Goal: Task Accomplishment & Management: Complete application form

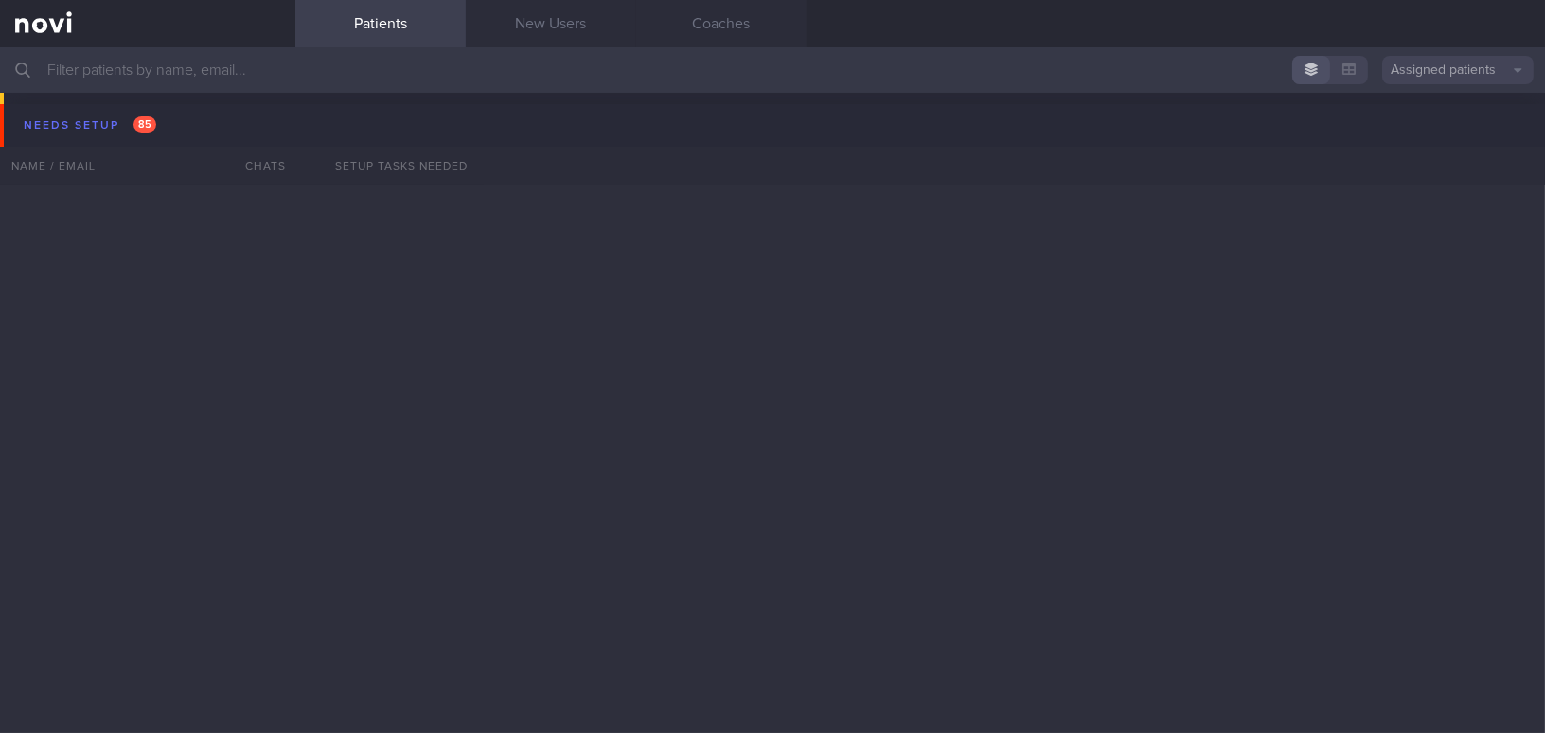
scroll to position [7032, 0]
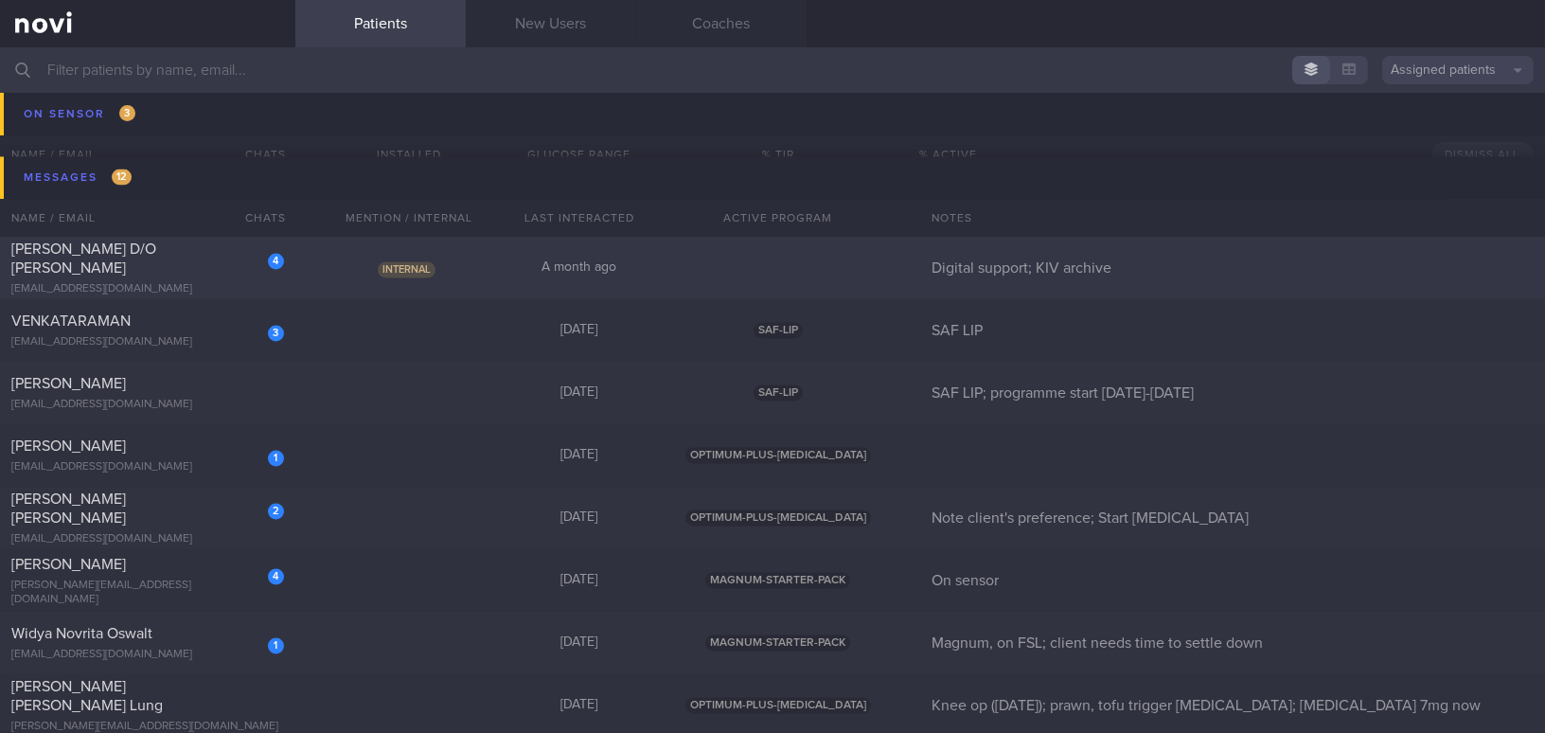
click at [181, 263] on div "[PERSON_NAME] D/O [PERSON_NAME]" at bounding box center [145, 258] width 268 height 38
select select "7"
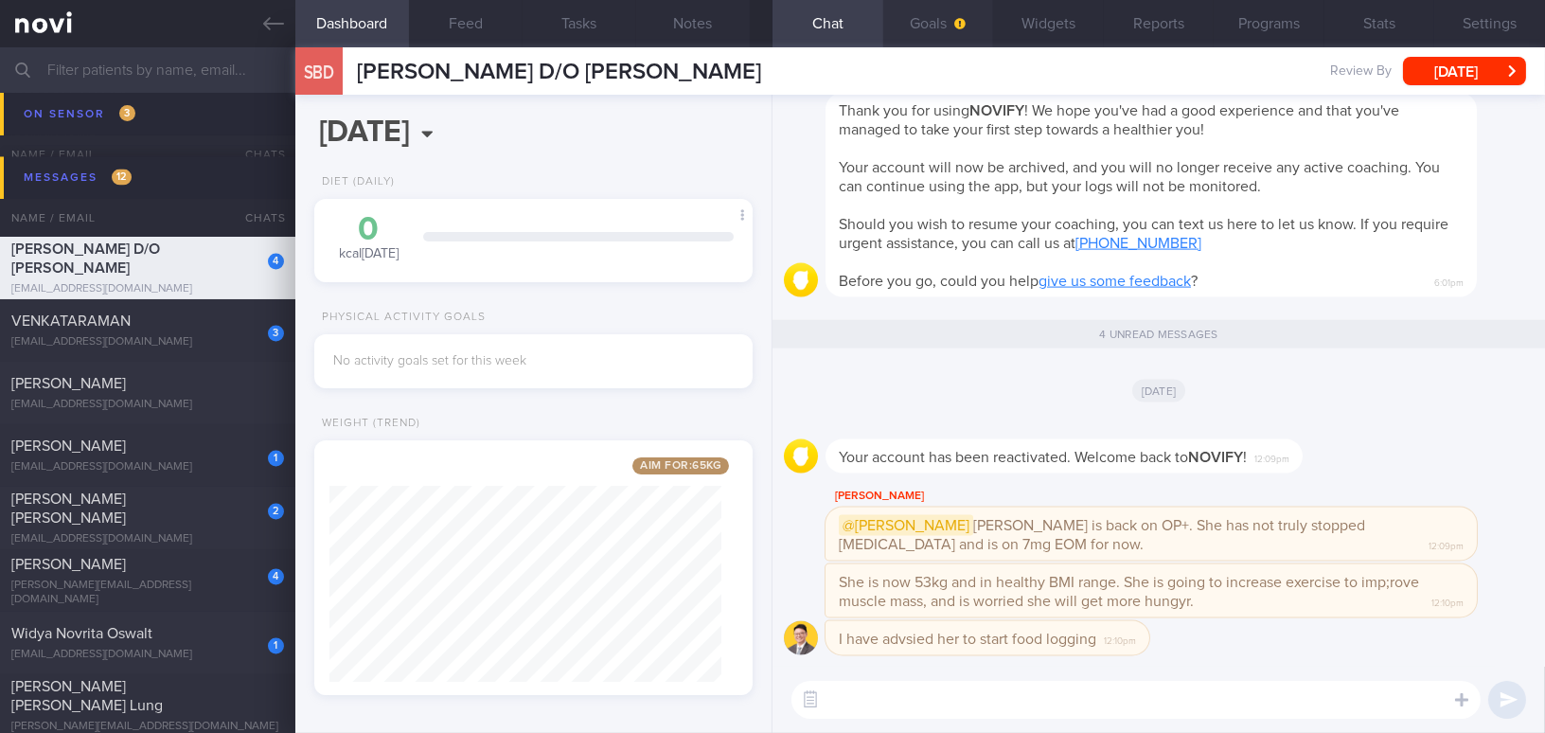
click at [937, 34] on button "Goals" at bounding box center [938, 23] width 111 height 47
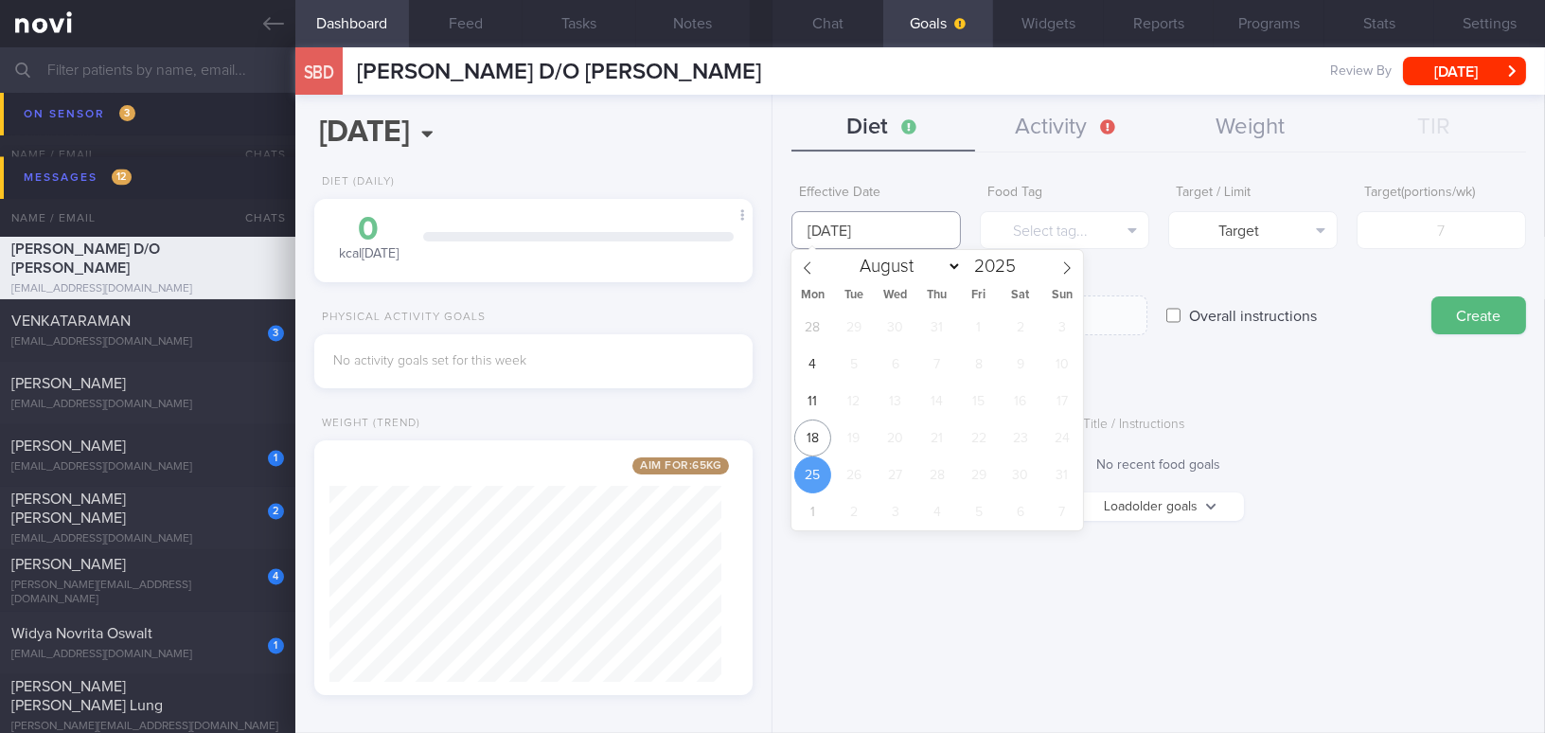
click at [845, 237] on input "[DATE]" at bounding box center [875, 230] width 169 height 38
click at [801, 446] on span "18" at bounding box center [812, 437] width 37 height 37
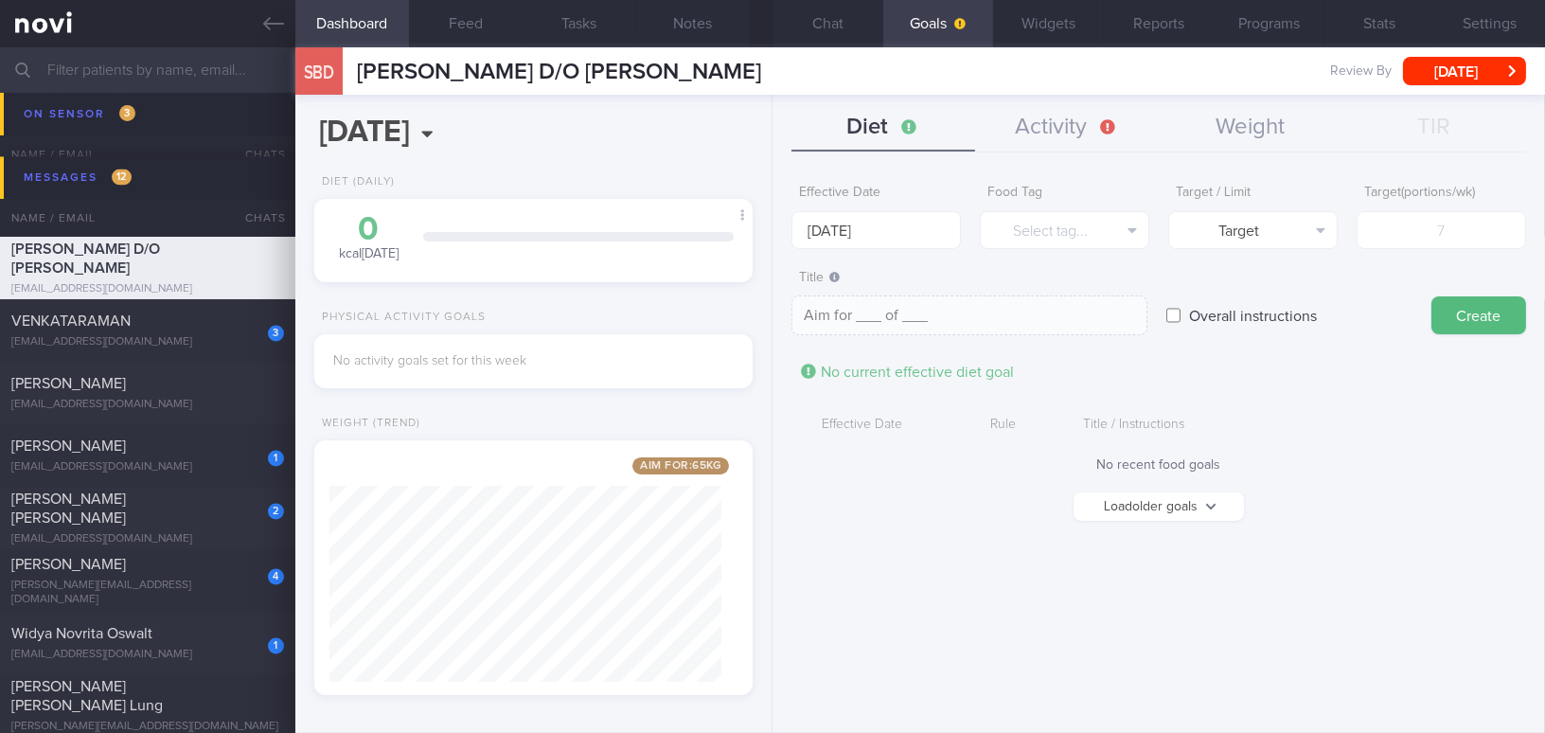
click at [1173, 515] on button "Load older goals" at bounding box center [1158, 506] width 170 height 28
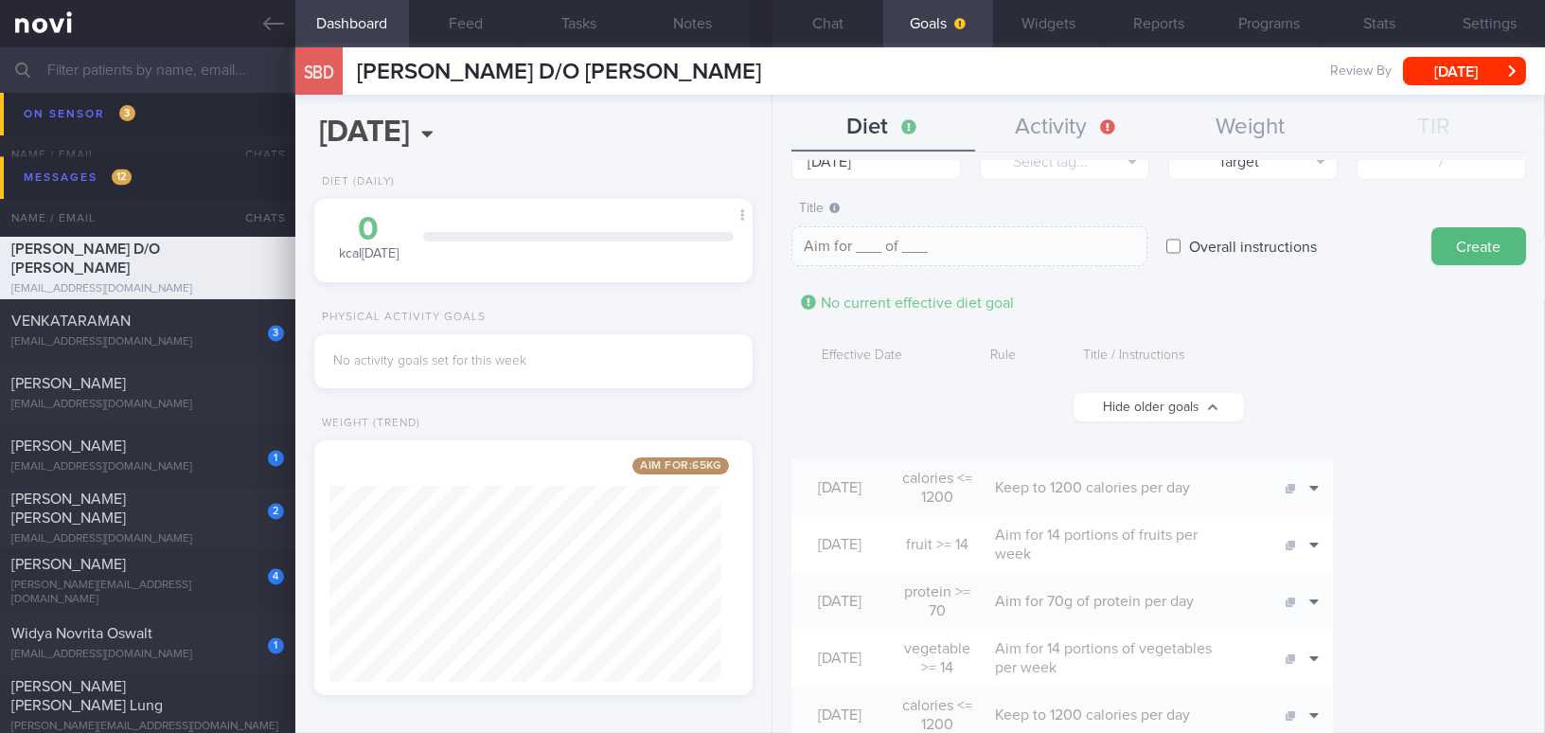
scroll to position [171, 0]
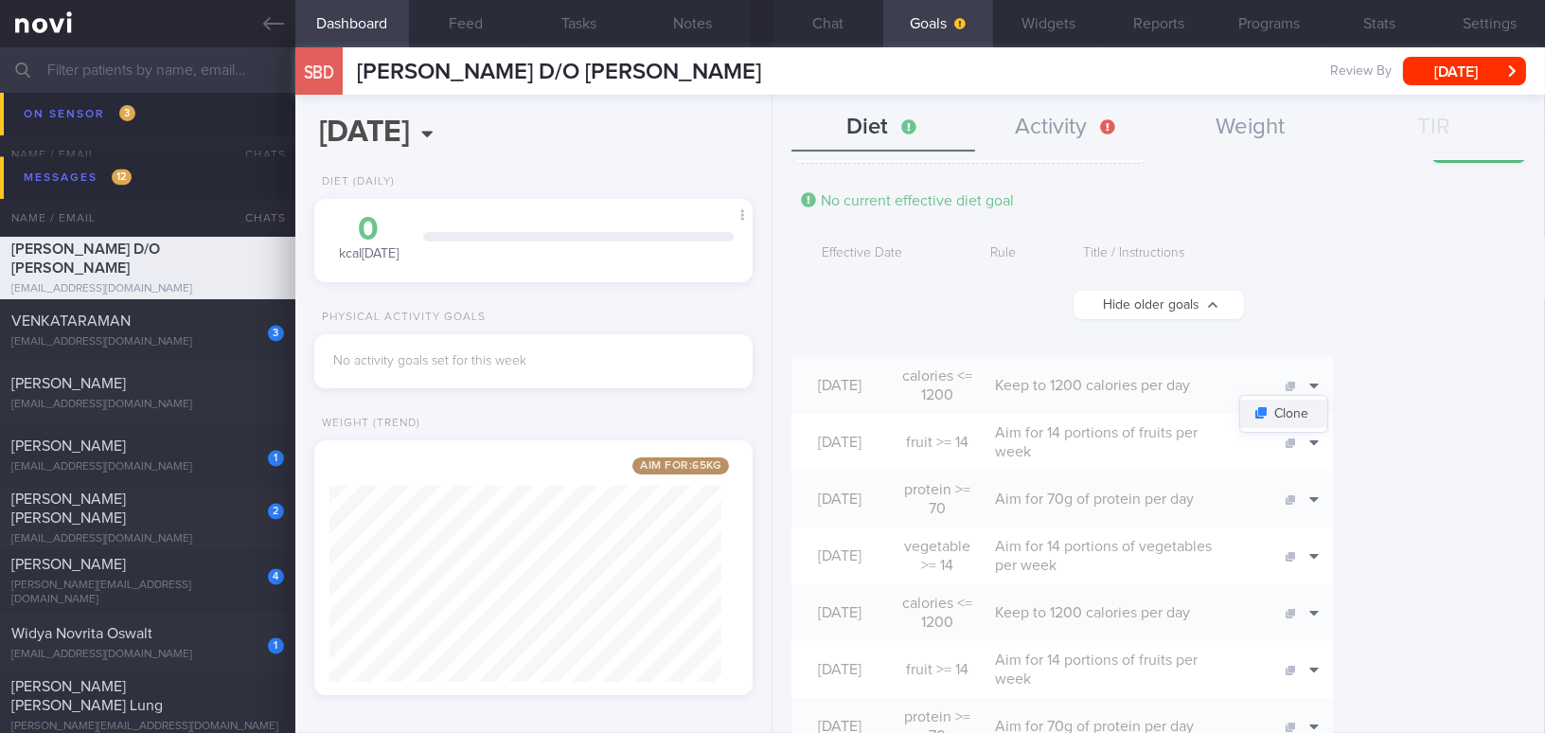
click at [1327, 416] on button "Clone" at bounding box center [1283, 413] width 87 height 28
type input "[DATE]"
type input "1200"
type textarea "Keep to 1200 calories per day"
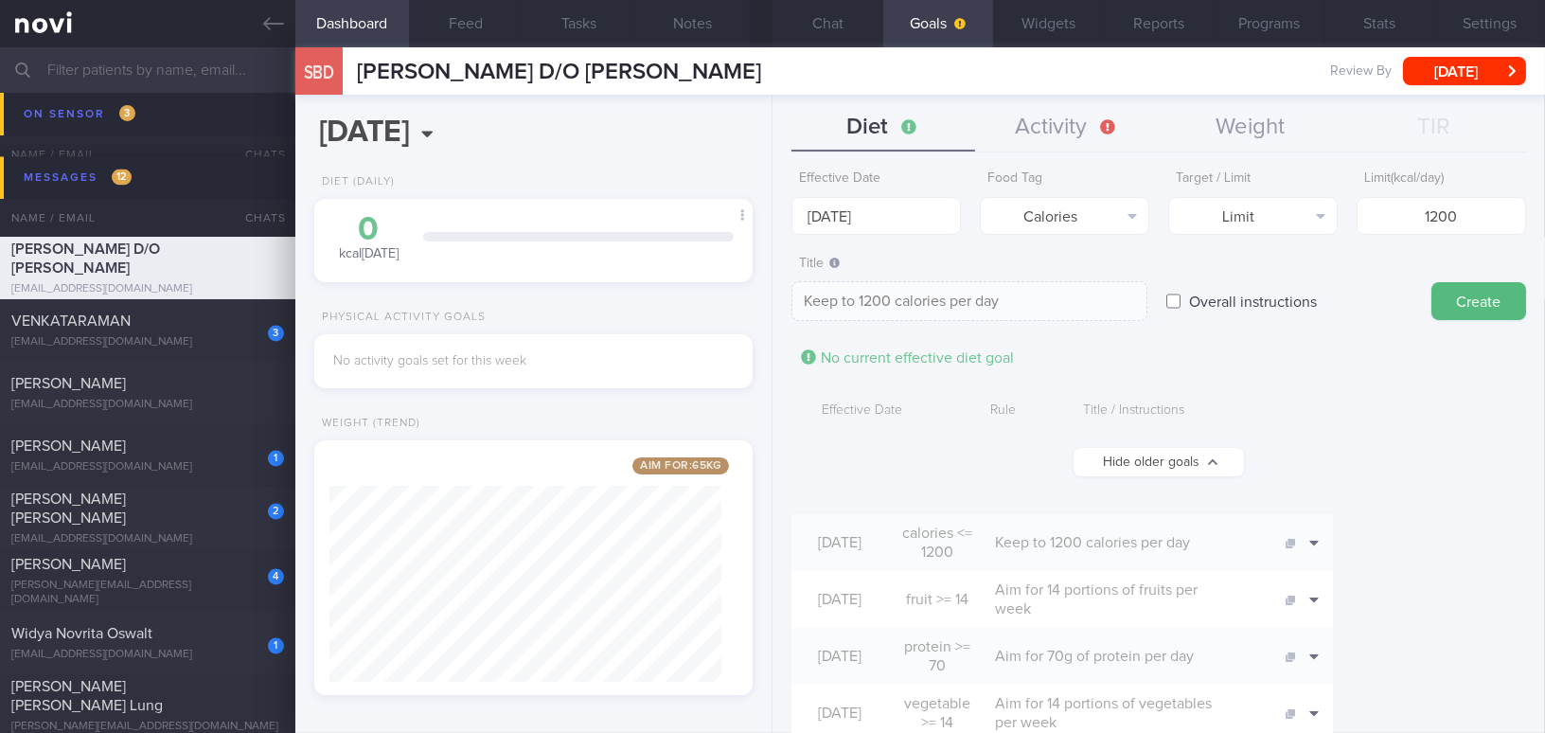
scroll to position [0, 0]
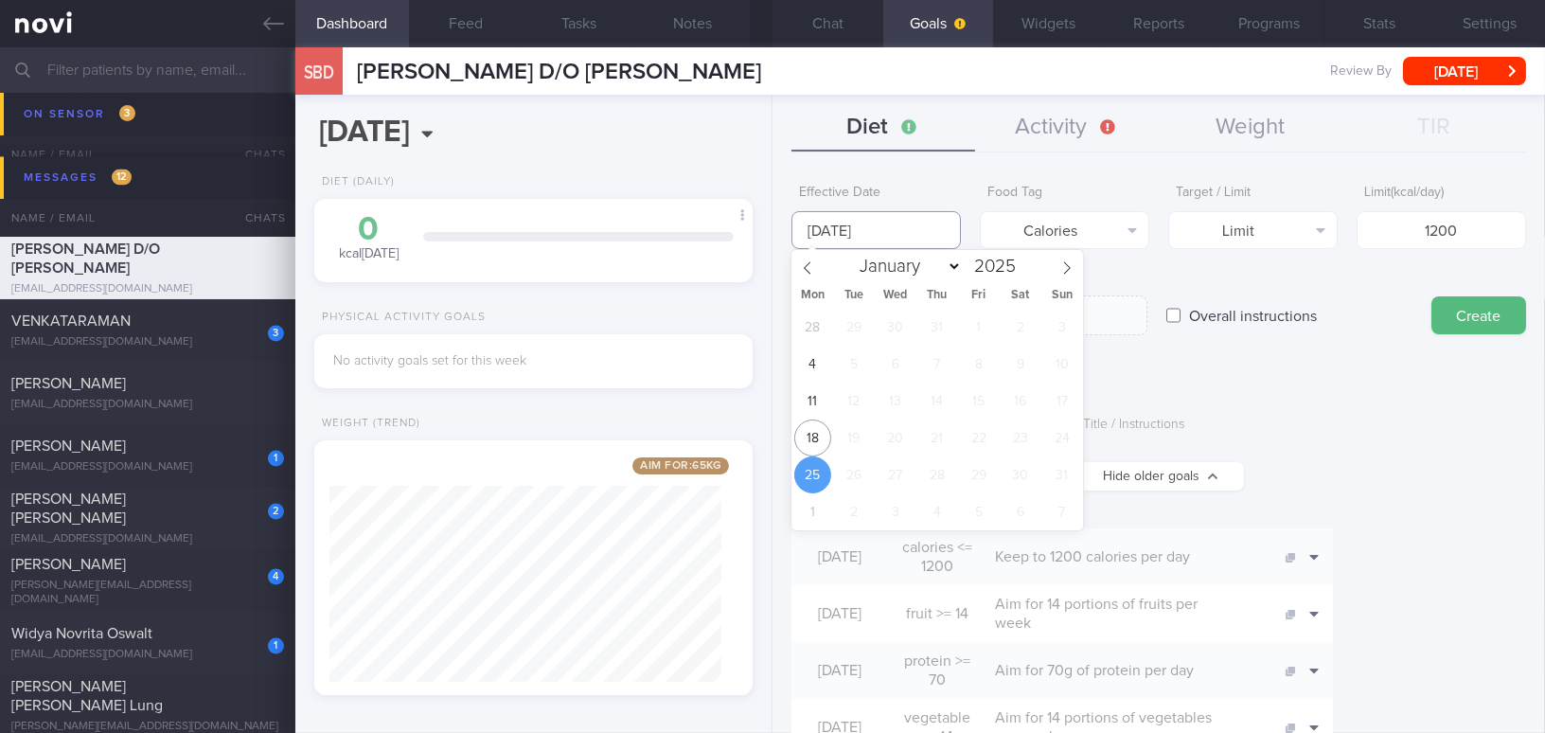
click at [880, 225] on input "[DATE]" at bounding box center [875, 230] width 169 height 38
click at [815, 431] on span "18" at bounding box center [812, 437] width 37 height 37
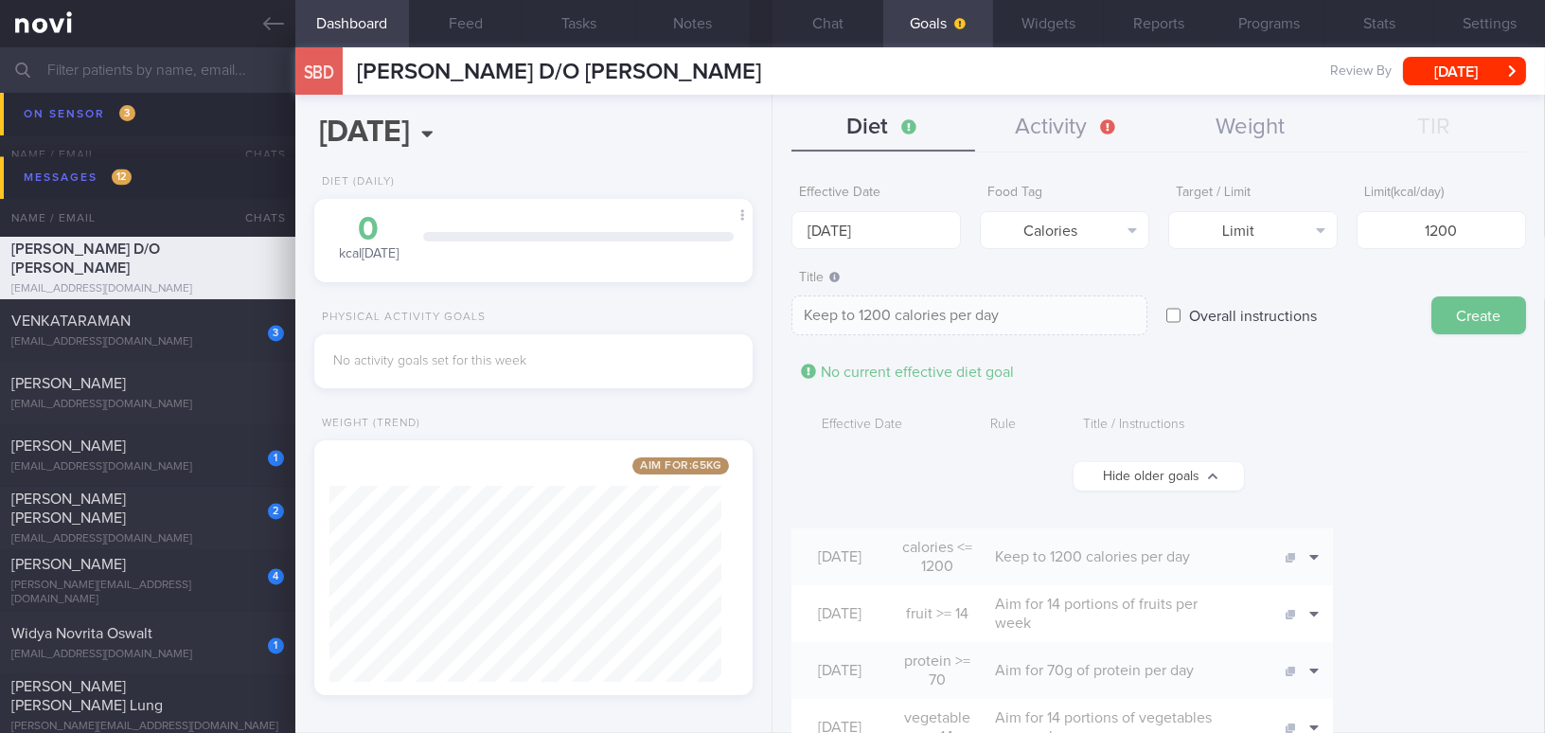
click at [1486, 316] on button "Create" at bounding box center [1478, 315] width 95 height 38
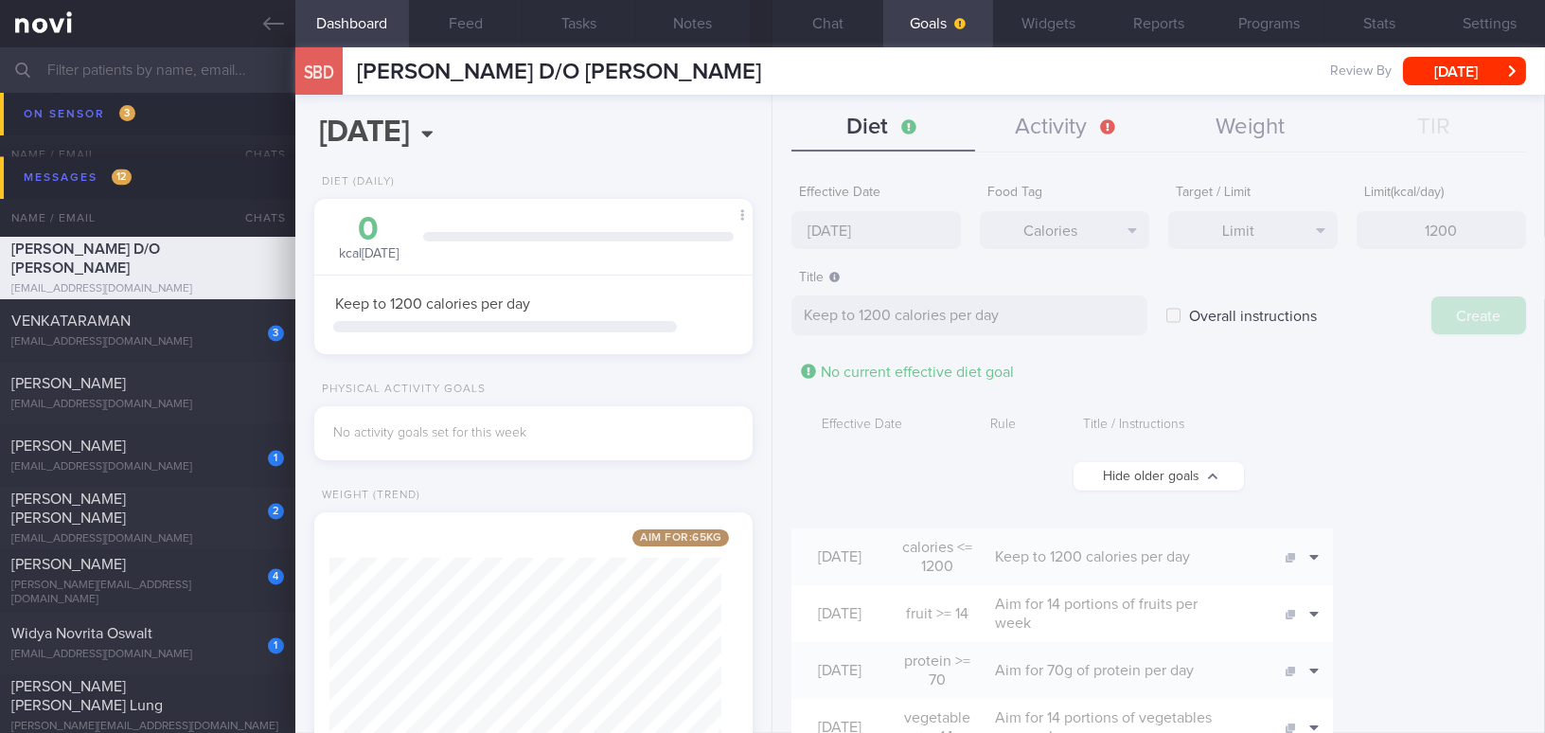
type input "[DATE]"
type textarea "Aim for ___ of ___"
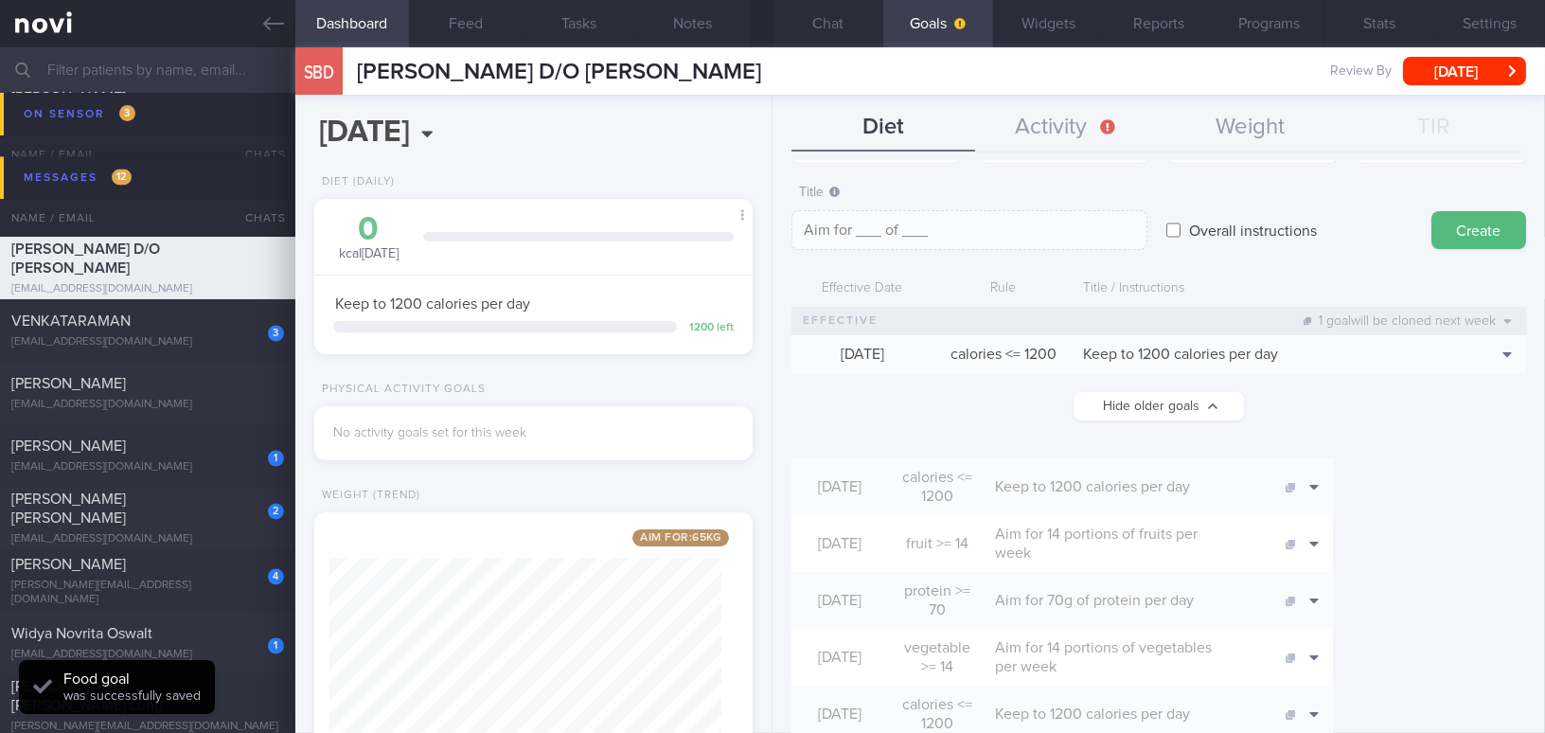
scroll to position [171, 0]
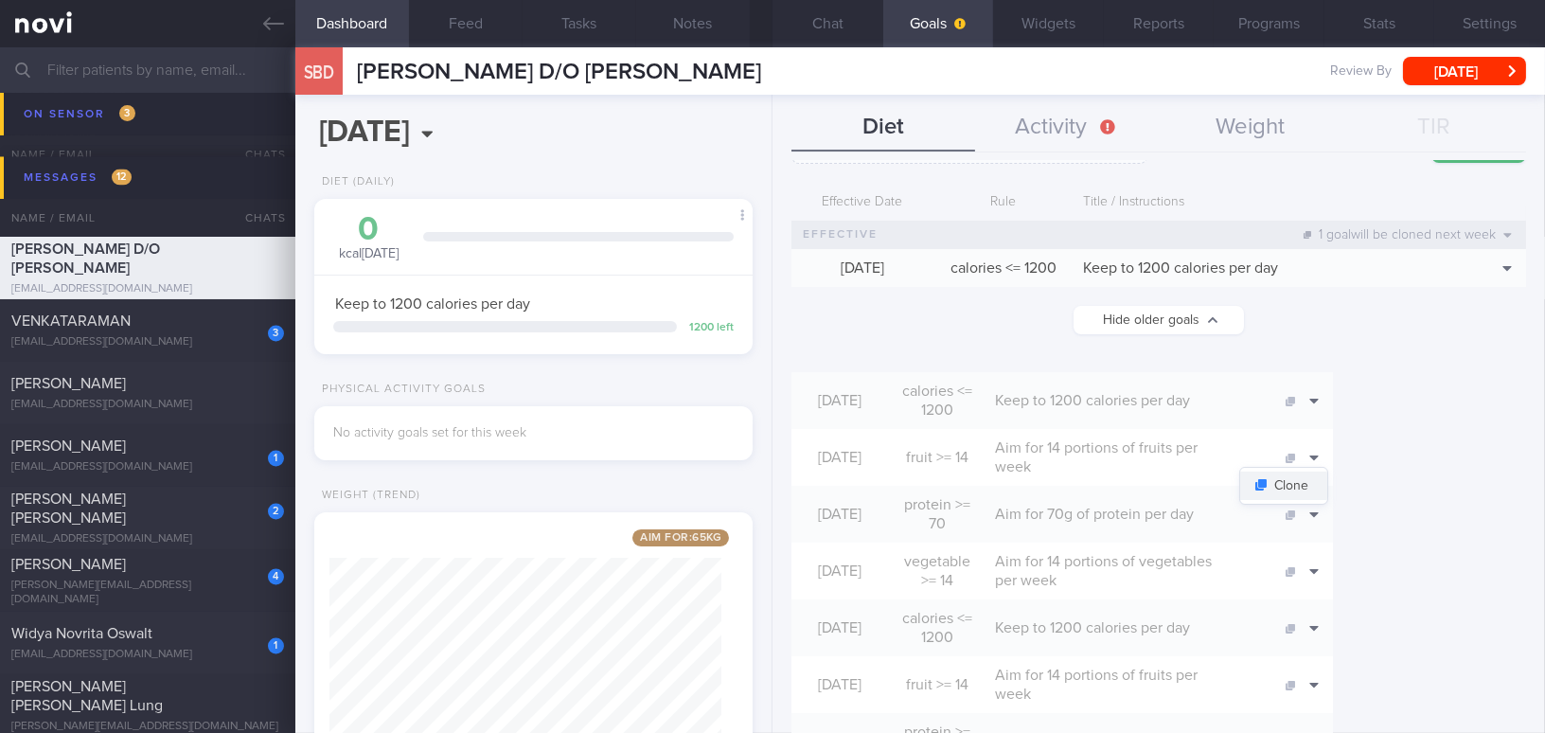
click at [1327, 471] on button "Clone" at bounding box center [1283, 485] width 87 height 28
type input "14"
type textarea "Aim for 14 portions of fruits per week"
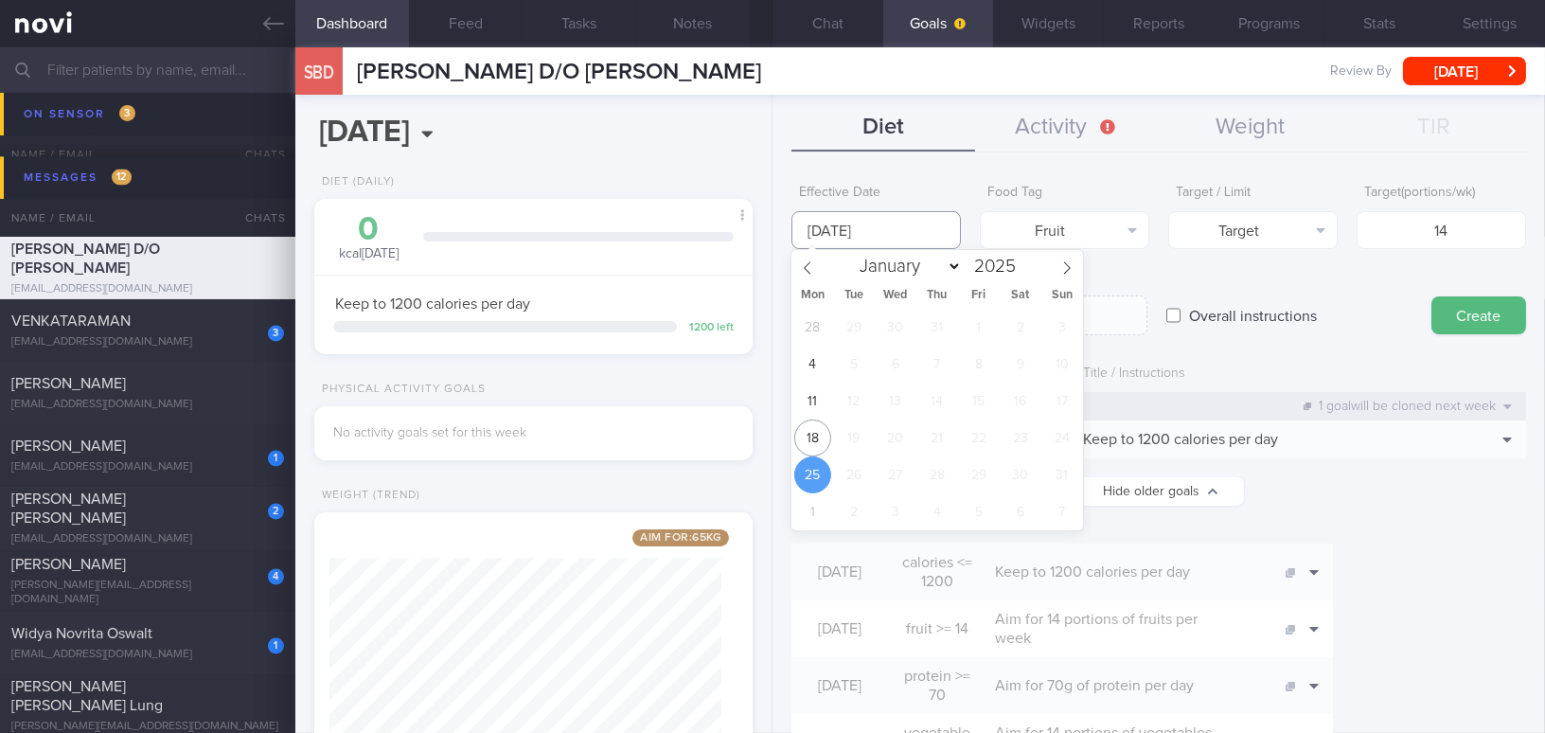
click at [898, 230] on input "[DATE]" at bounding box center [875, 230] width 169 height 38
click at [819, 430] on span "18" at bounding box center [812, 437] width 37 height 37
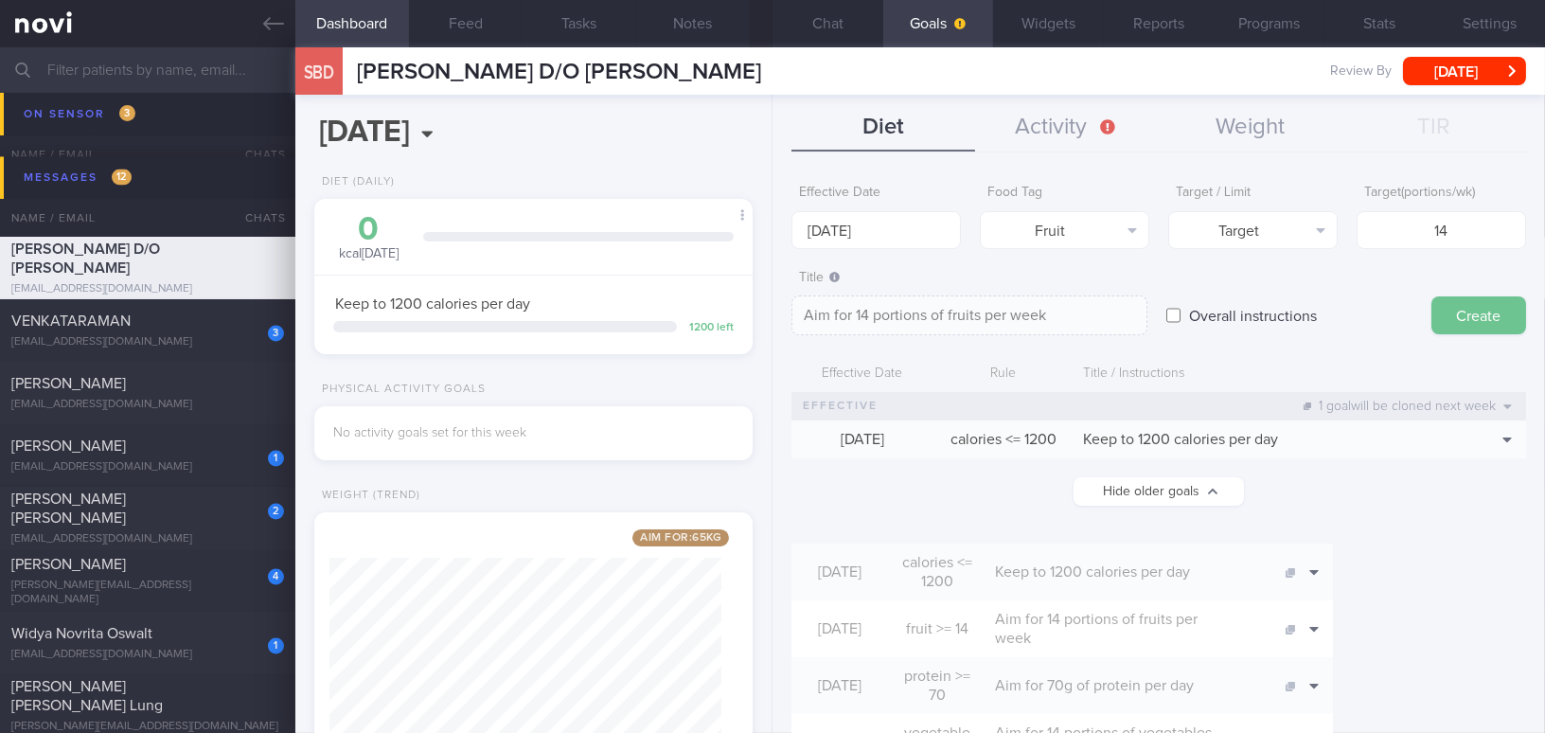
click at [1462, 308] on button "Create" at bounding box center [1478, 315] width 95 height 38
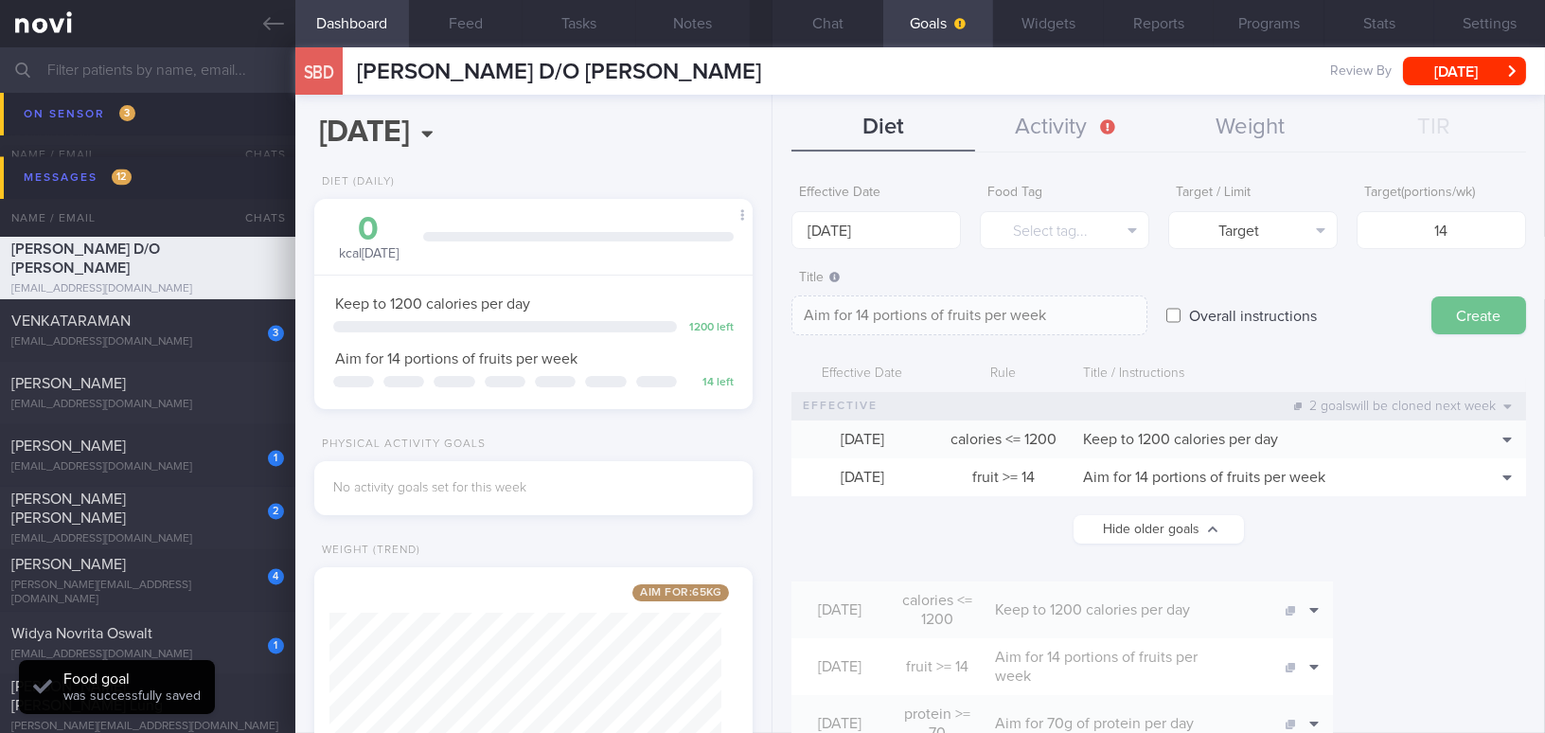
type input "[DATE]"
type textarea "Aim for ___ of ___"
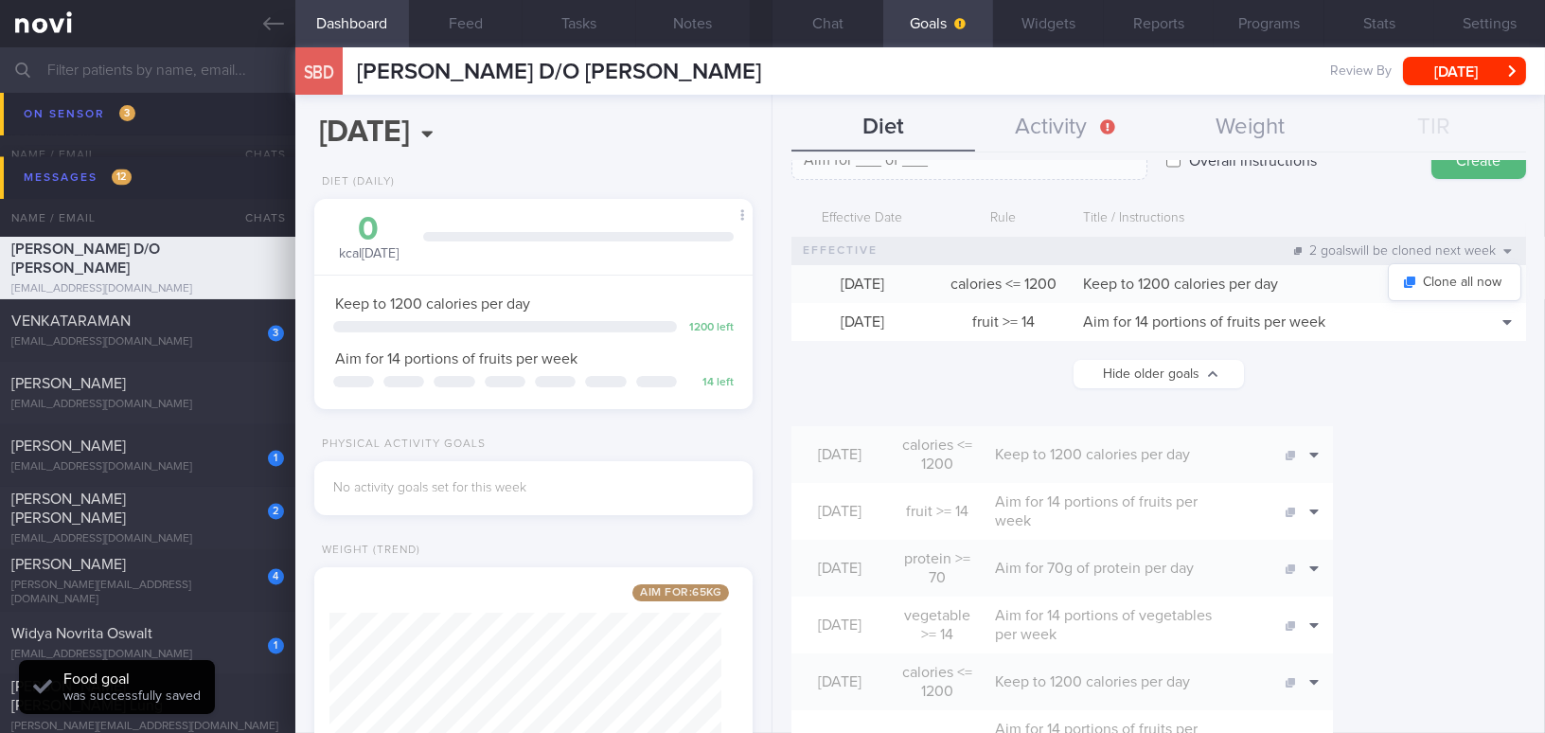
scroll to position [171, 0]
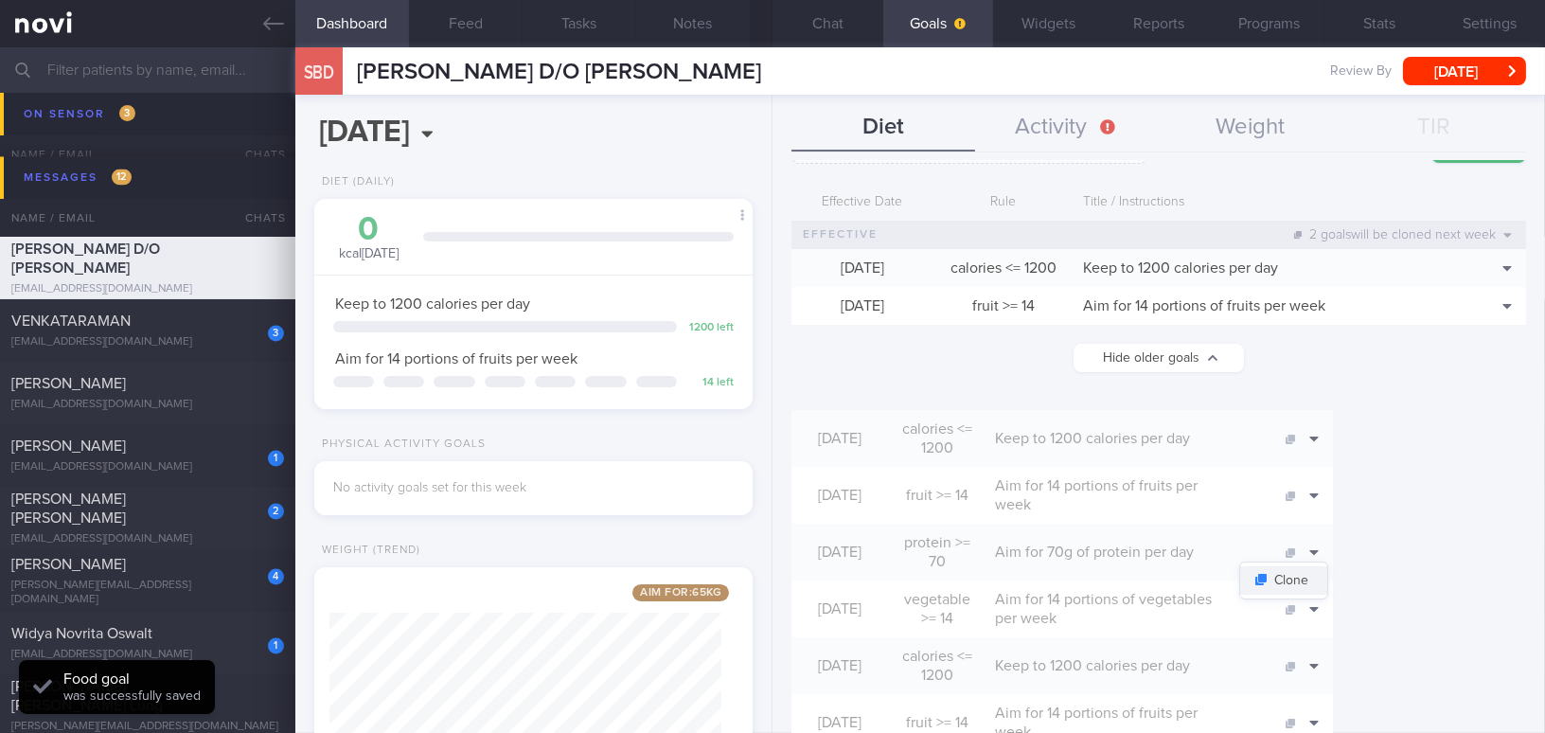
click at [1327, 566] on button "Clone" at bounding box center [1283, 580] width 87 height 28
type input "70"
type textarea "Aim for 70g of protein per day"
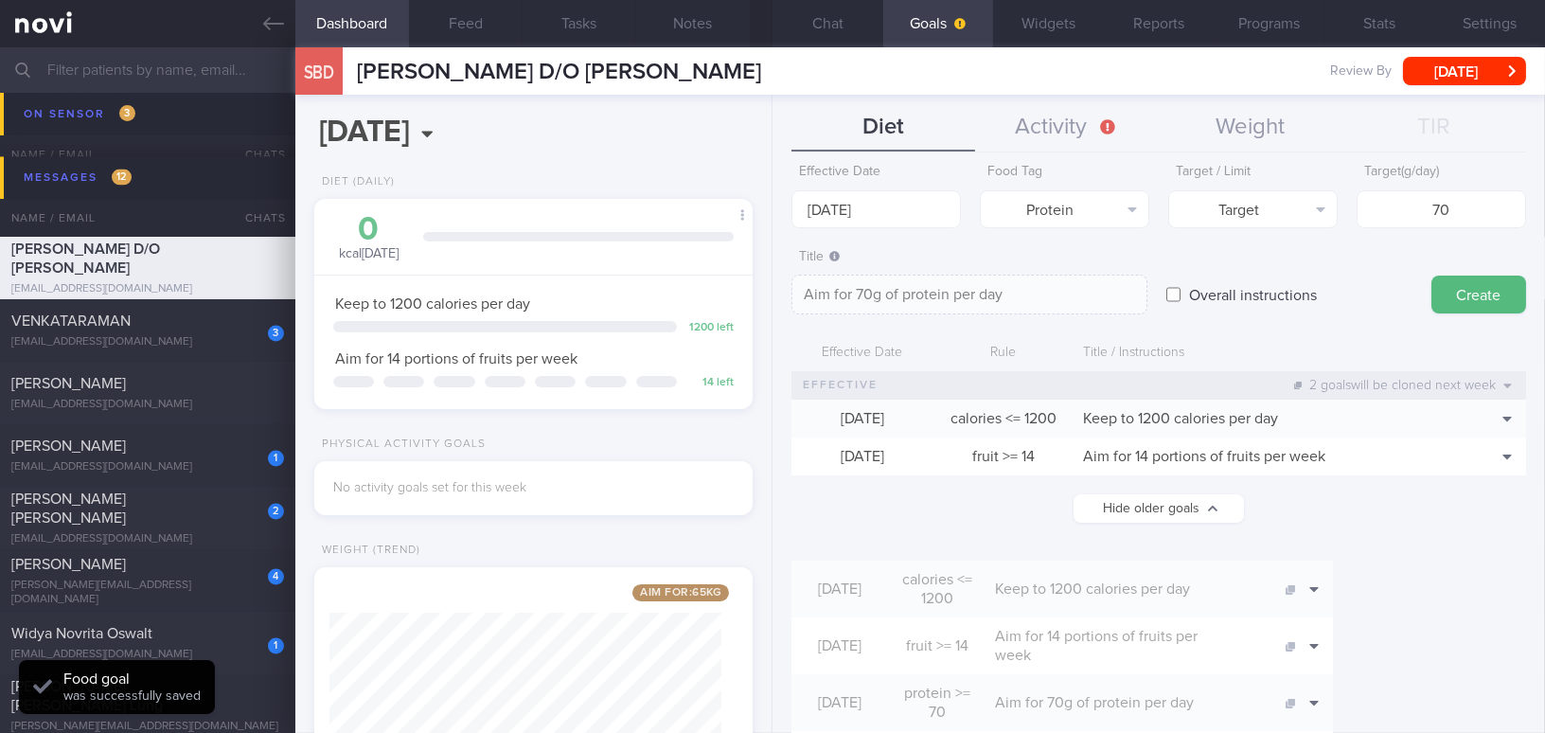
scroll to position [0, 0]
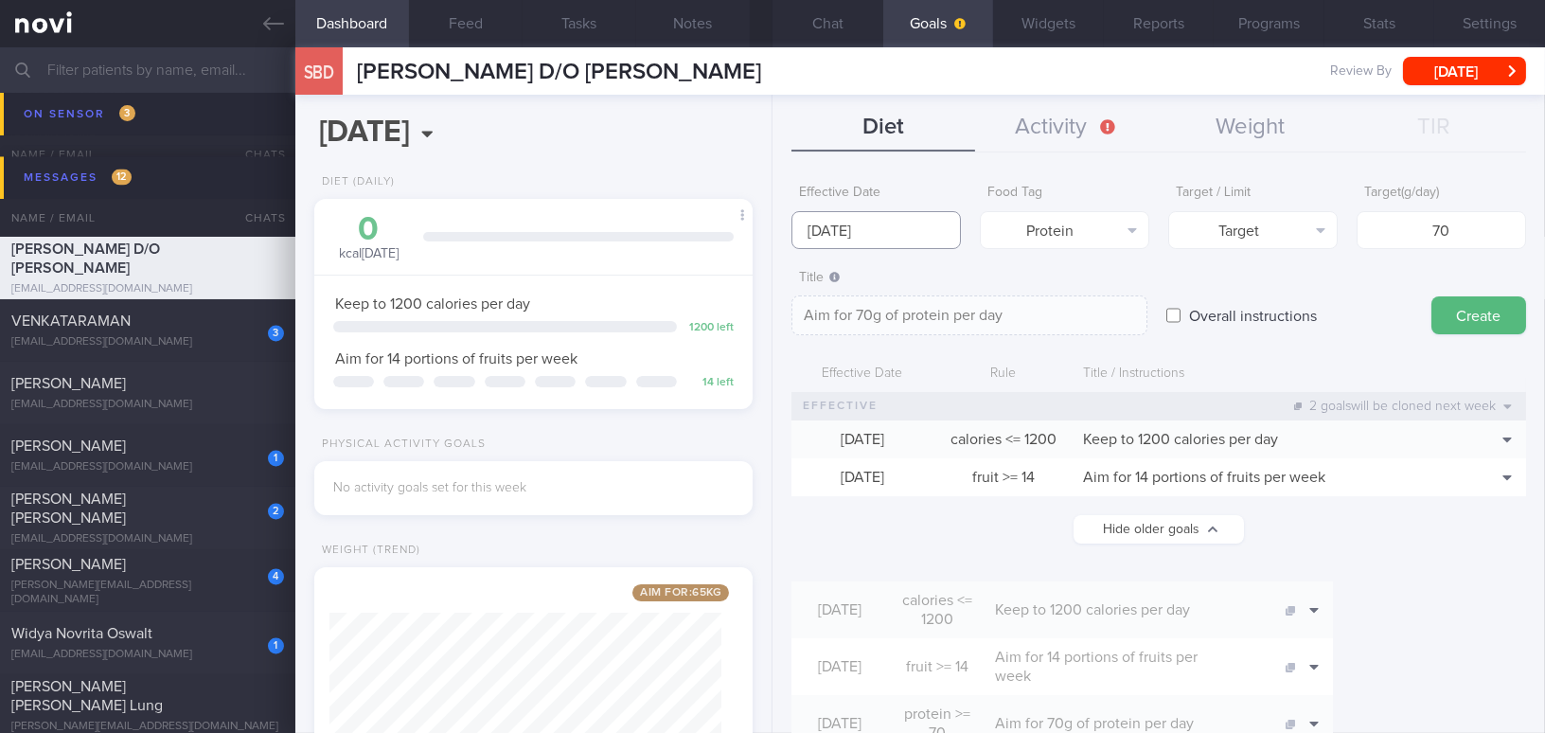
click at [887, 232] on body "You are offline! Some functionality will be unavailable Patients New Users Coac…" at bounding box center [772, 366] width 1545 height 733
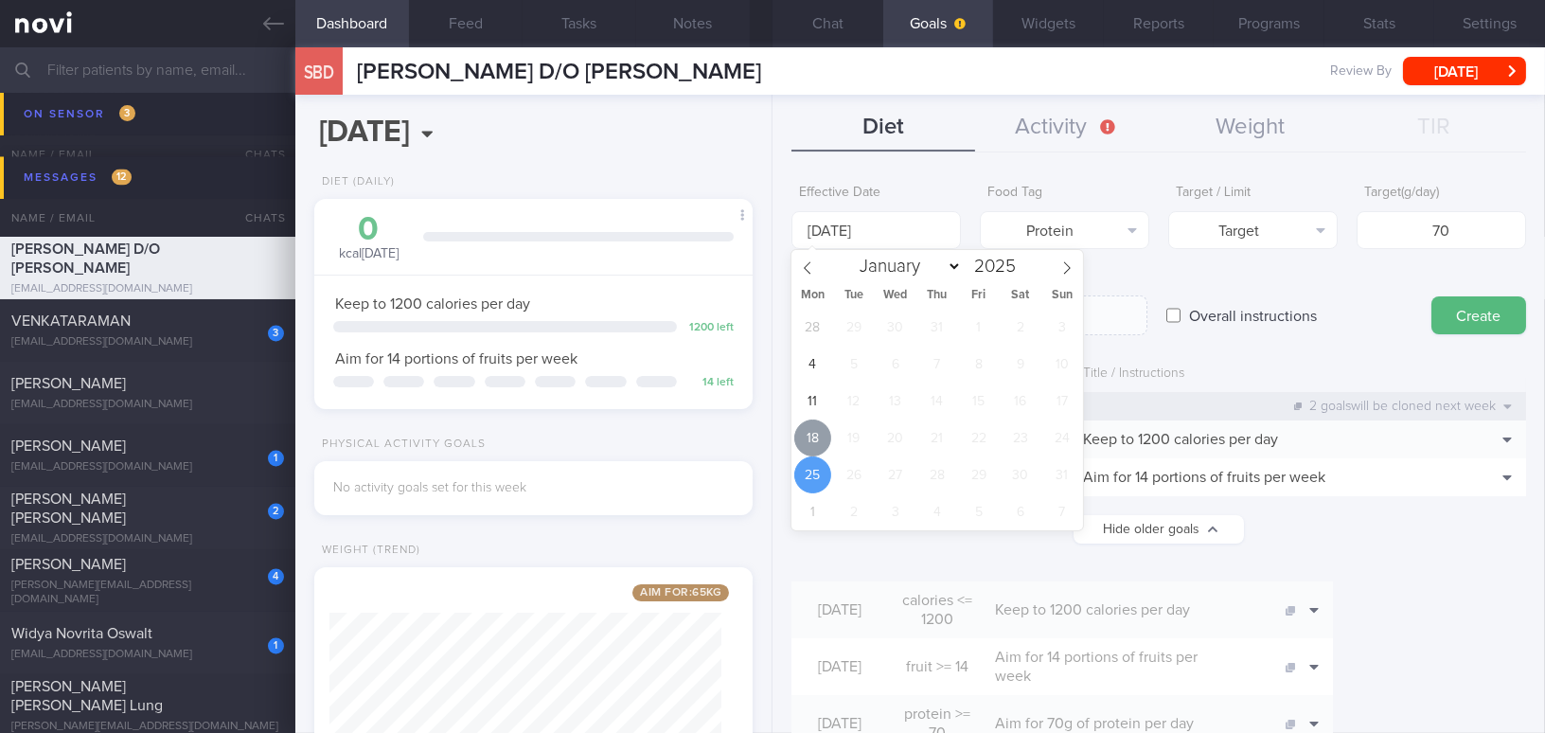
click at [815, 425] on span "18" at bounding box center [812, 437] width 37 height 37
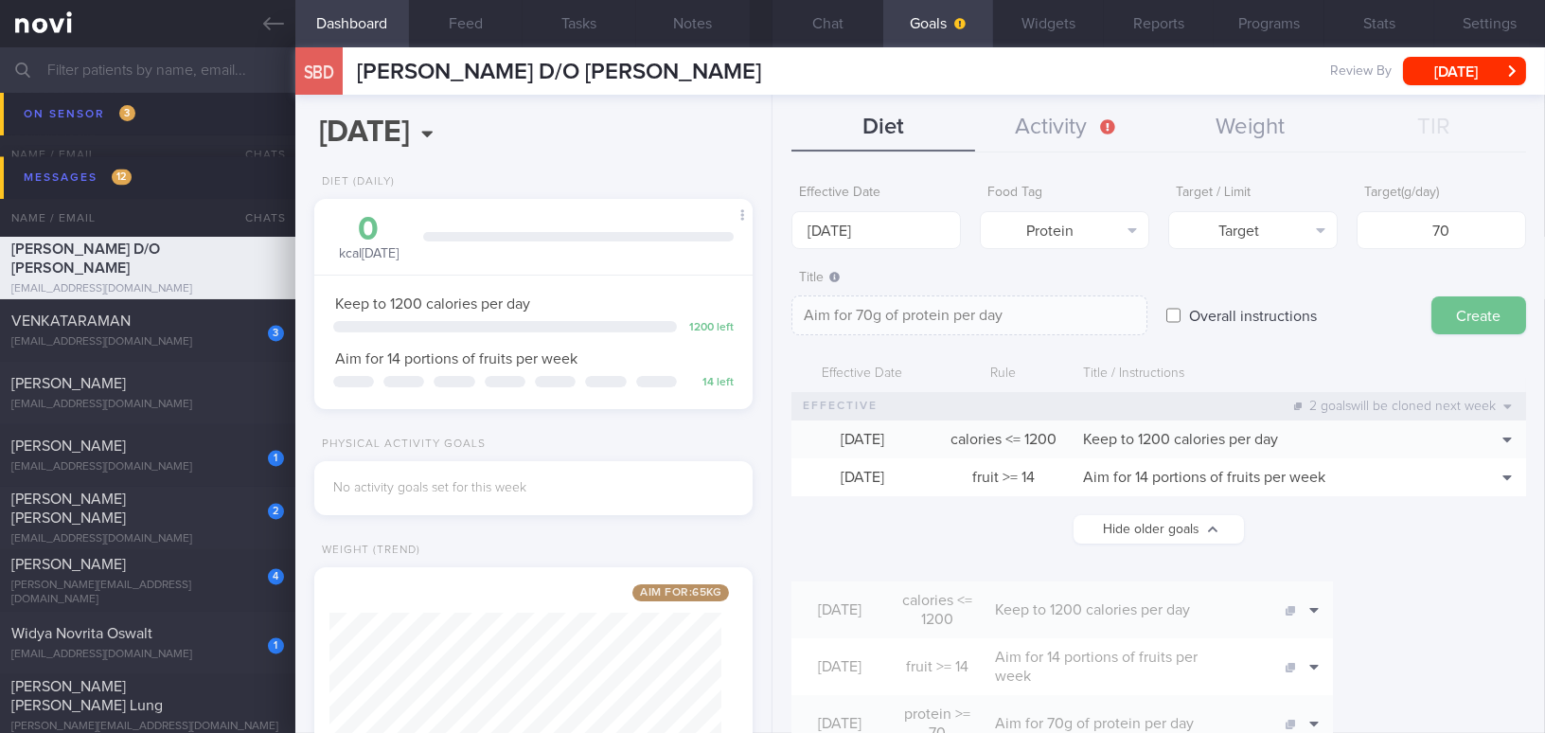
click at [1492, 312] on button "Create" at bounding box center [1478, 315] width 95 height 38
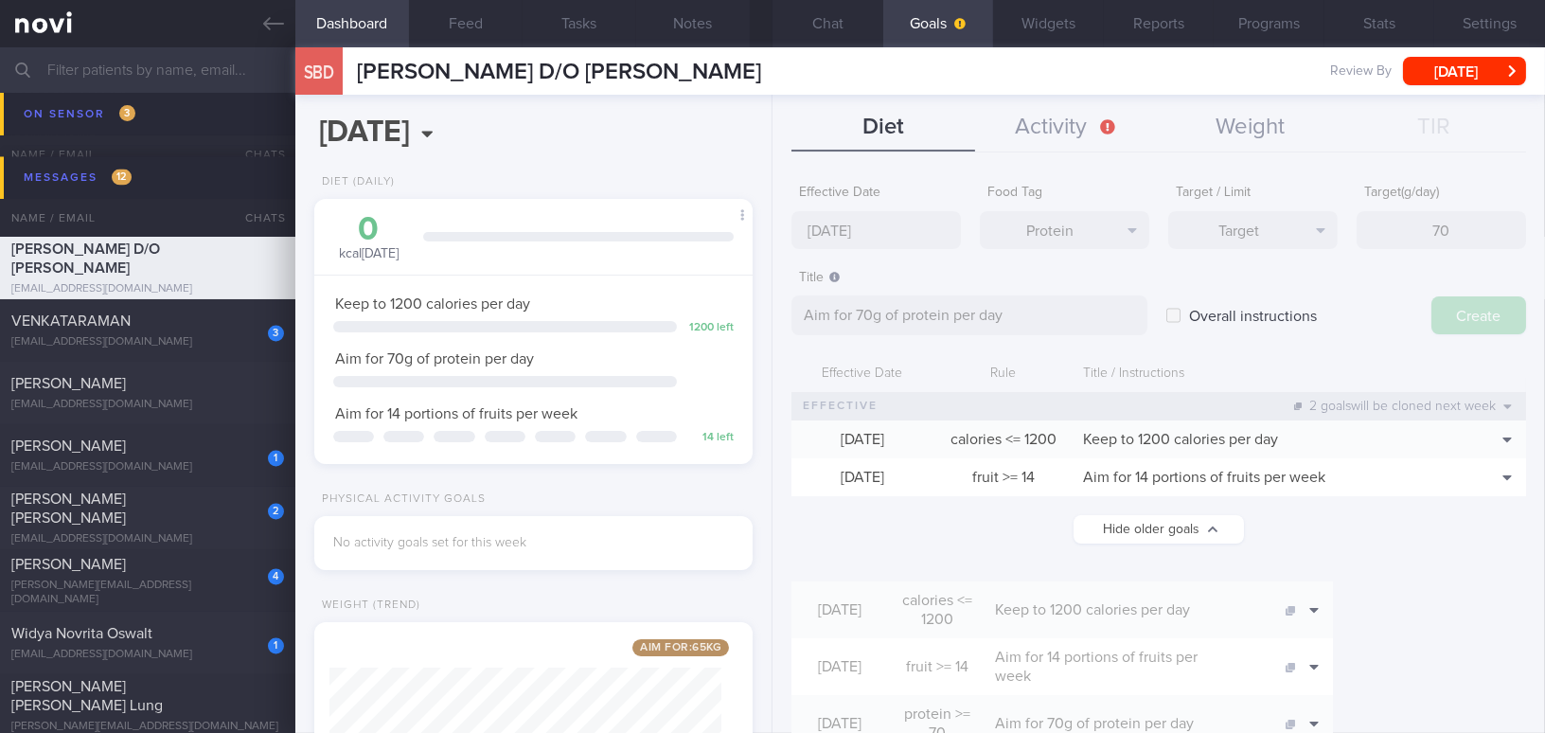
type input "[DATE]"
type textarea "Aim for ___ of ___"
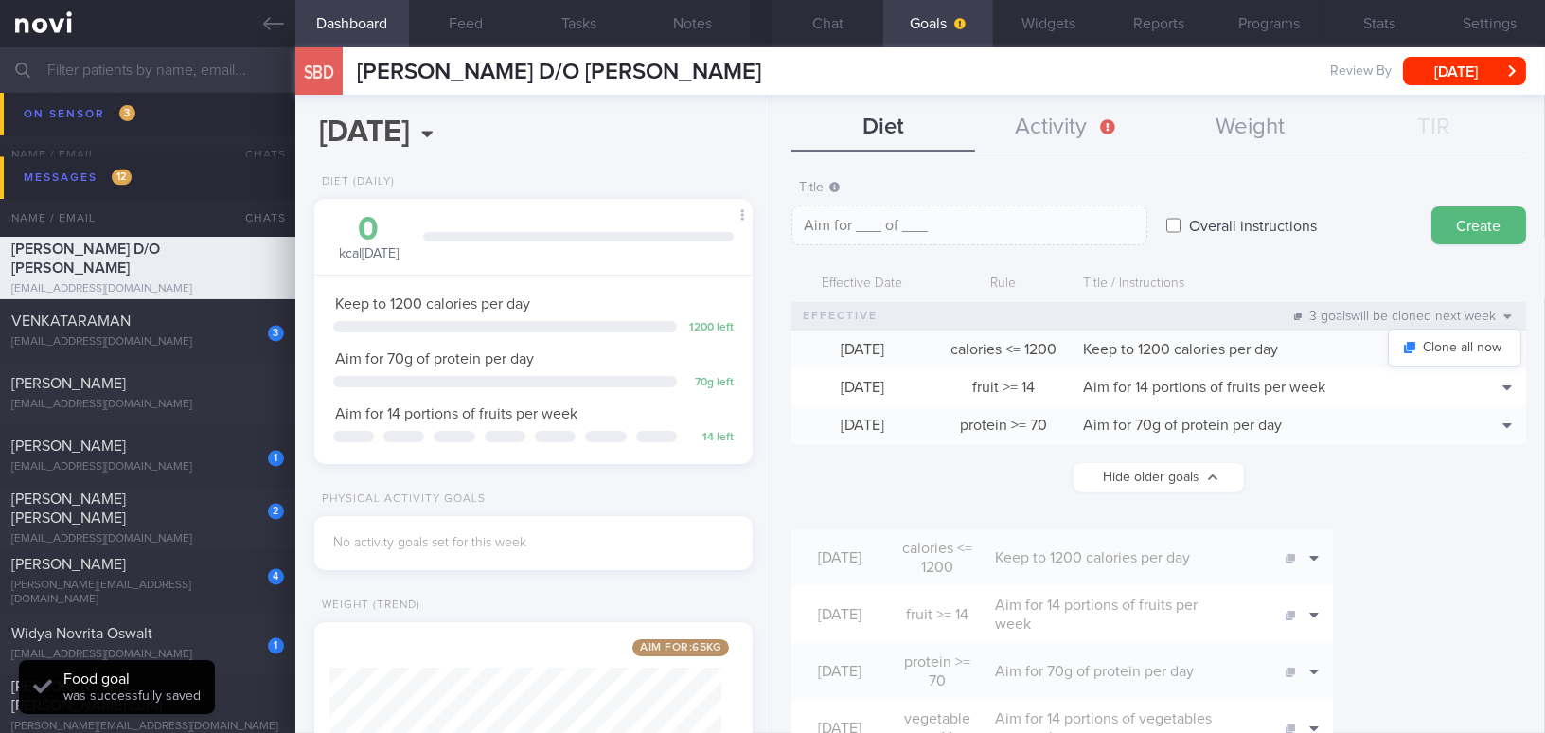
scroll to position [257, 0]
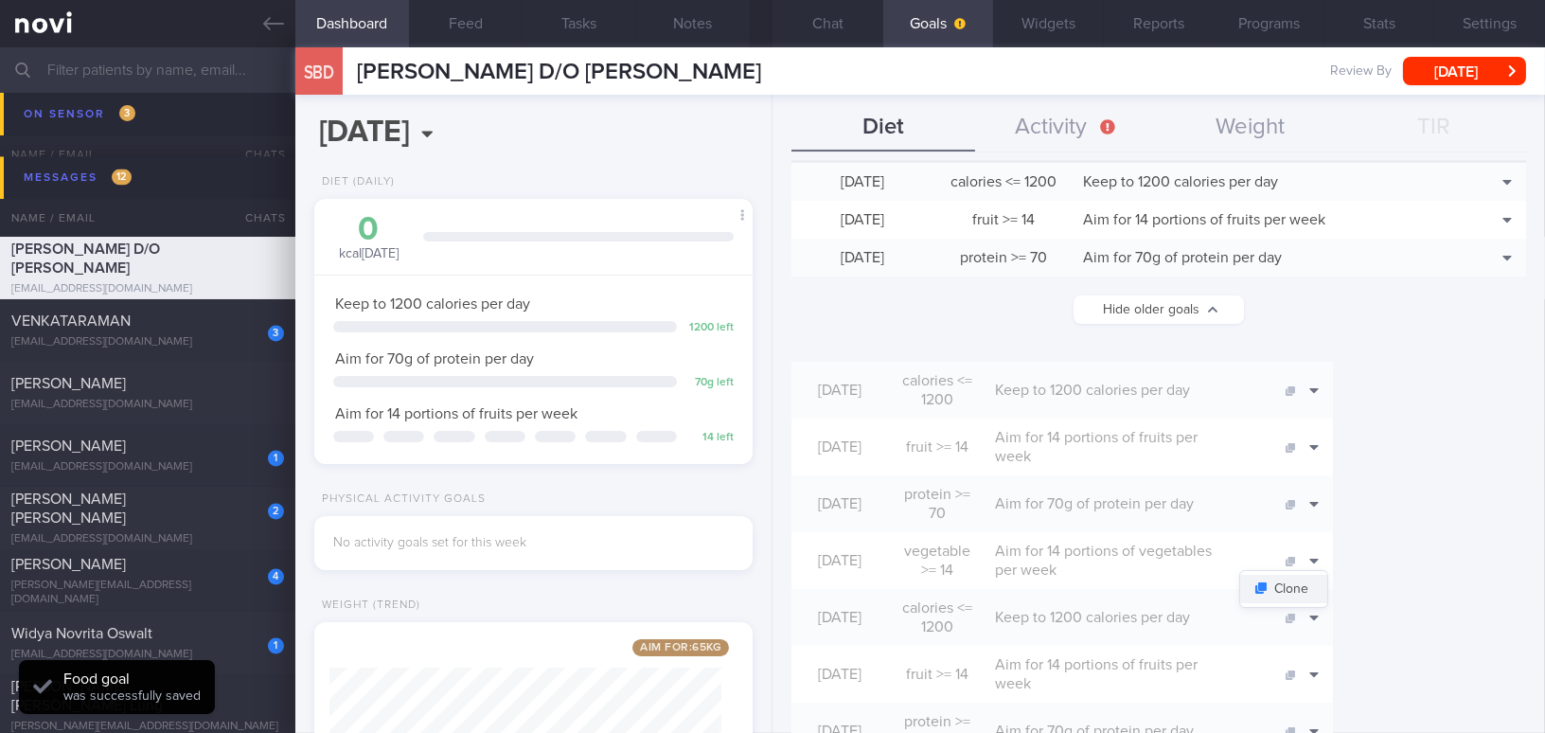
click at [1327, 575] on button "Clone" at bounding box center [1283, 589] width 87 height 28
type input "14"
type textarea "Aim for 14 portions of vegetables per week"
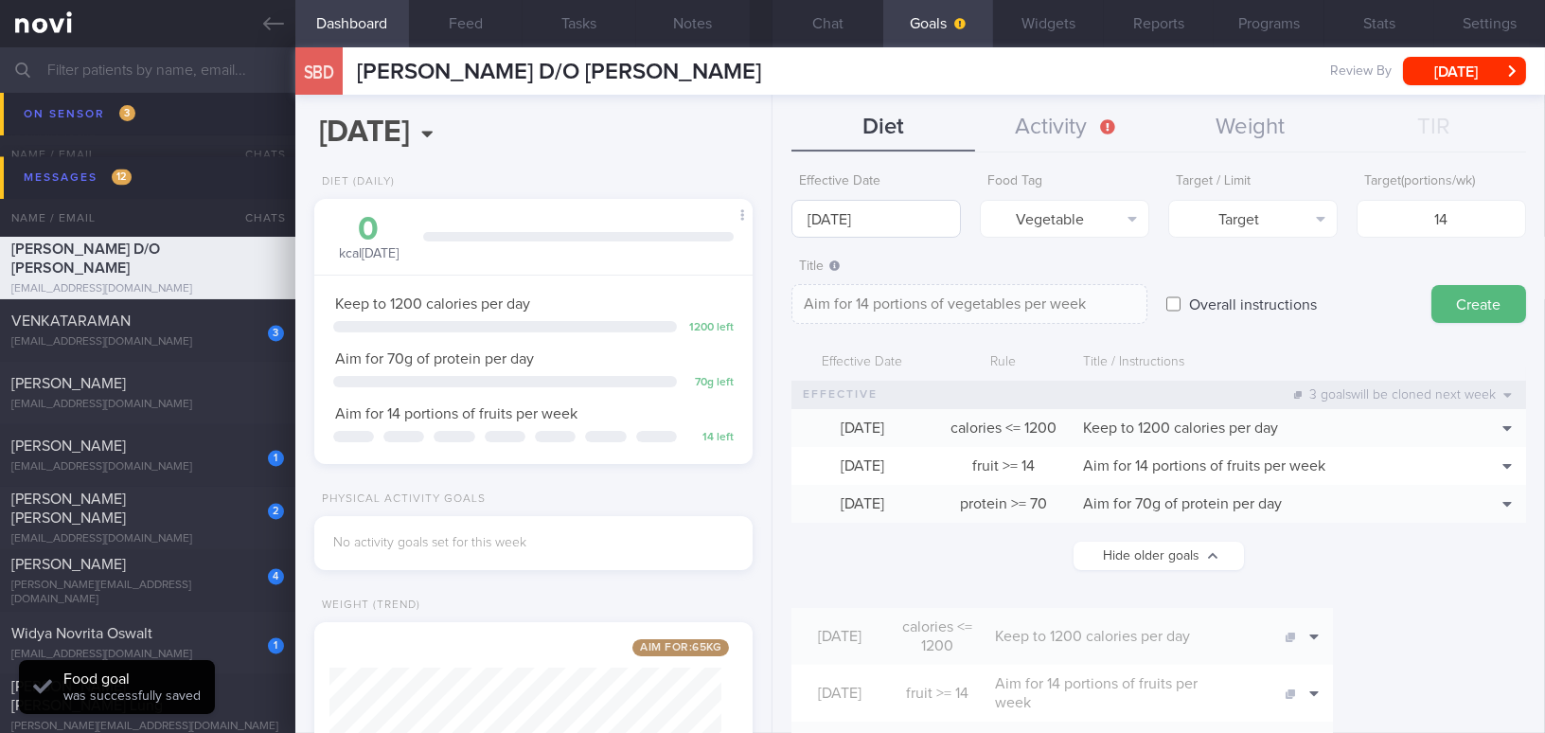
scroll to position [0, 0]
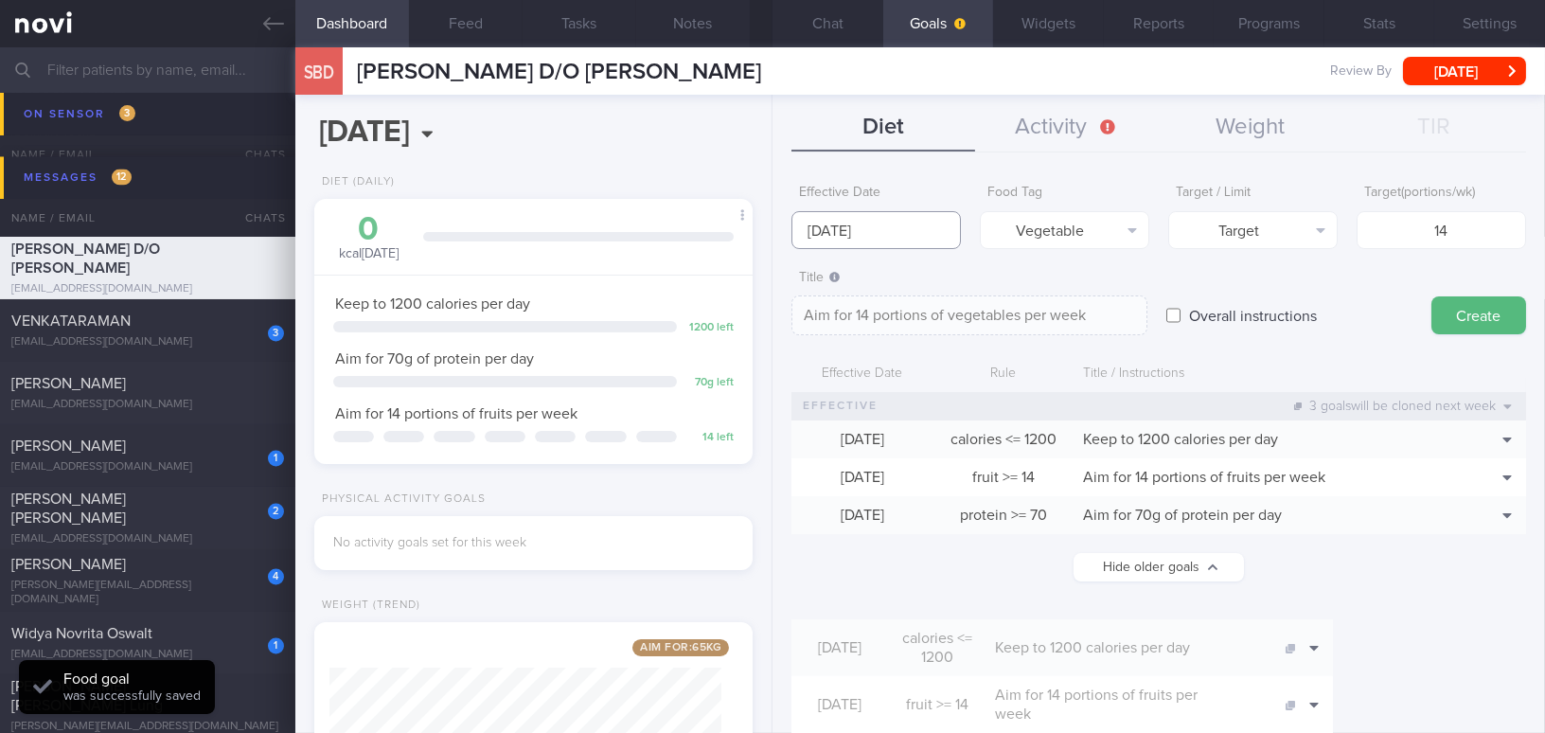
click at [860, 235] on input "[DATE]" at bounding box center [875, 230] width 169 height 38
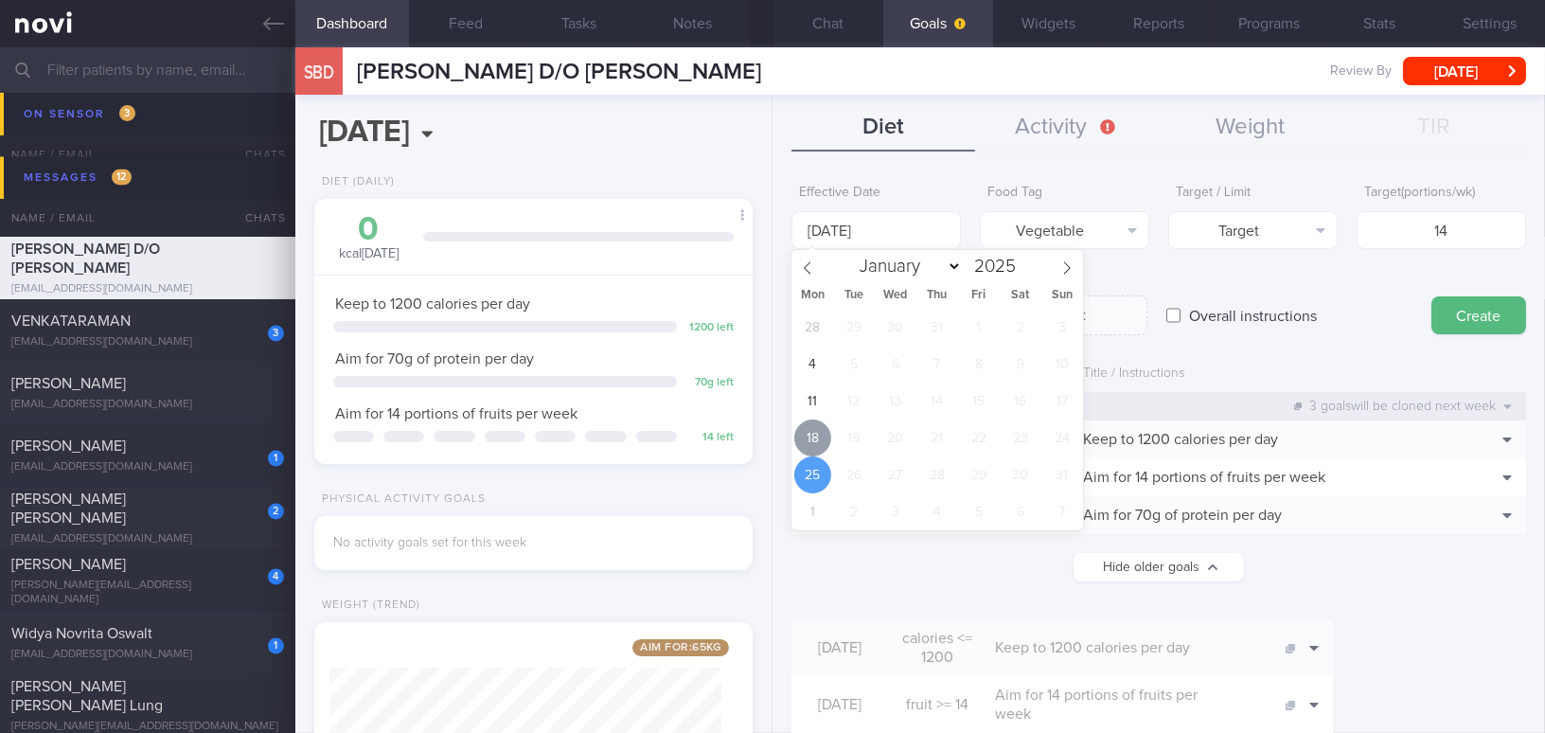
click at [810, 432] on span "18" at bounding box center [812, 437] width 37 height 37
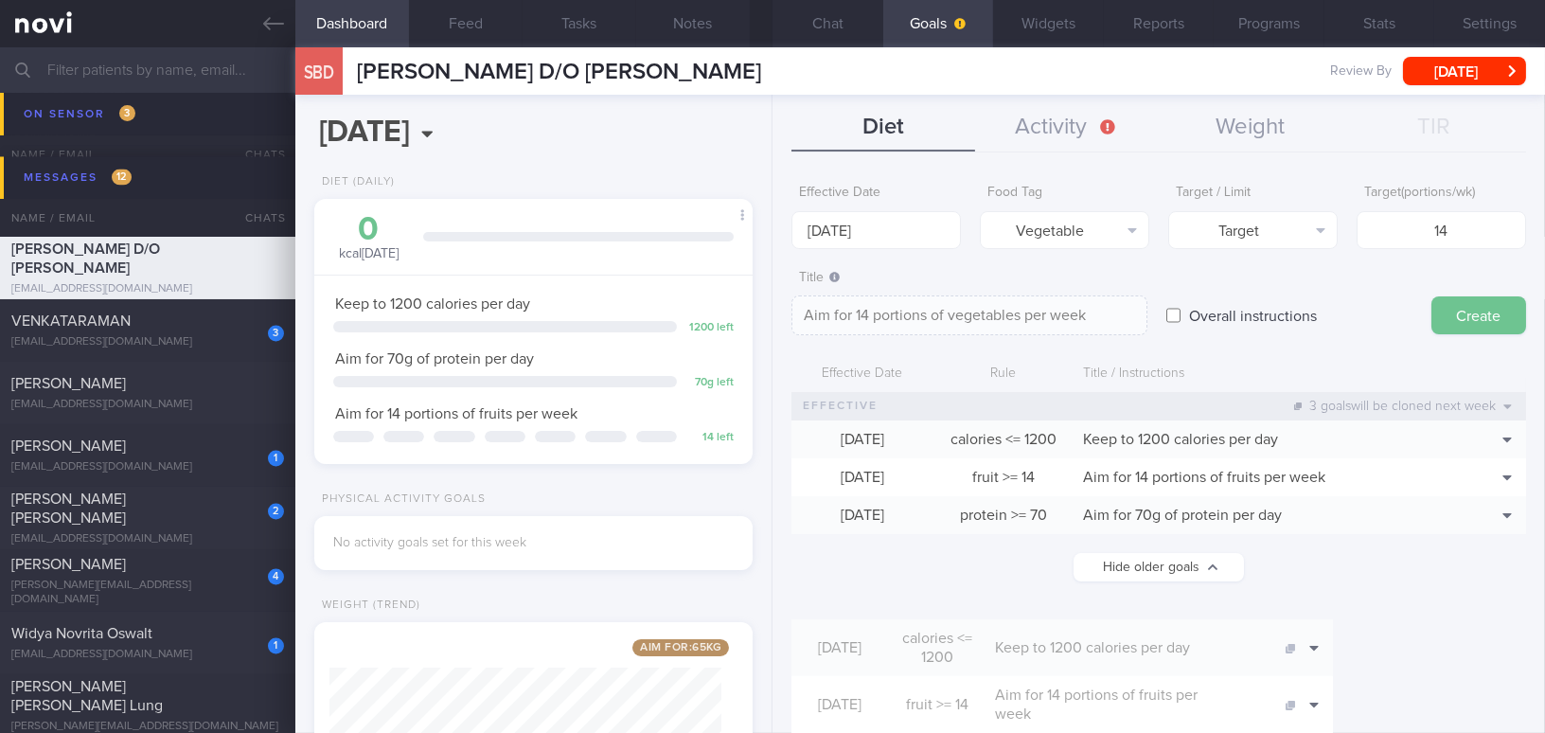
click at [1467, 309] on button "Create" at bounding box center [1478, 315] width 95 height 38
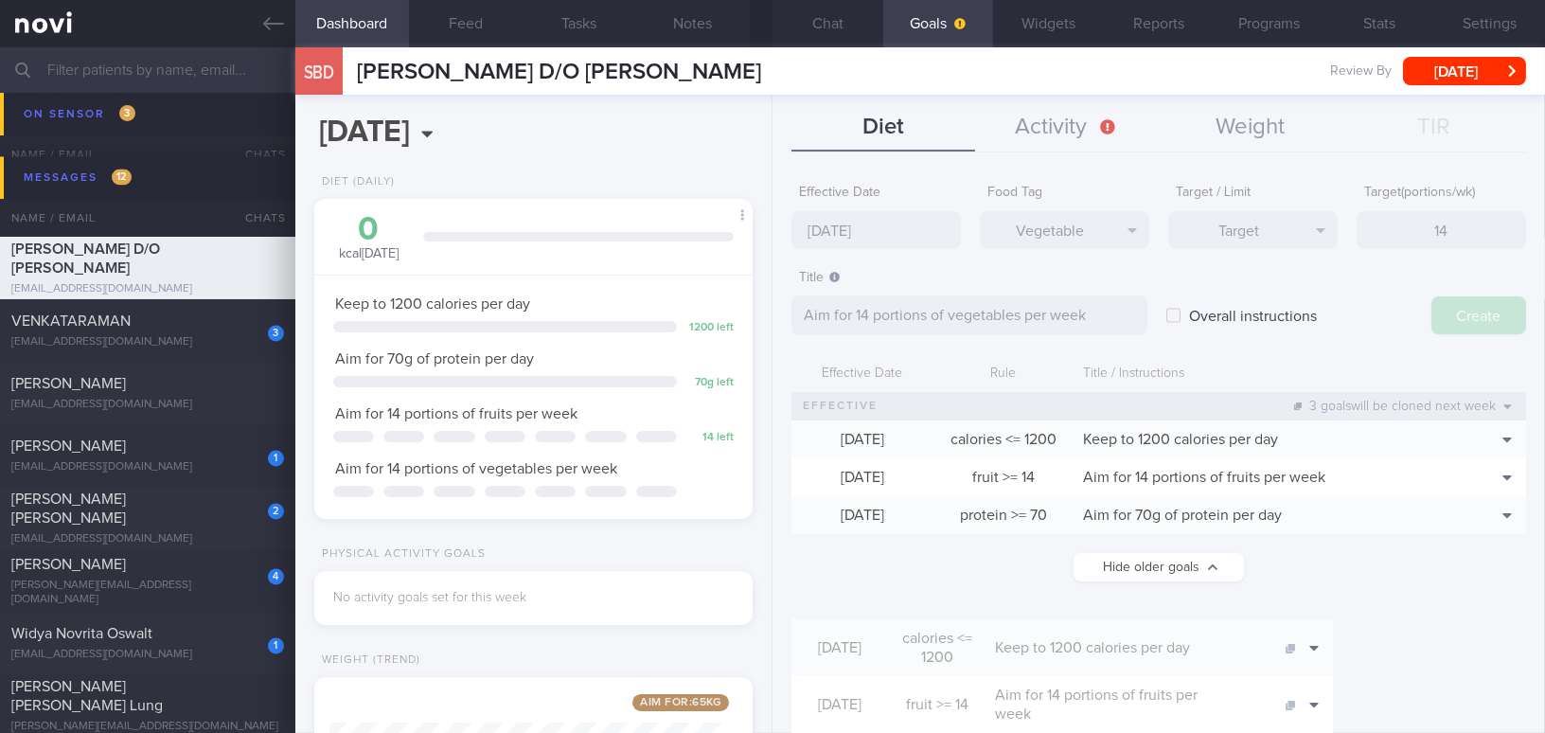
type input "[DATE]"
type textarea "Aim for ___ of ___"
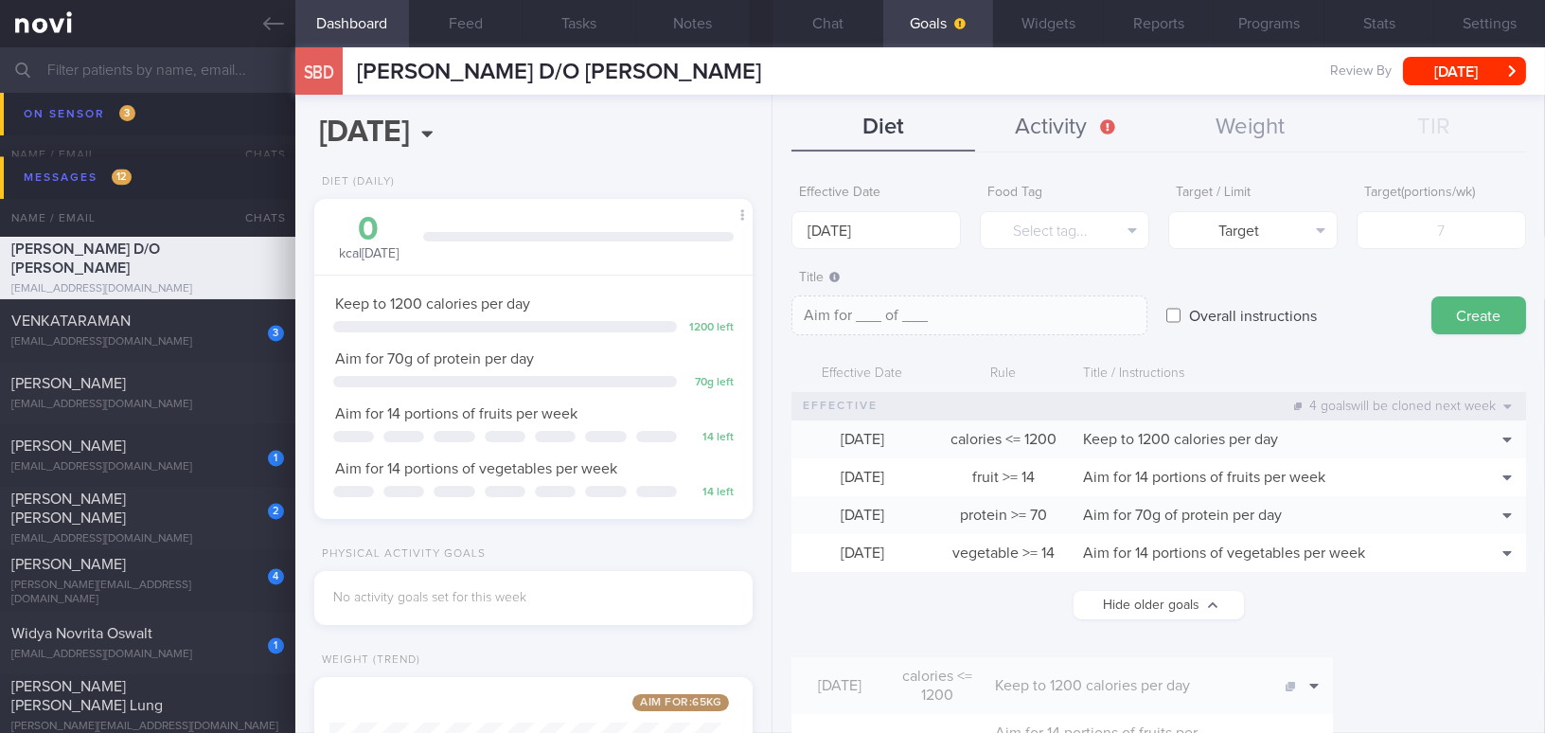
click at [1088, 124] on button "Activity" at bounding box center [1067, 127] width 184 height 47
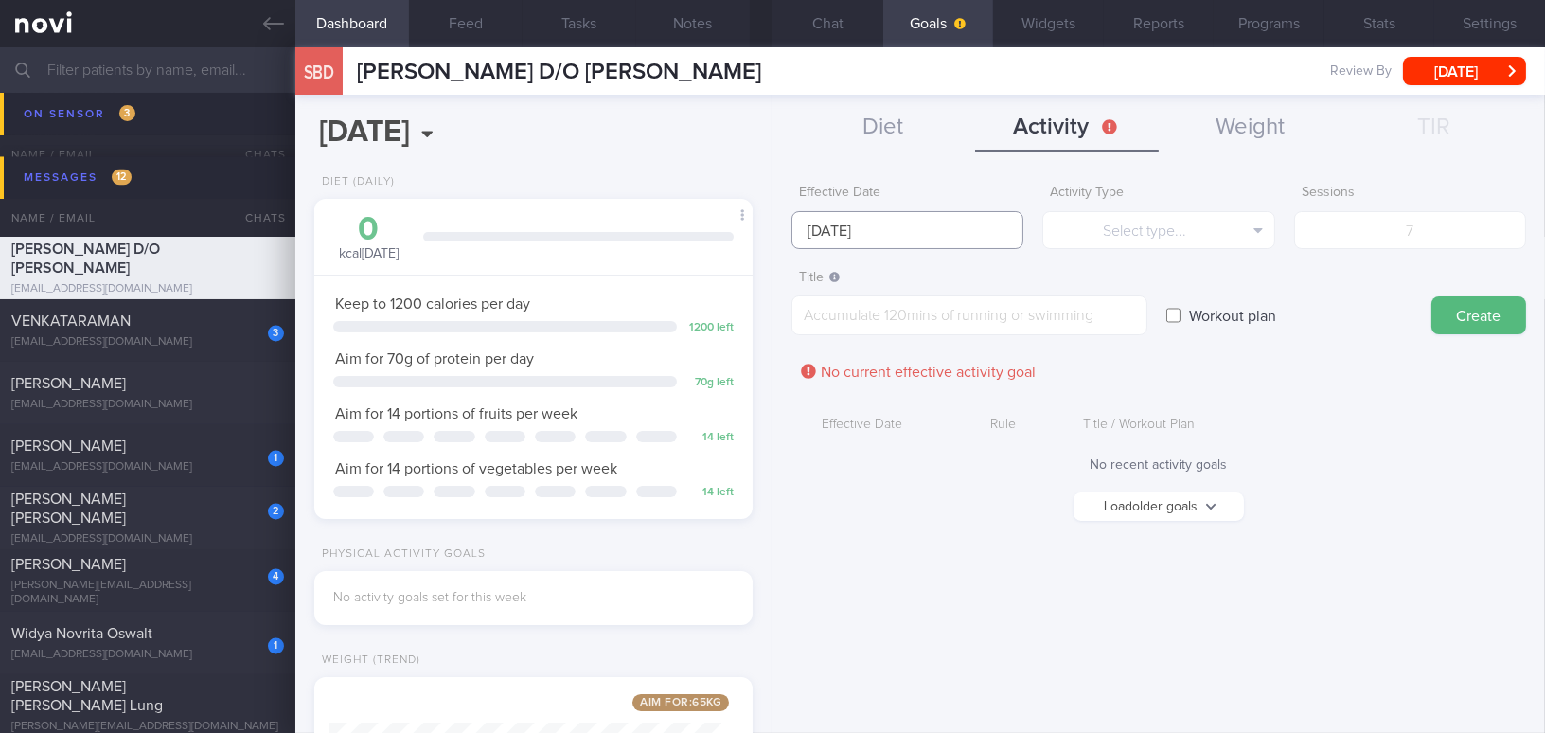
click at [852, 228] on input "[DATE]" at bounding box center [907, 230] width 232 height 38
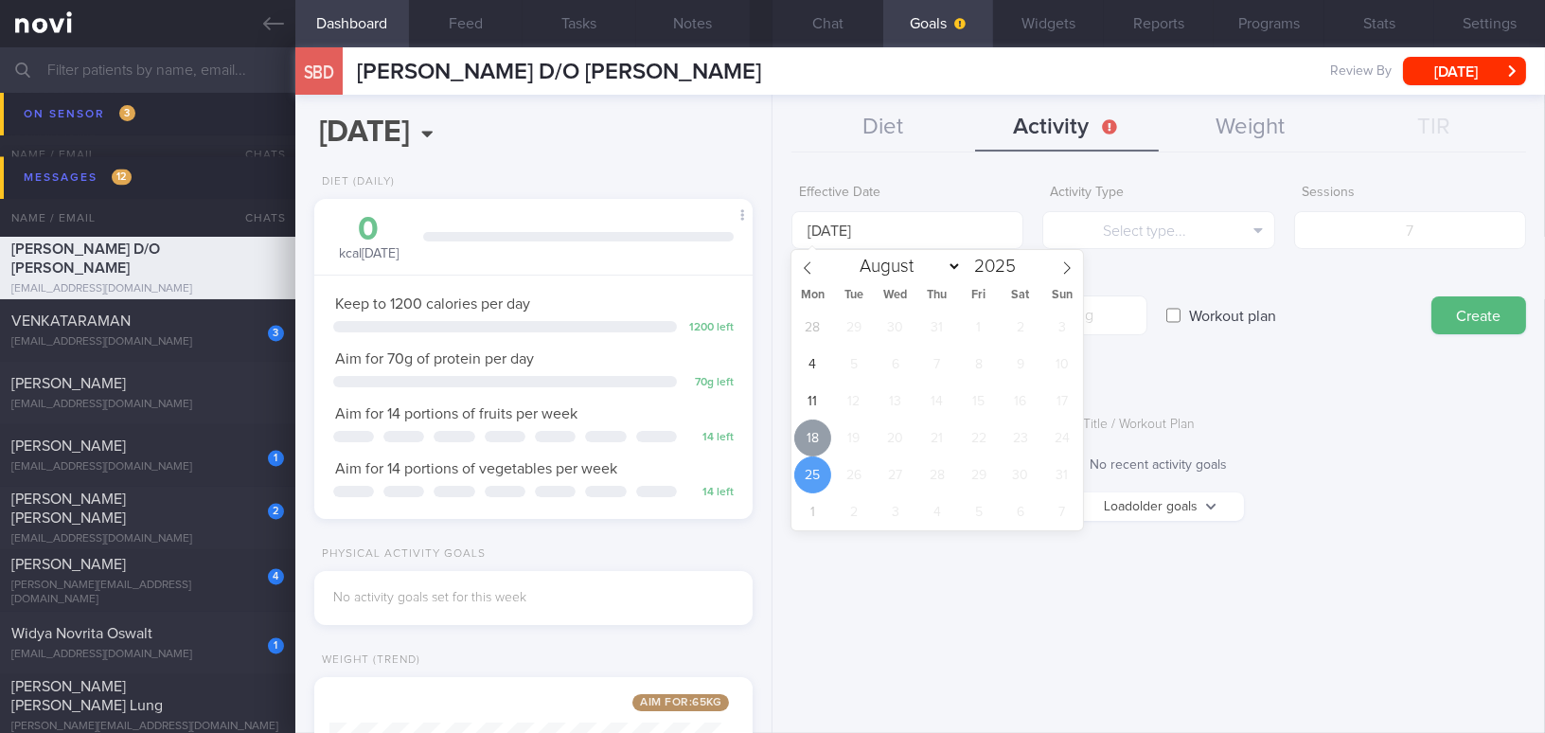
click at [816, 427] on span "18" at bounding box center [812, 437] width 37 height 37
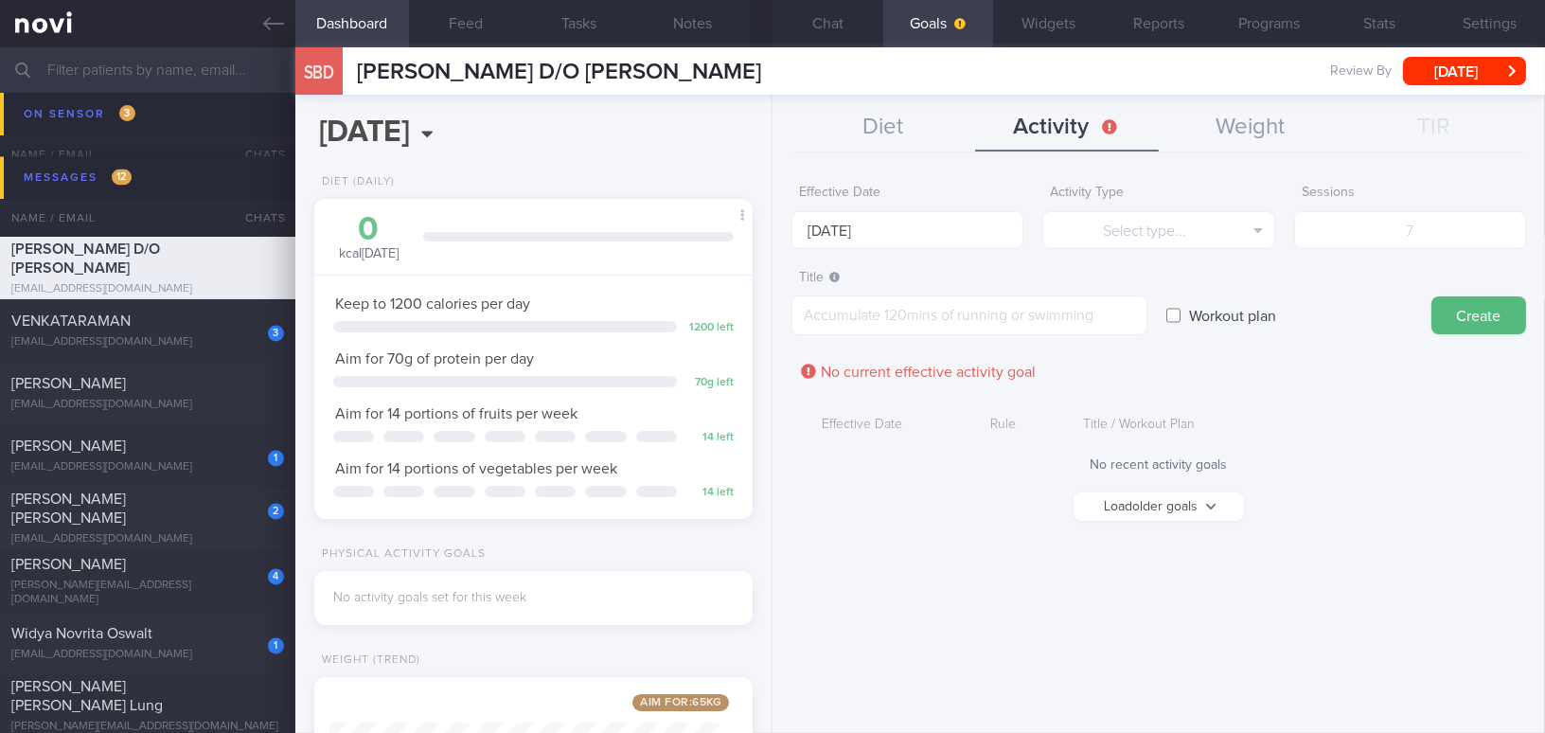
drag, startPoint x: 1144, startPoint y: 494, endPoint x: 1174, endPoint y: 537, distance: 51.7
click at [1144, 495] on button "Load older goals" at bounding box center [1158, 506] width 170 height 28
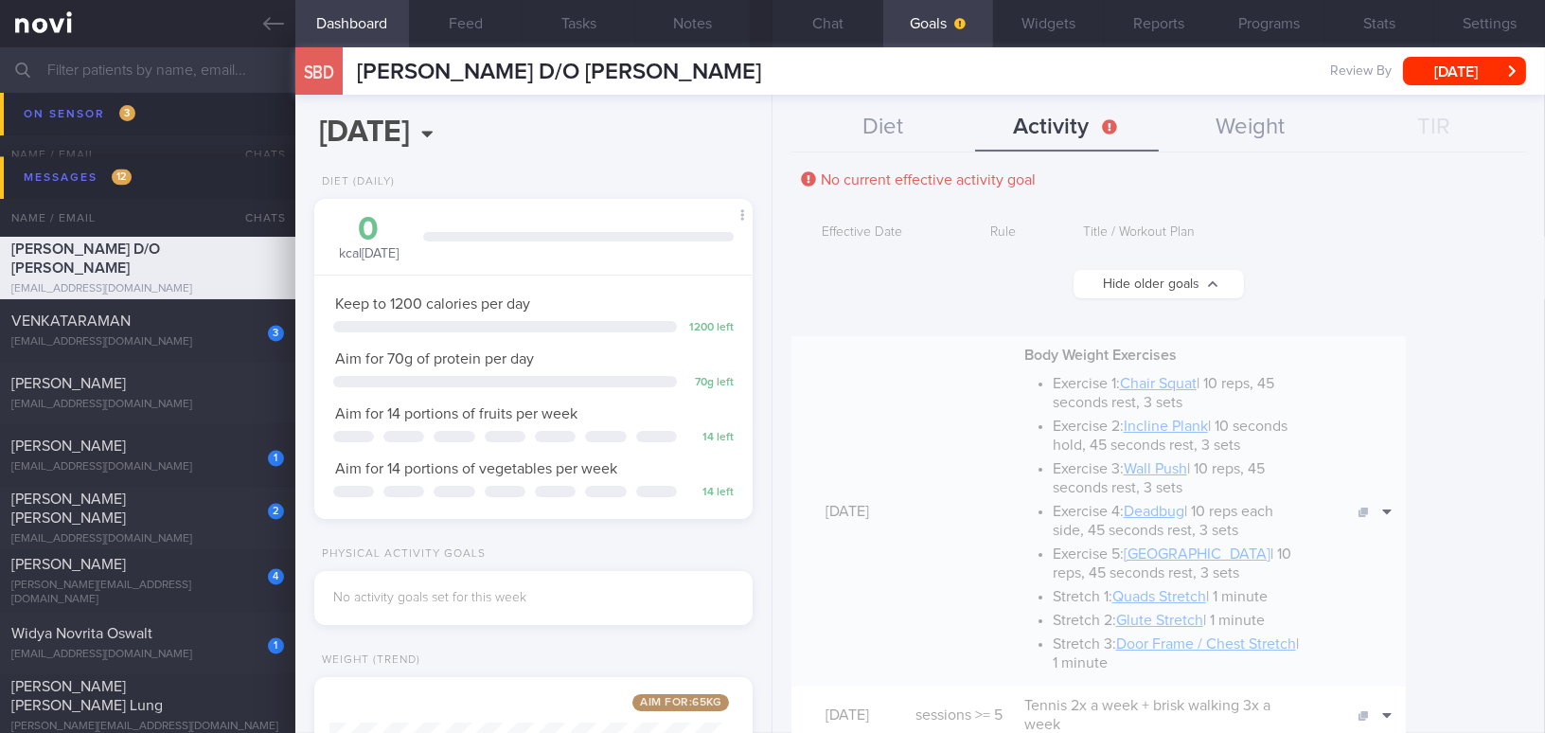
scroll to position [257, 0]
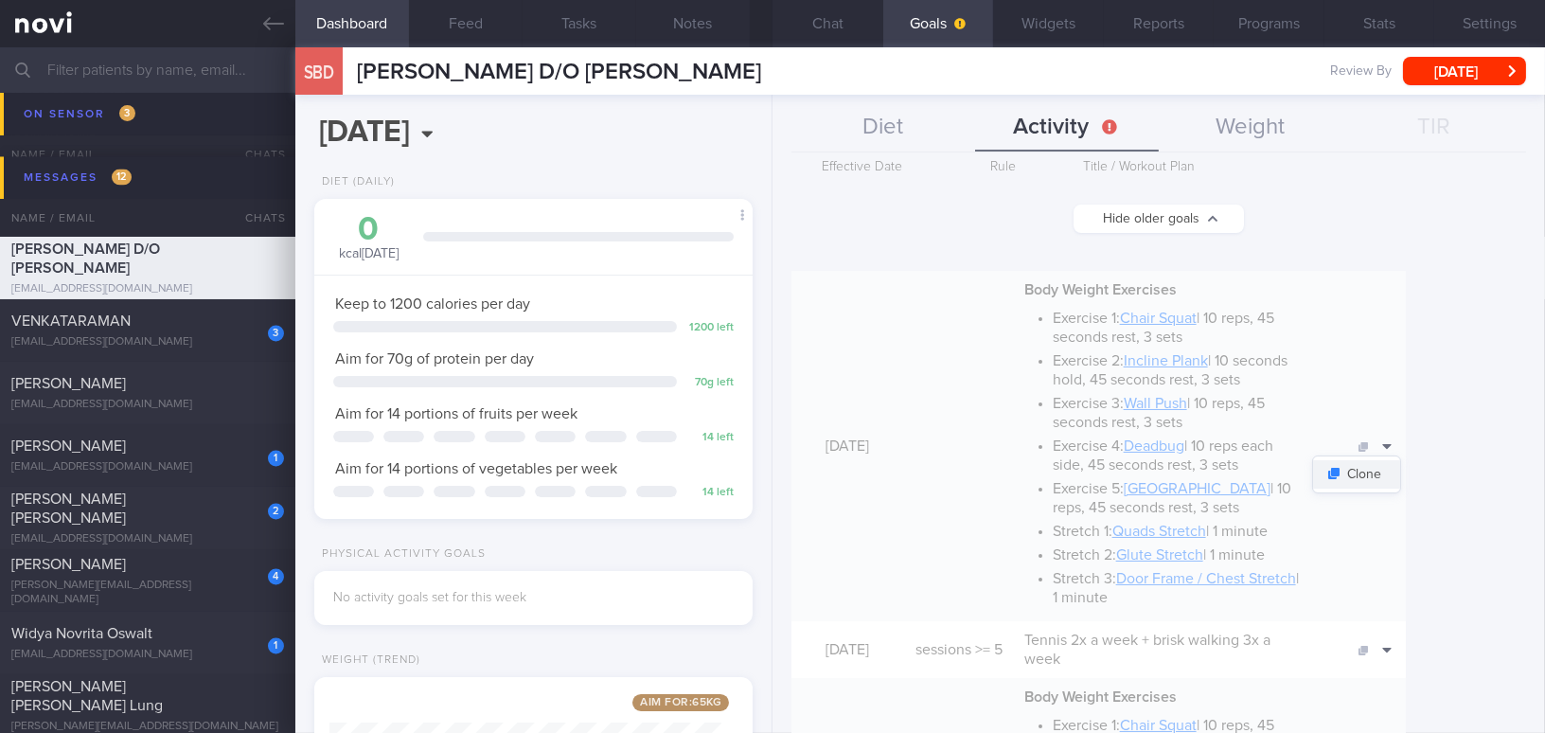
click at [1400, 471] on button "Clone" at bounding box center [1356, 474] width 87 height 28
type input "[DATE]"
type textarea "*Body Weight Exercises* - Exercise 1: [Chair Squat]([URL][DOMAIN_NAME]) | 10 re…"
checkbox input "true"
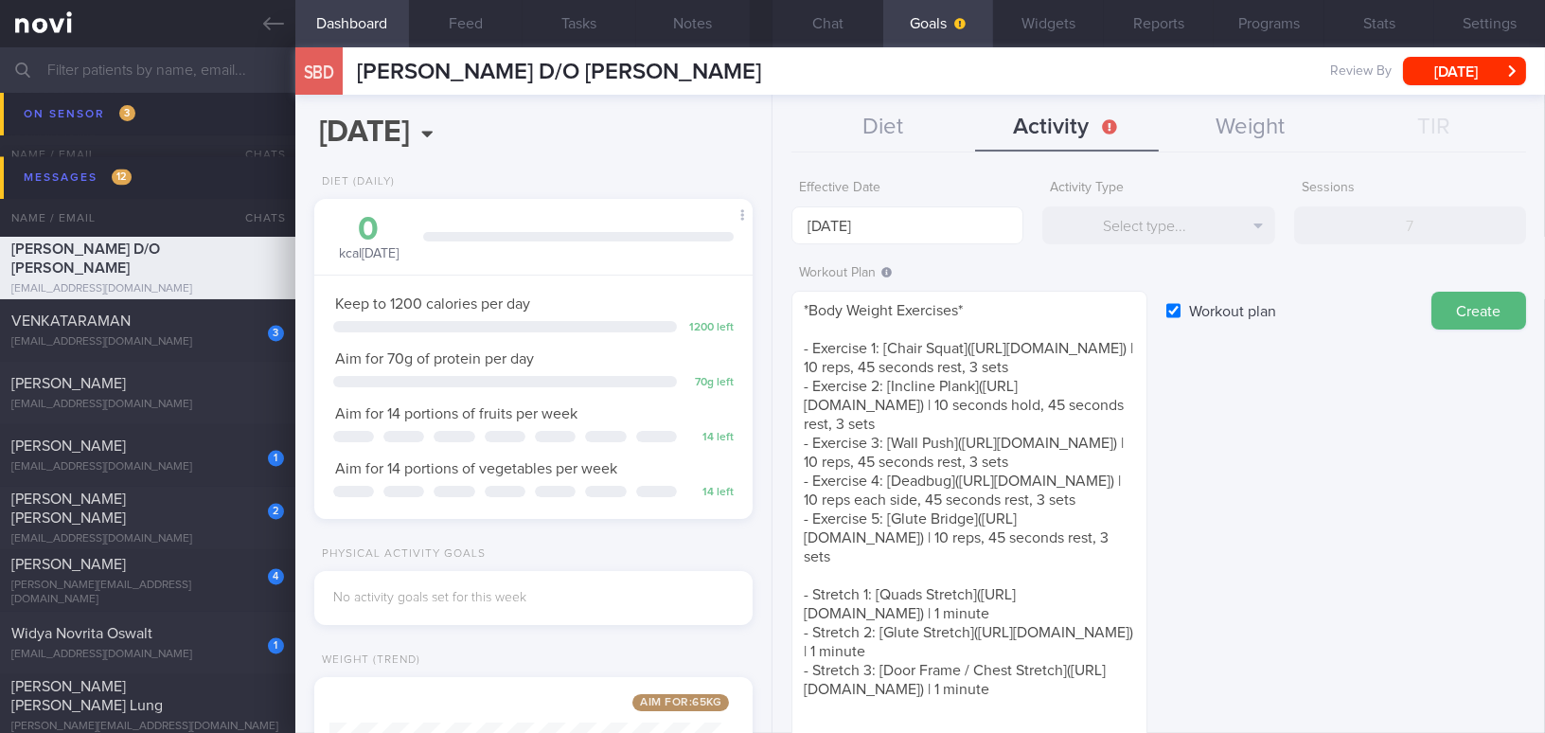
scroll to position [0, 0]
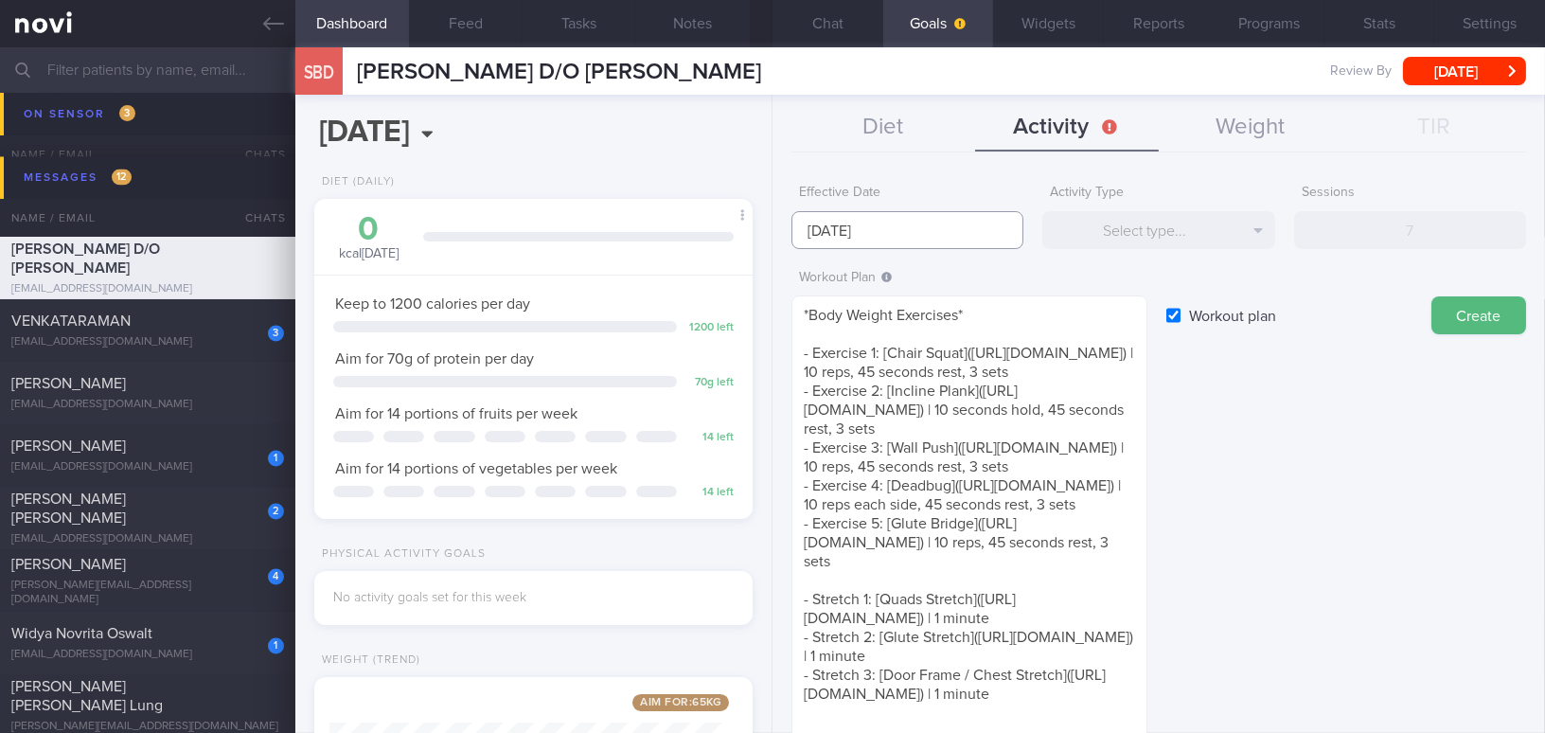
click at [905, 232] on input "[DATE]" at bounding box center [907, 230] width 232 height 38
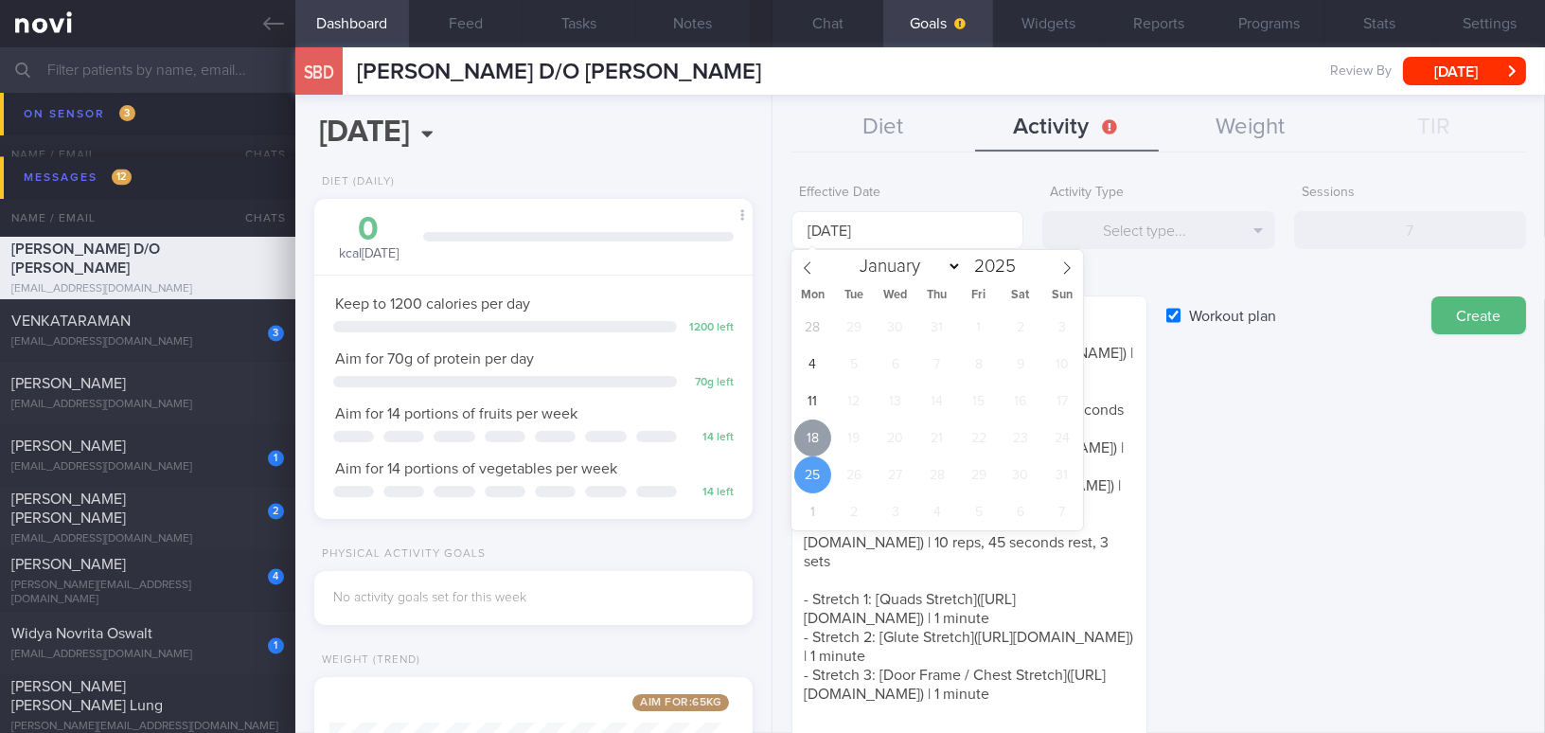
click at [827, 435] on span "18" at bounding box center [812, 437] width 37 height 37
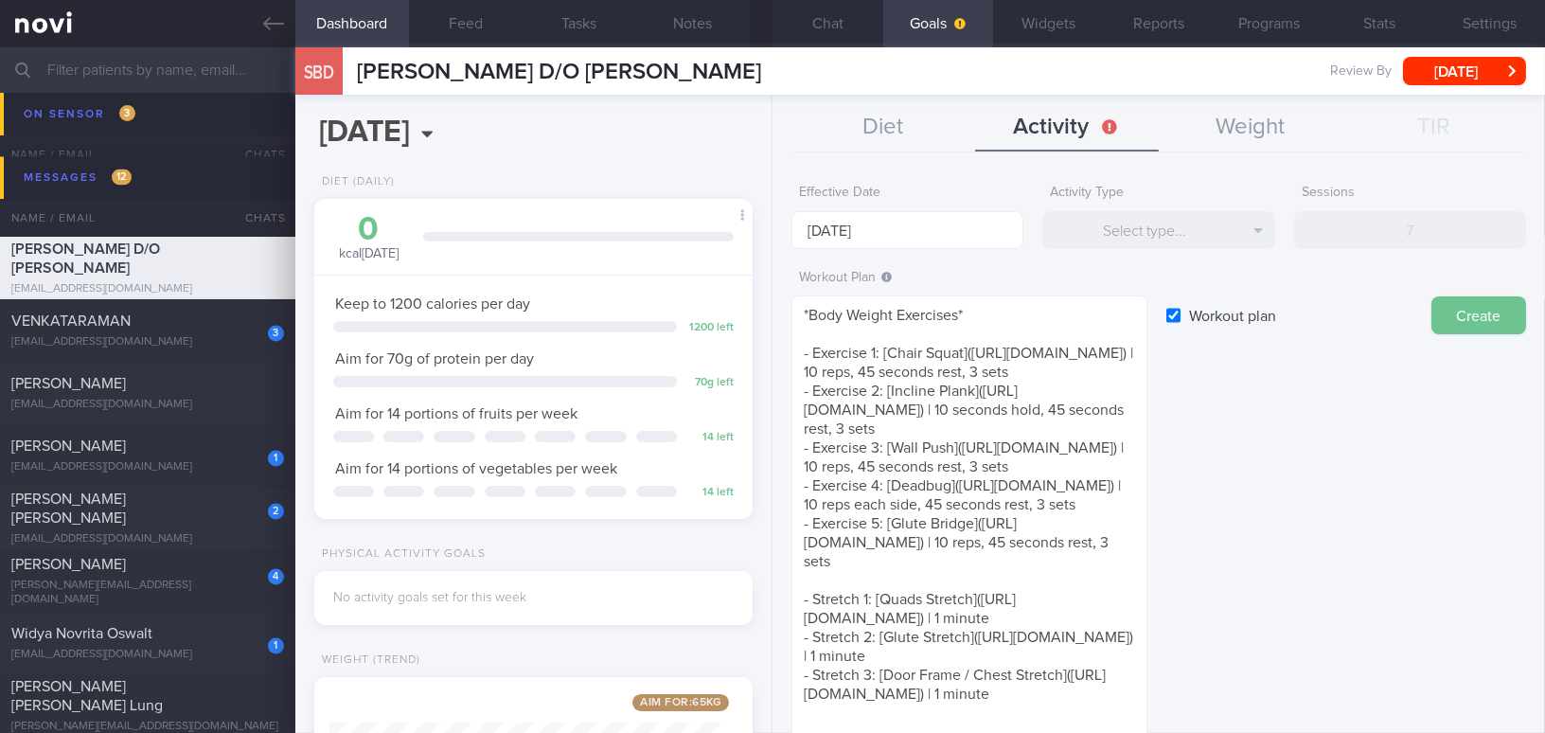
click at [1467, 318] on button "Create" at bounding box center [1478, 315] width 95 height 38
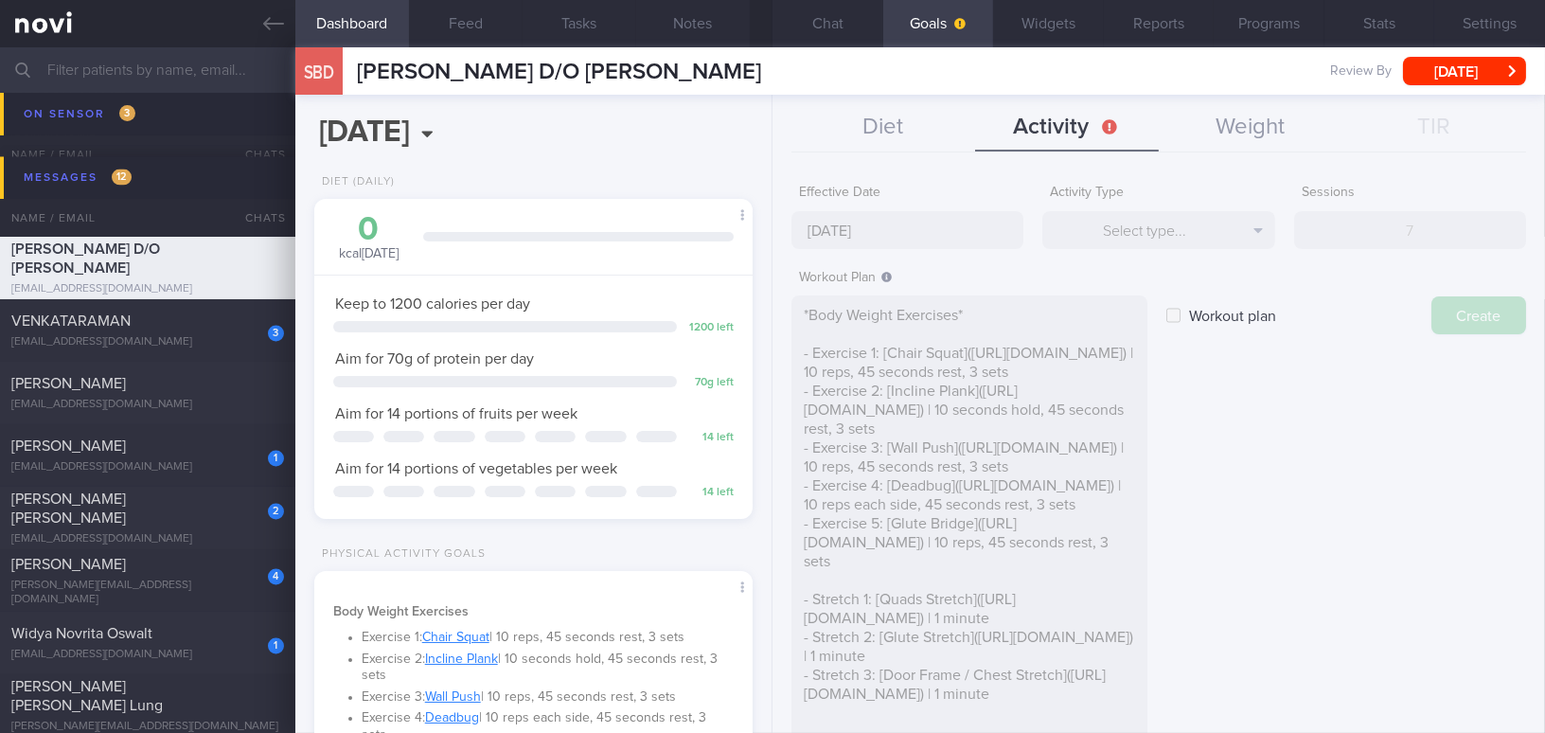
type input "[DATE]"
checkbox input "false"
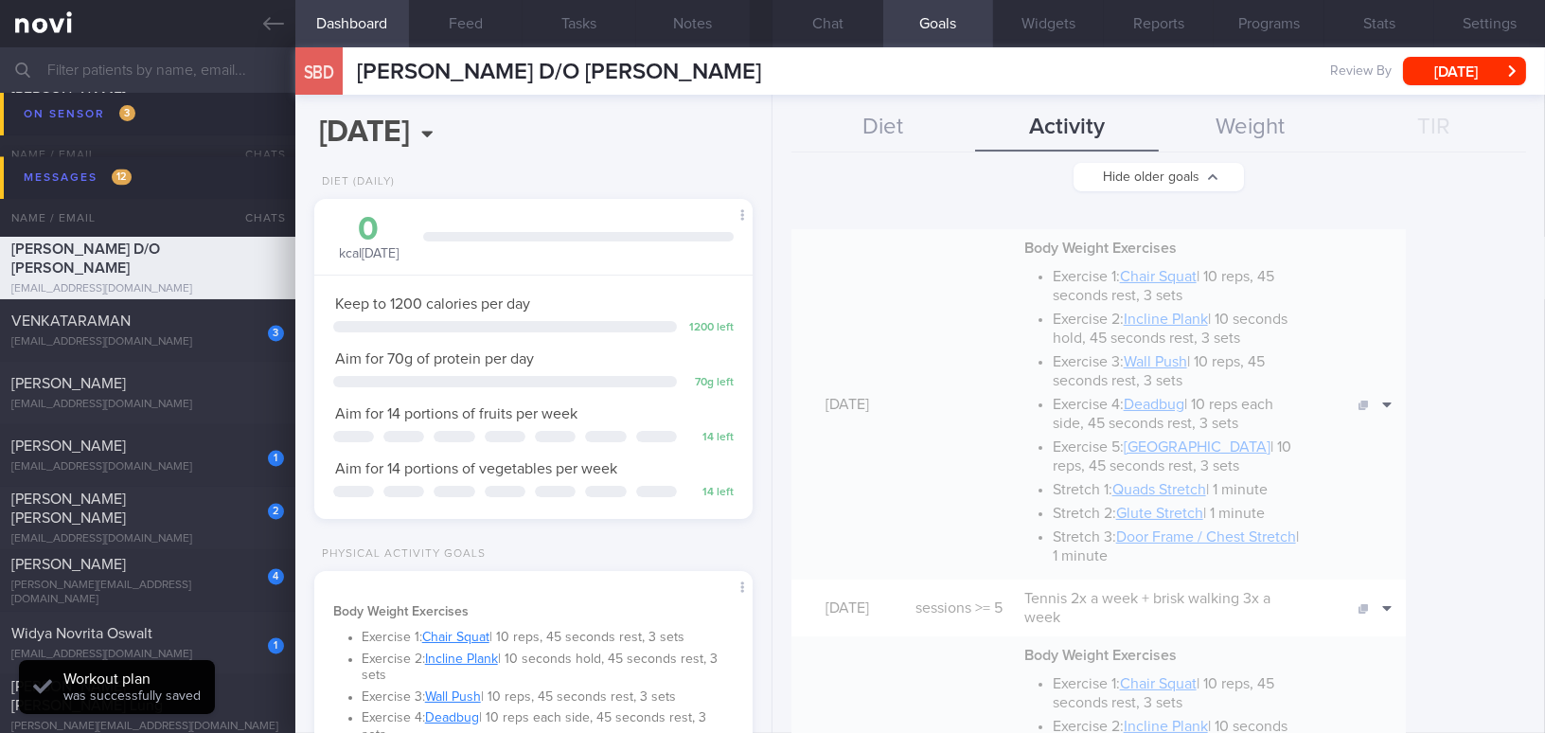
scroll to position [774, 0]
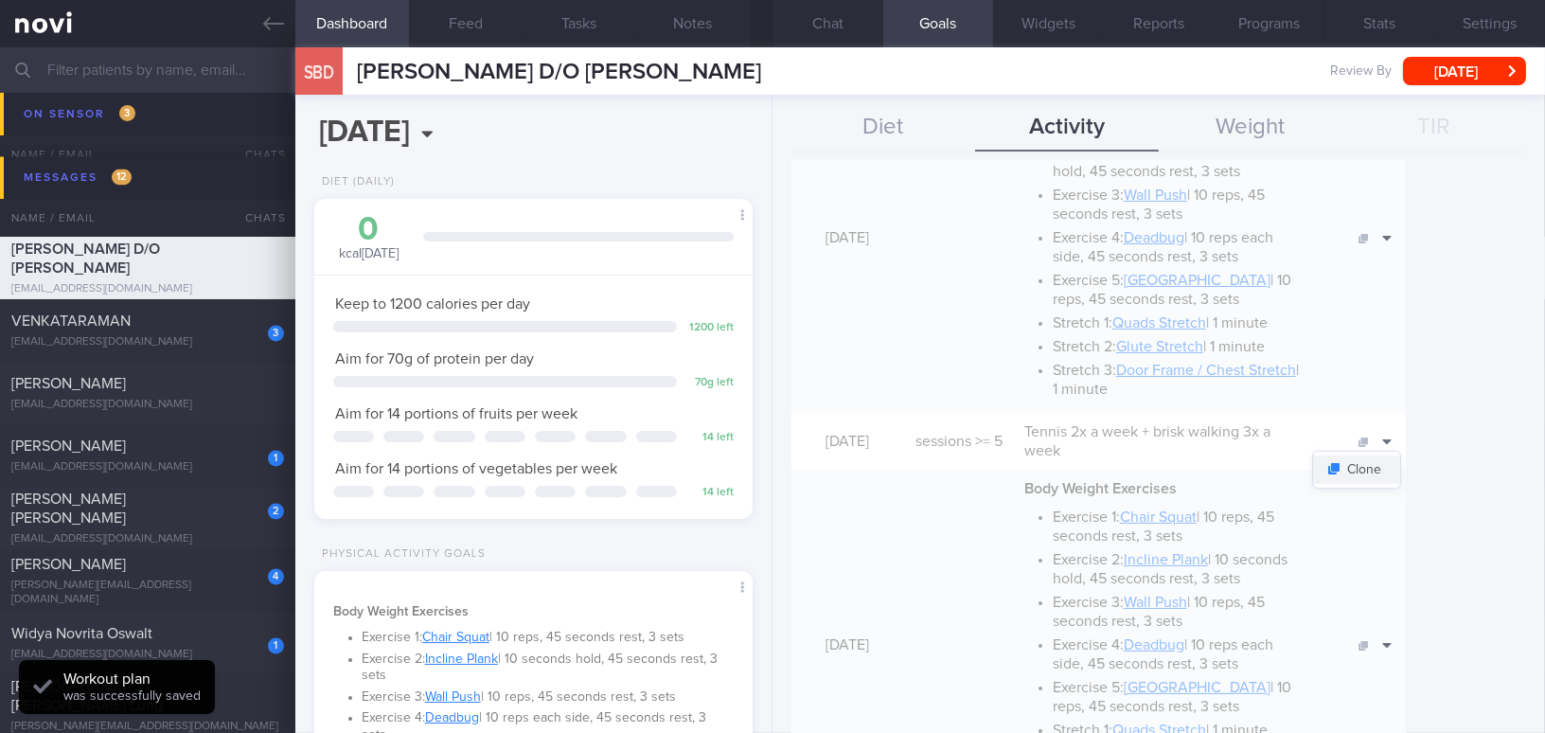
click at [1400, 461] on button "Clone" at bounding box center [1356, 469] width 87 height 28
type input "5"
type textarea "Tennis 2x a week + brisk walking 3x a week"
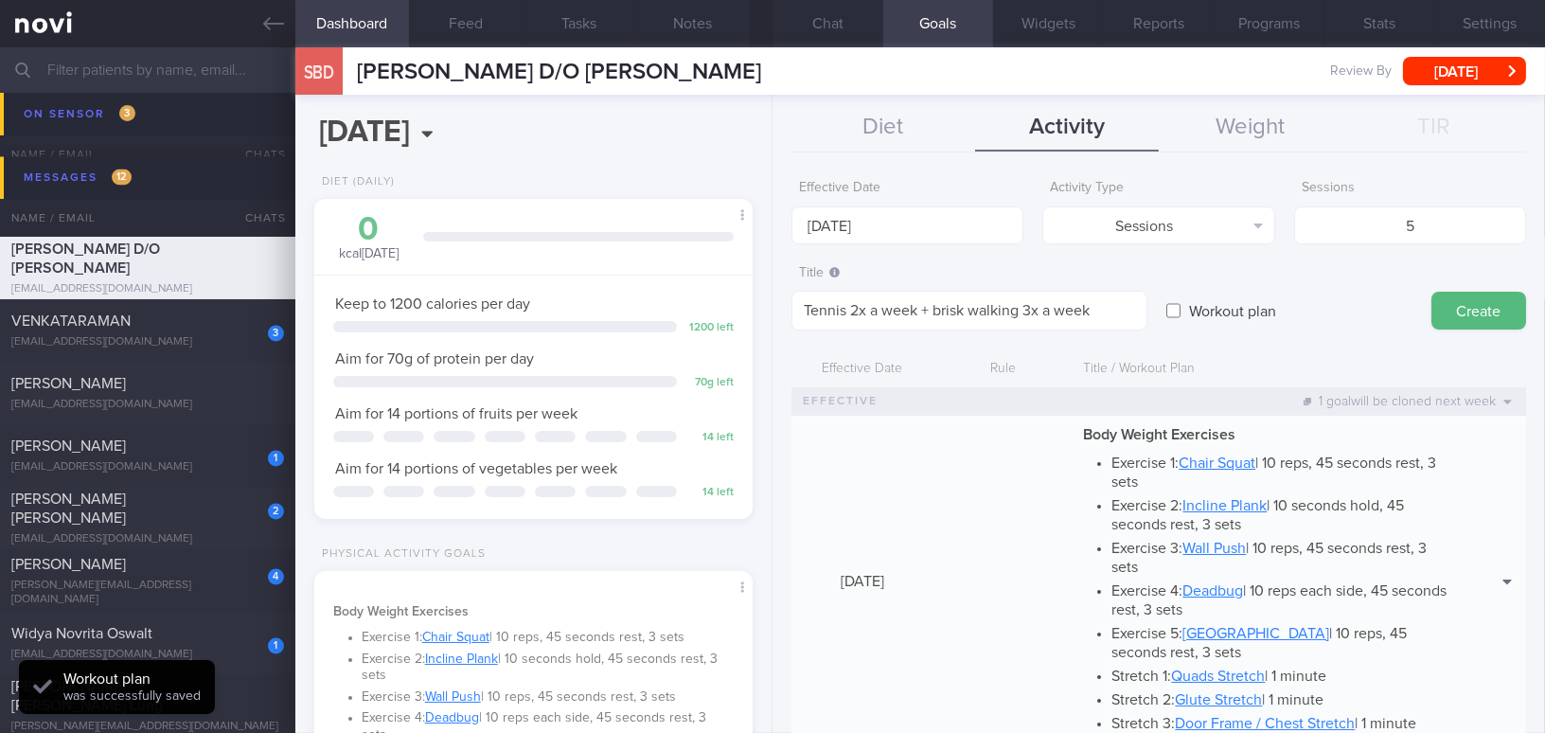
scroll to position [0, 0]
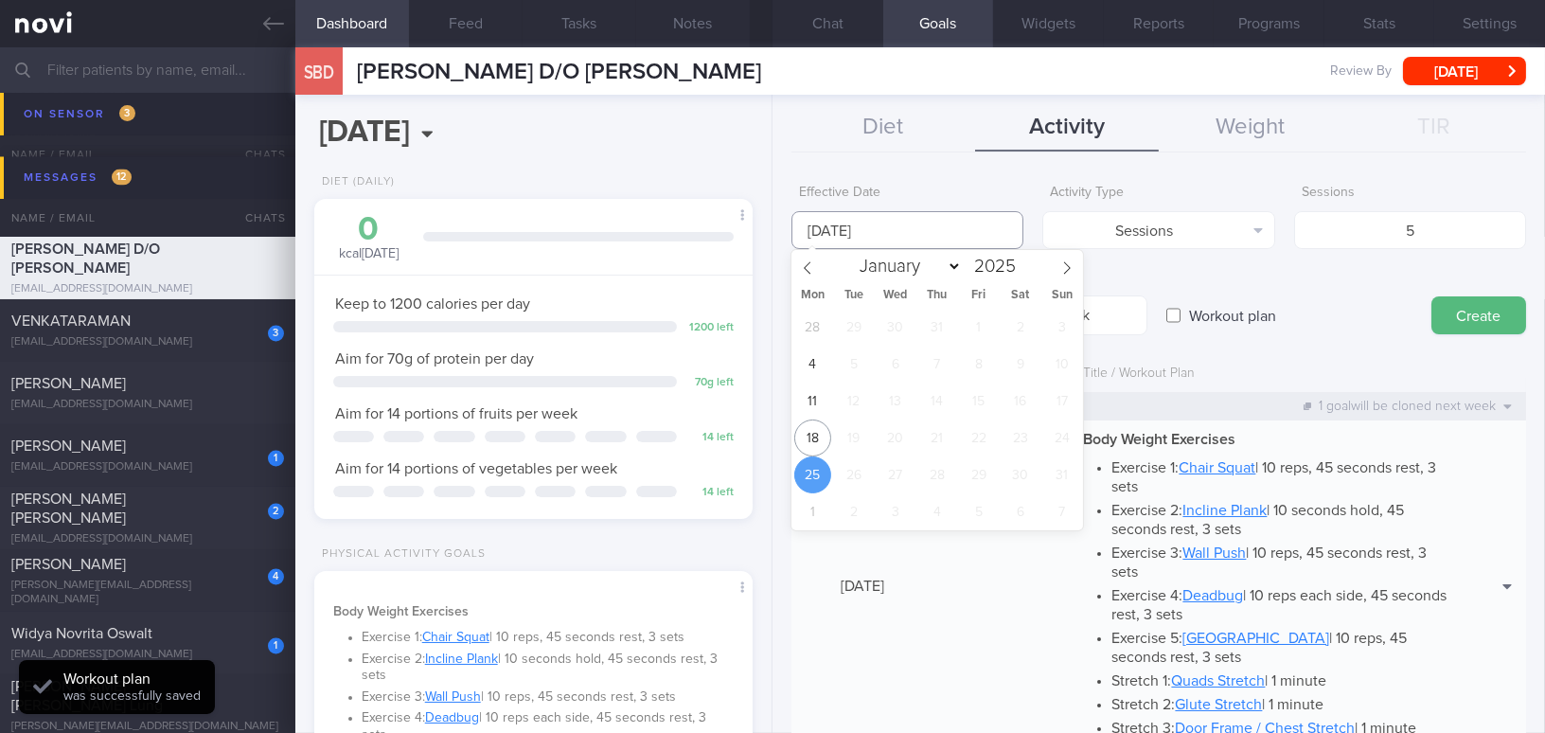
click at [893, 230] on input "[DATE]" at bounding box center [907, 230] width 232 height 38
click at [811, 424] on span "18" at bounding box center [812, 437] width 37 height 37
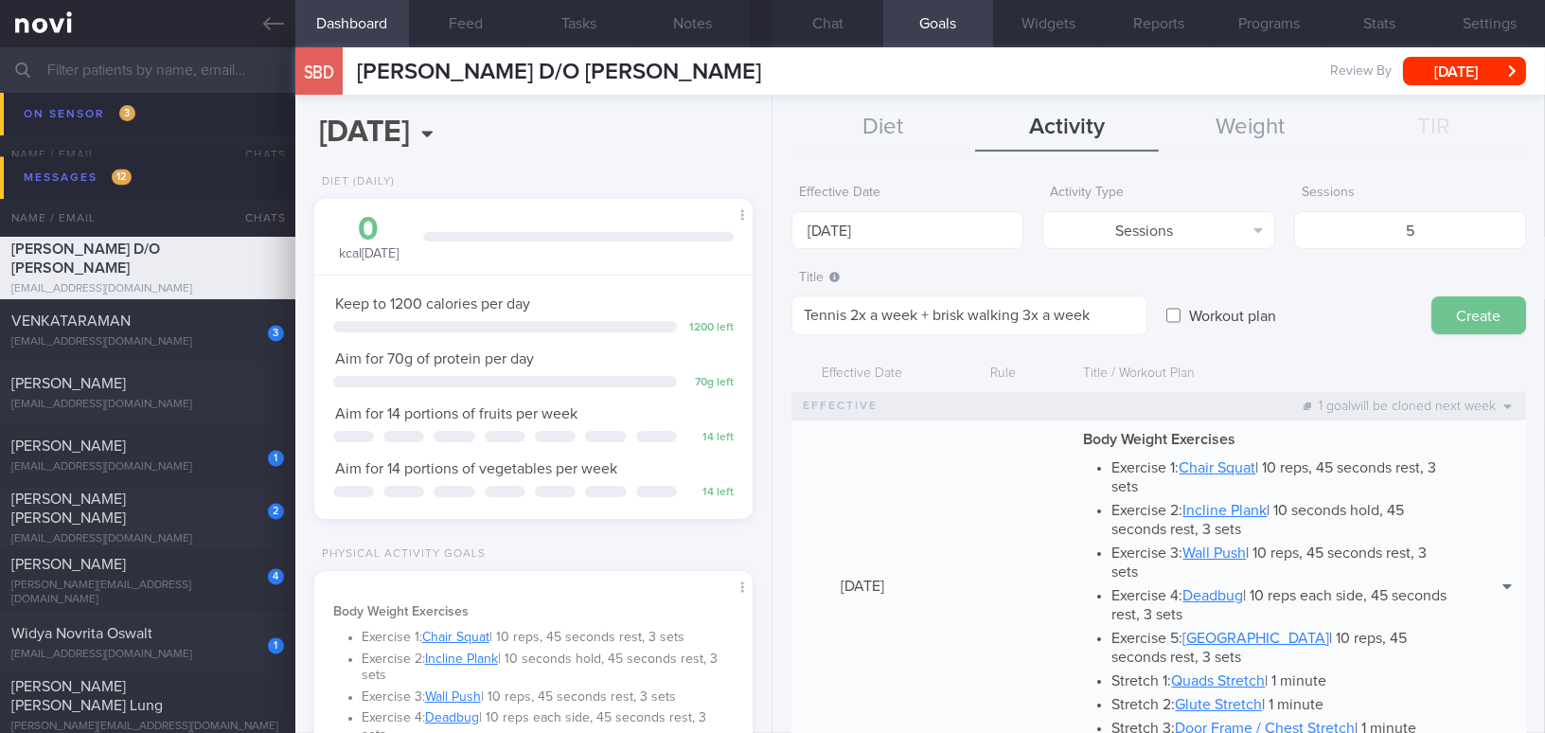
click at [1454, 316] on button "Create" at bounding box center [1478, 315] width 95 height 38
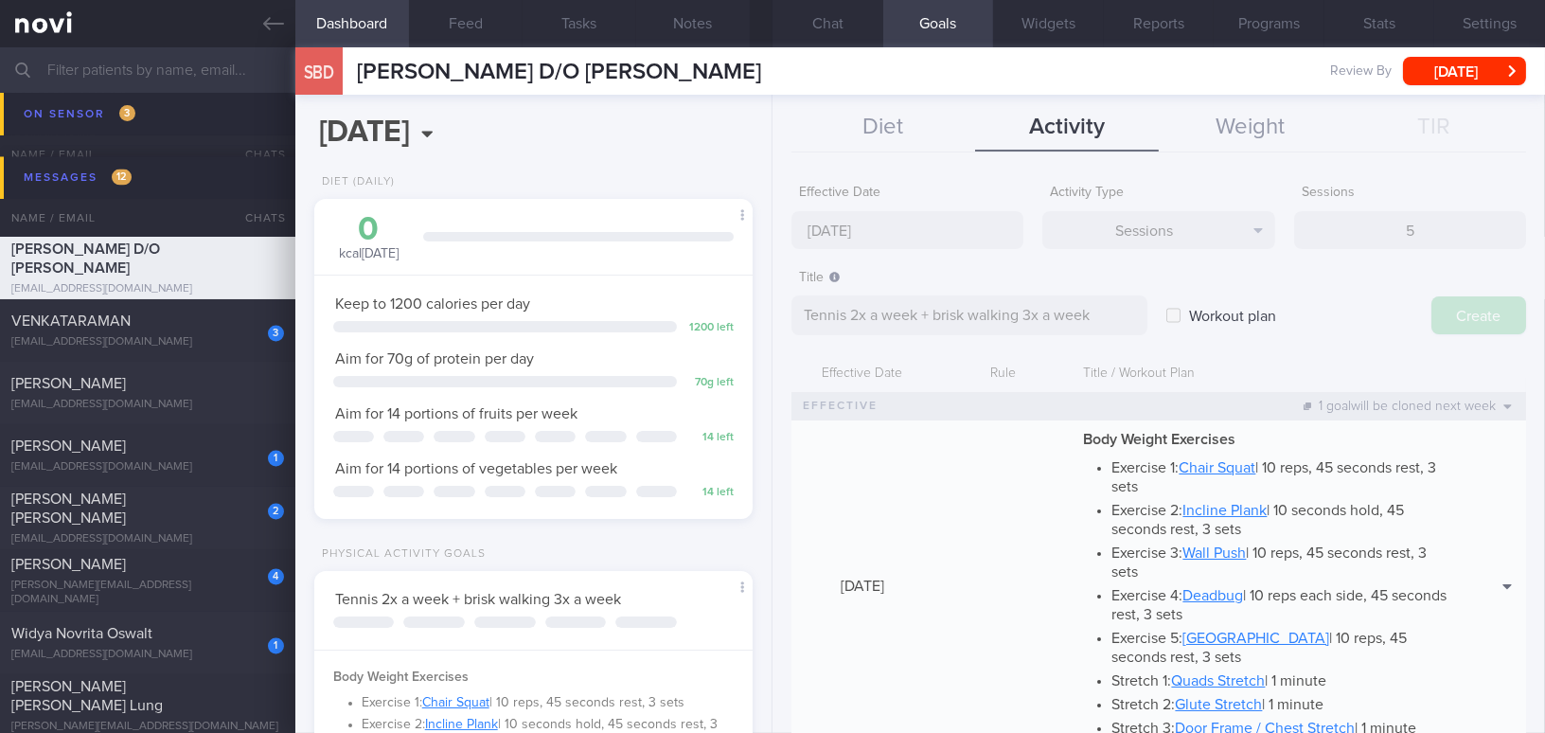
type input "[DATE]"
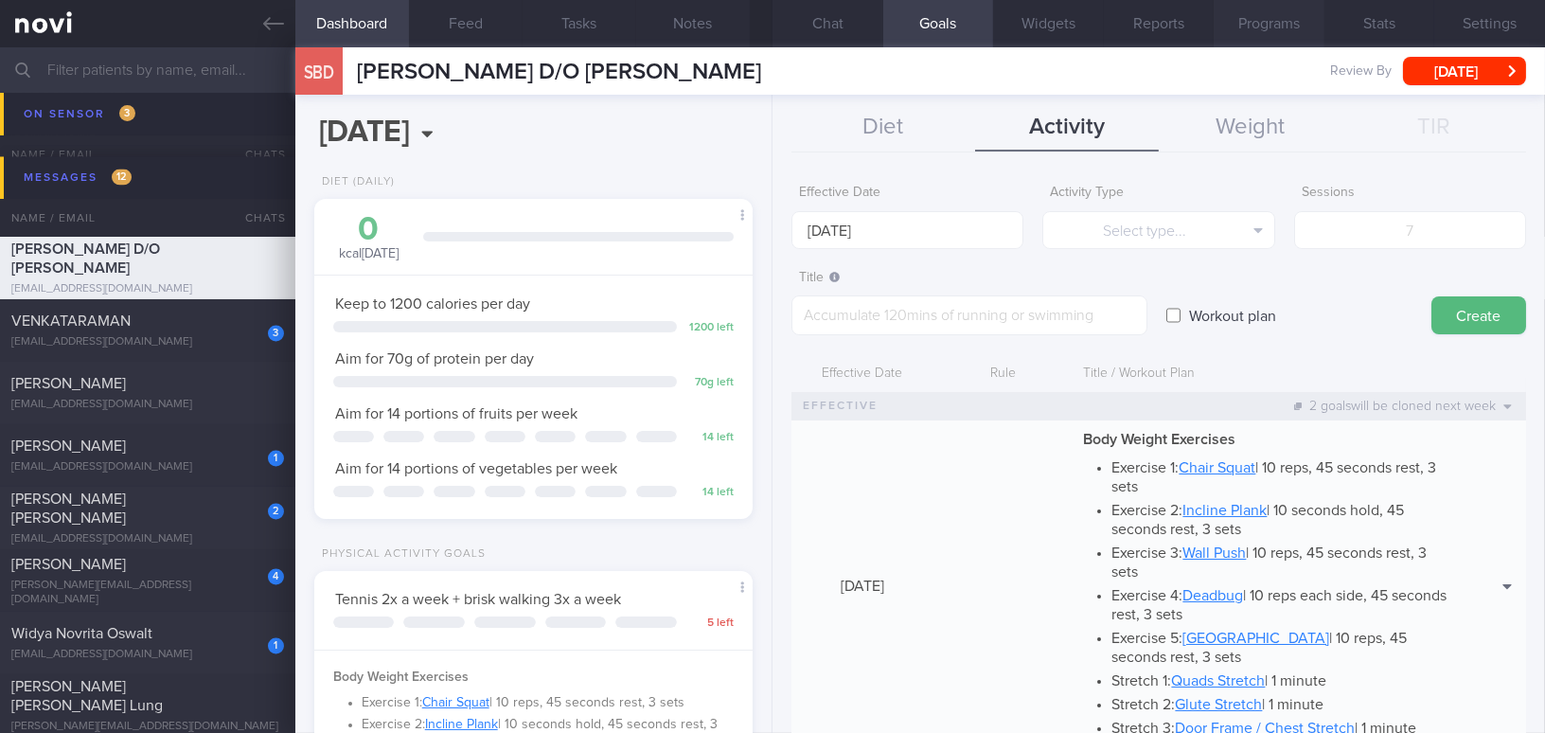
click at [1266, 8] on button "Programs" at bounding box center [1268, 23] width 111 height 47
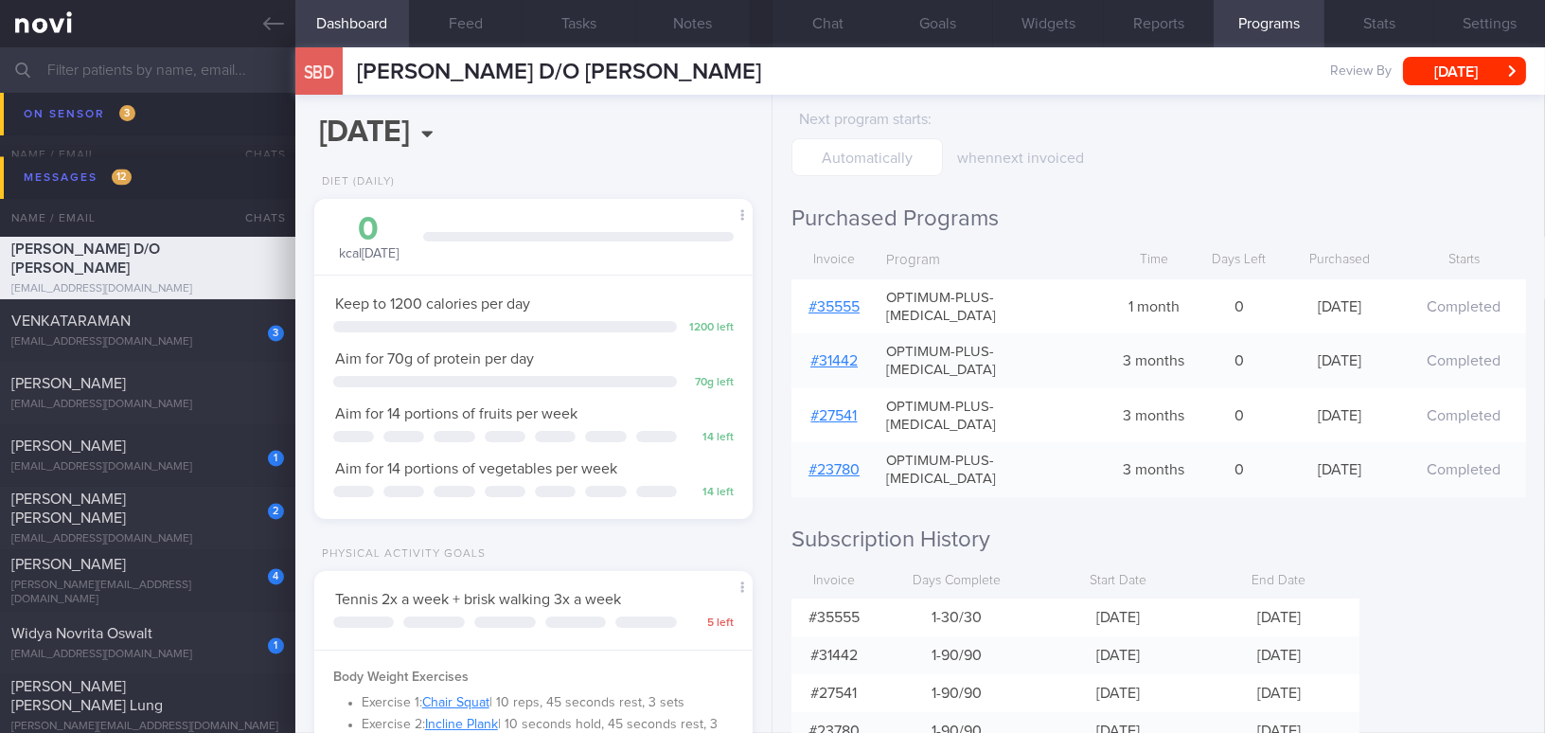
scroll to position [85, 0]
click at [847, 300] on link "# 35555" at bounding box center [833, 306] width 51 height 15
click at [850, 27] on button "Chat" at bounding box center [827, 23] width 111 height 47
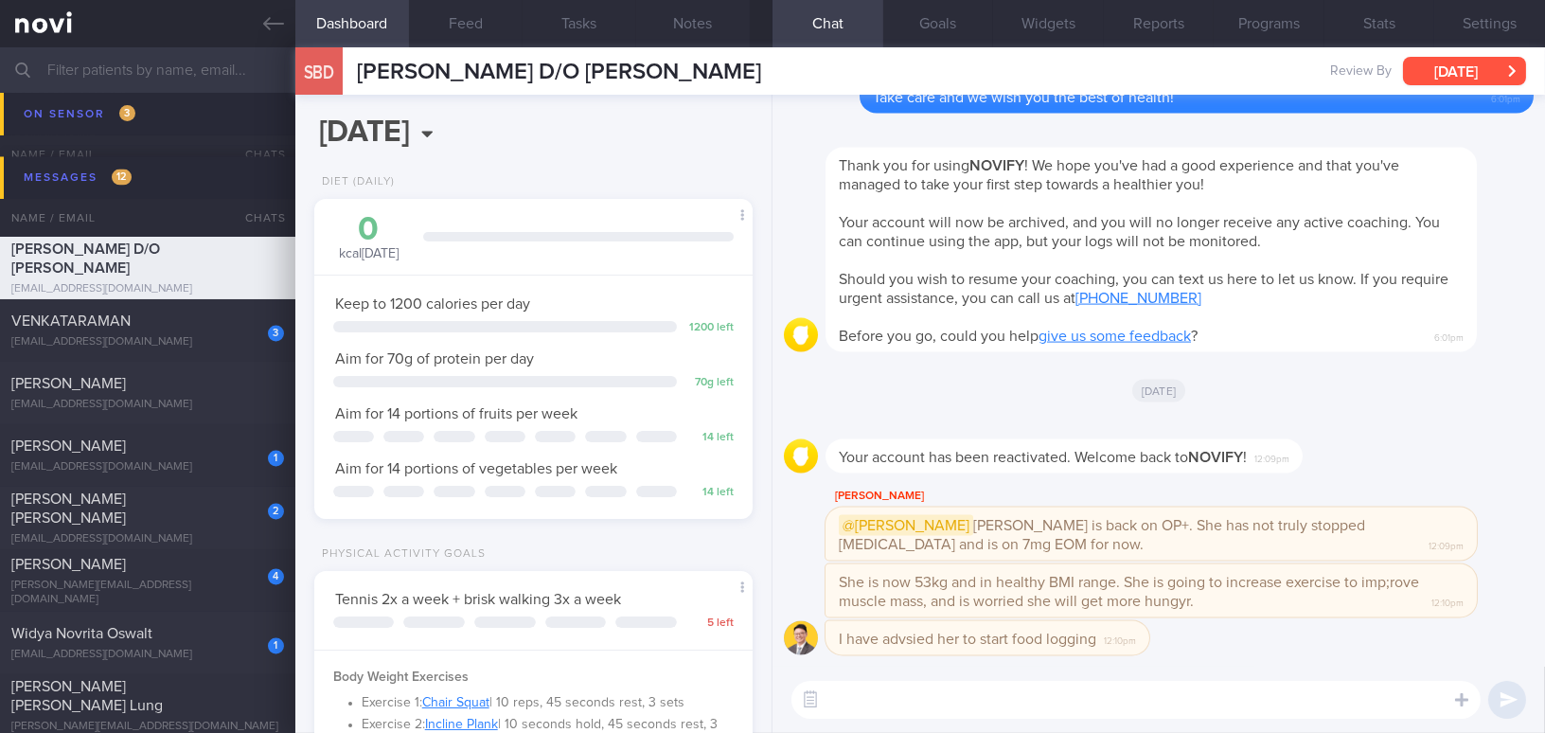
click at [1465, 64] on button "[DATE]" at bounding box center [1464, 71] width 123 height 28
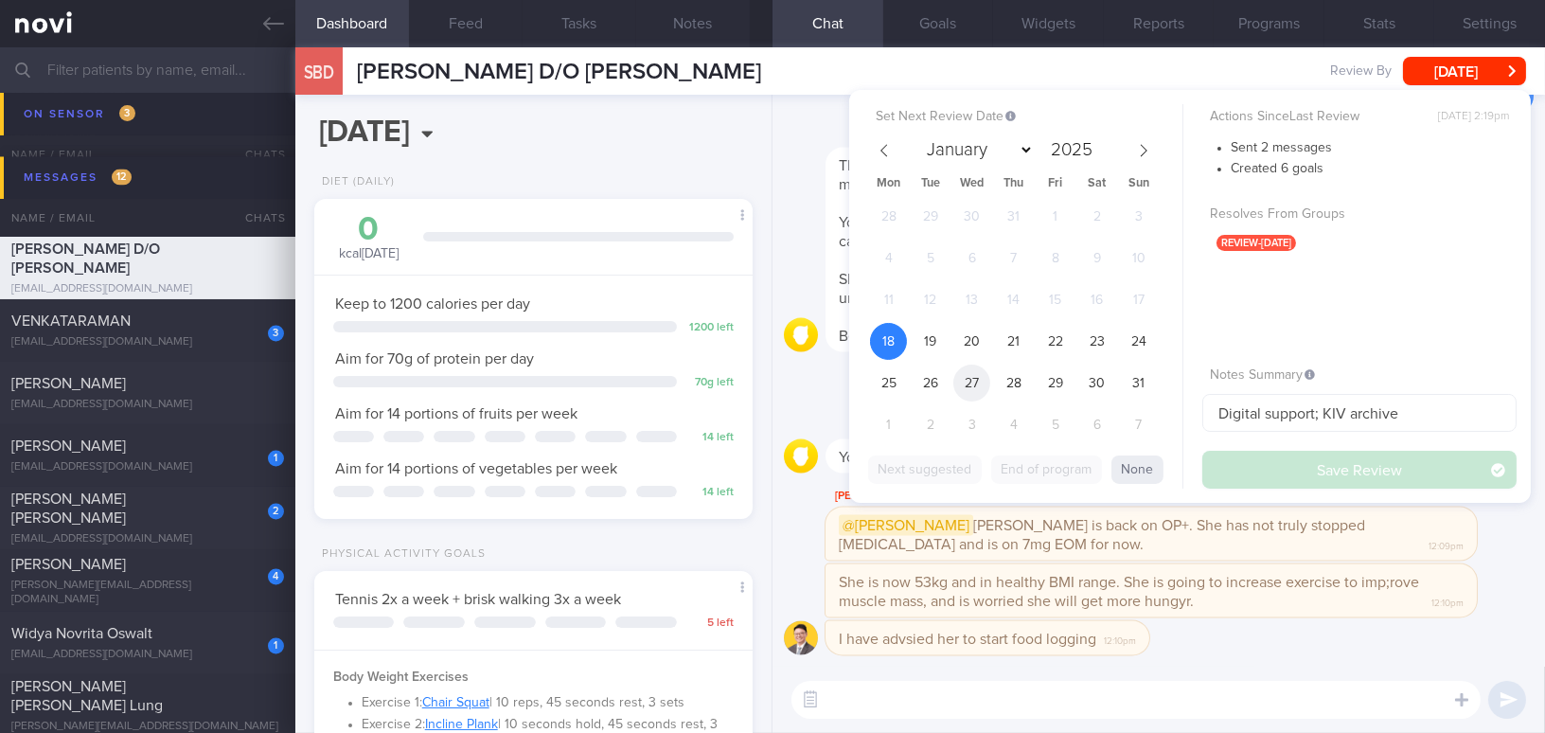
click at [980, 386] on span "27" at bounding box center [971, 382] width 37 height 37
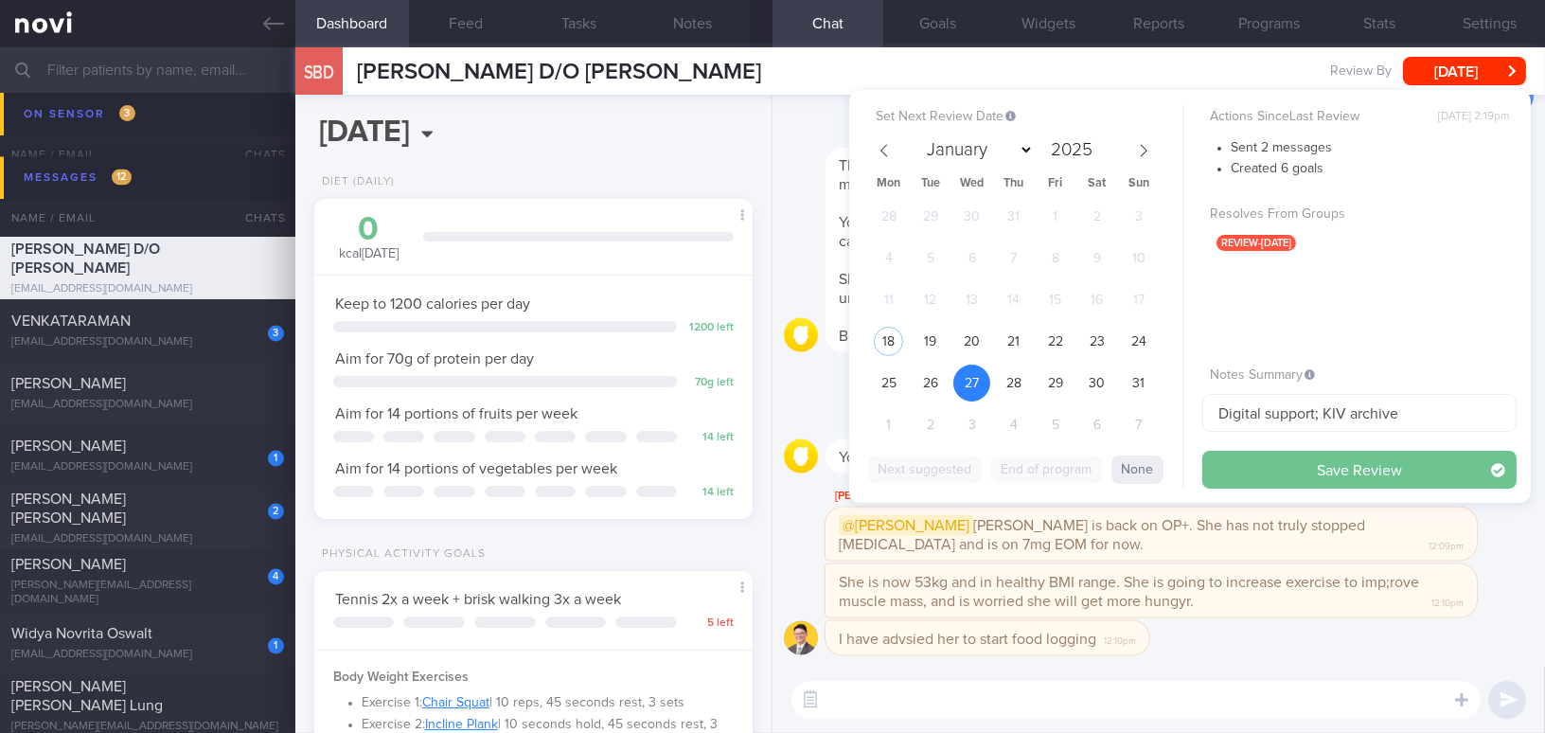
click at [1251, 462] on button "Save Review" at bounding box center [1359, 470] width 314 height 38
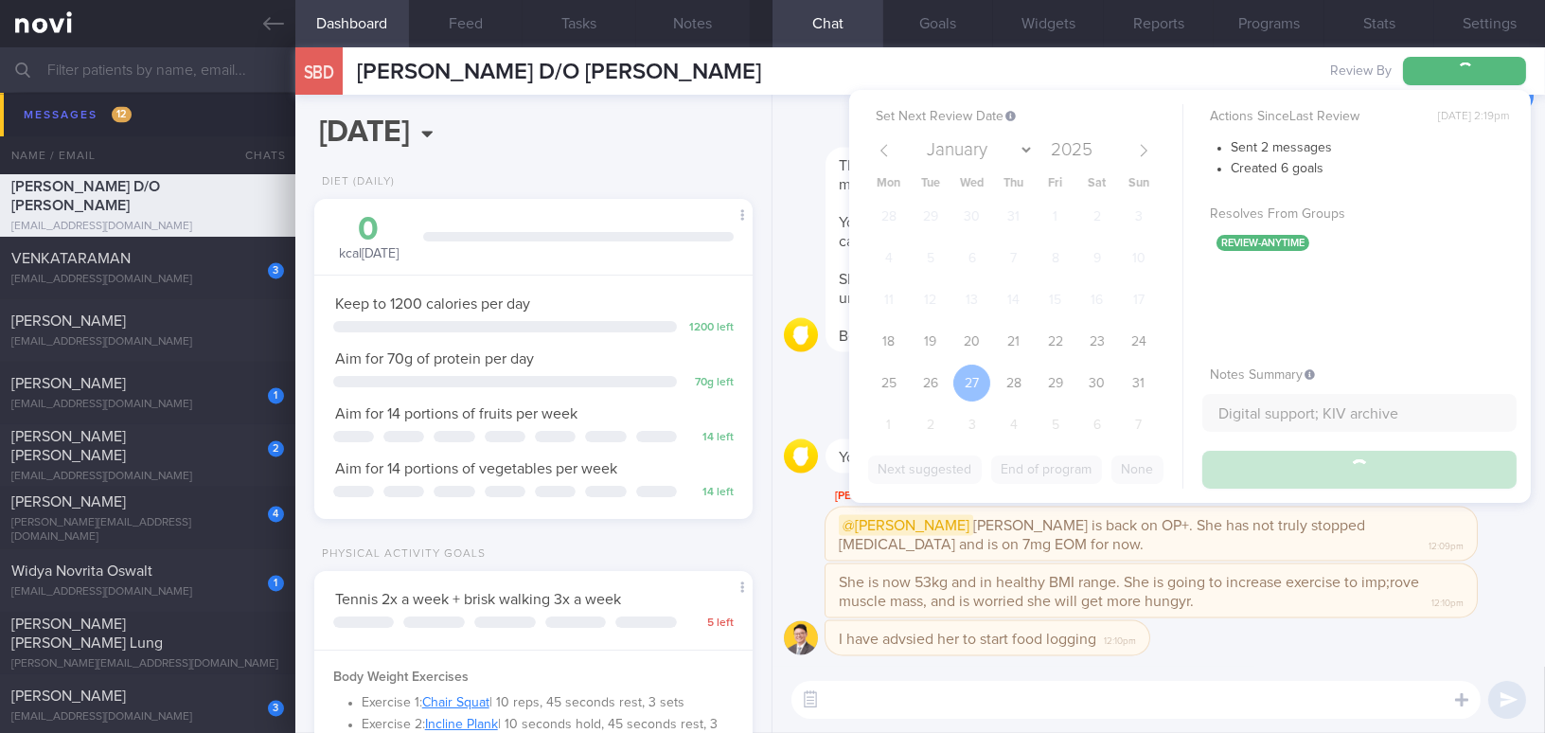
scroll to position [6970, 0]
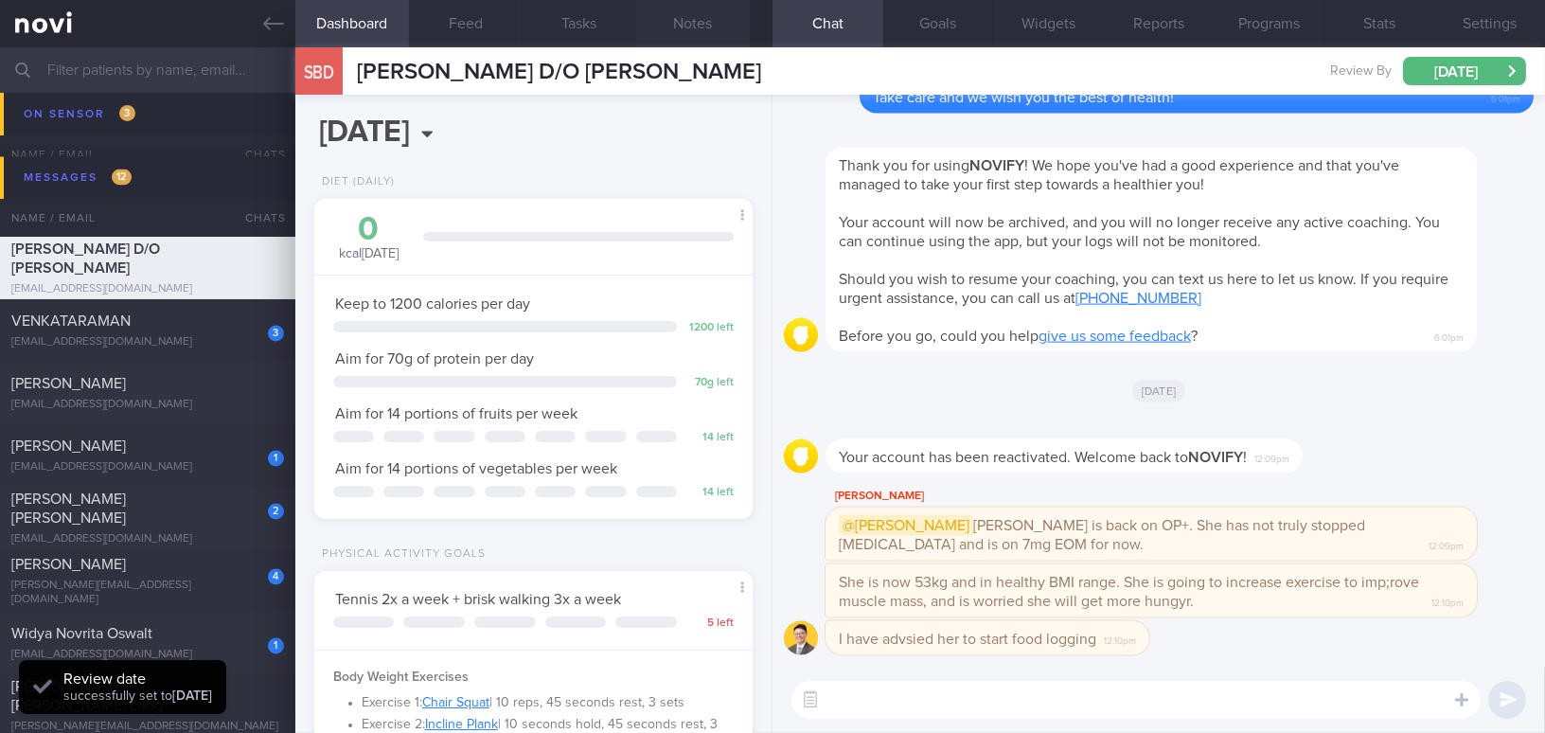
click at [719, 28] on button "Notes" at bounding box center [693, 23] width 114 height 47
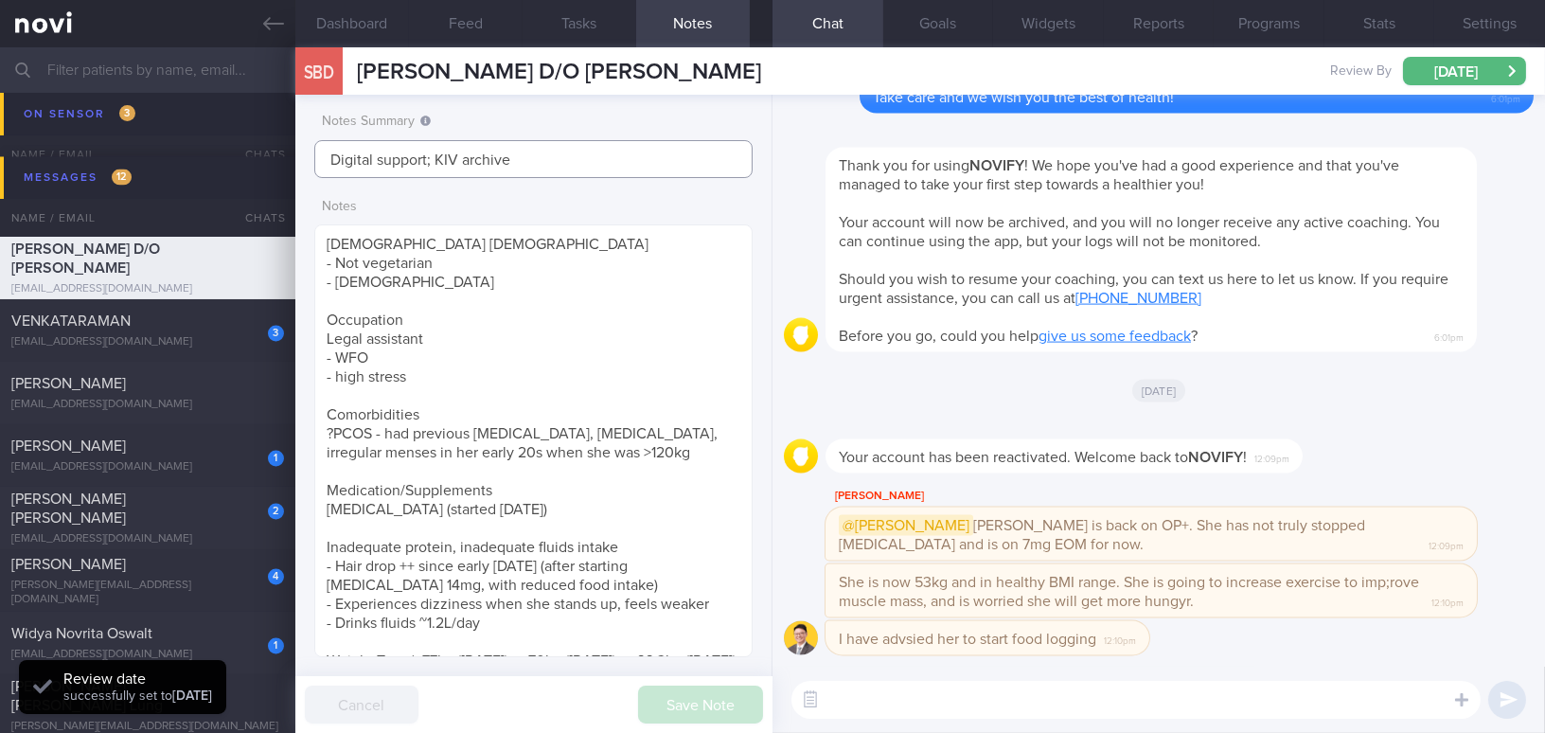
drag, startPoint x: 572, startPoint y: 156, endPoint x: 208, endPoint y: 139, distance: 363.9
click at [208, 139] on div "Patients New Users Coaches Assigned patients Assigned patients All active patie…" at bounding box center [772, 389] width 1545 height 685
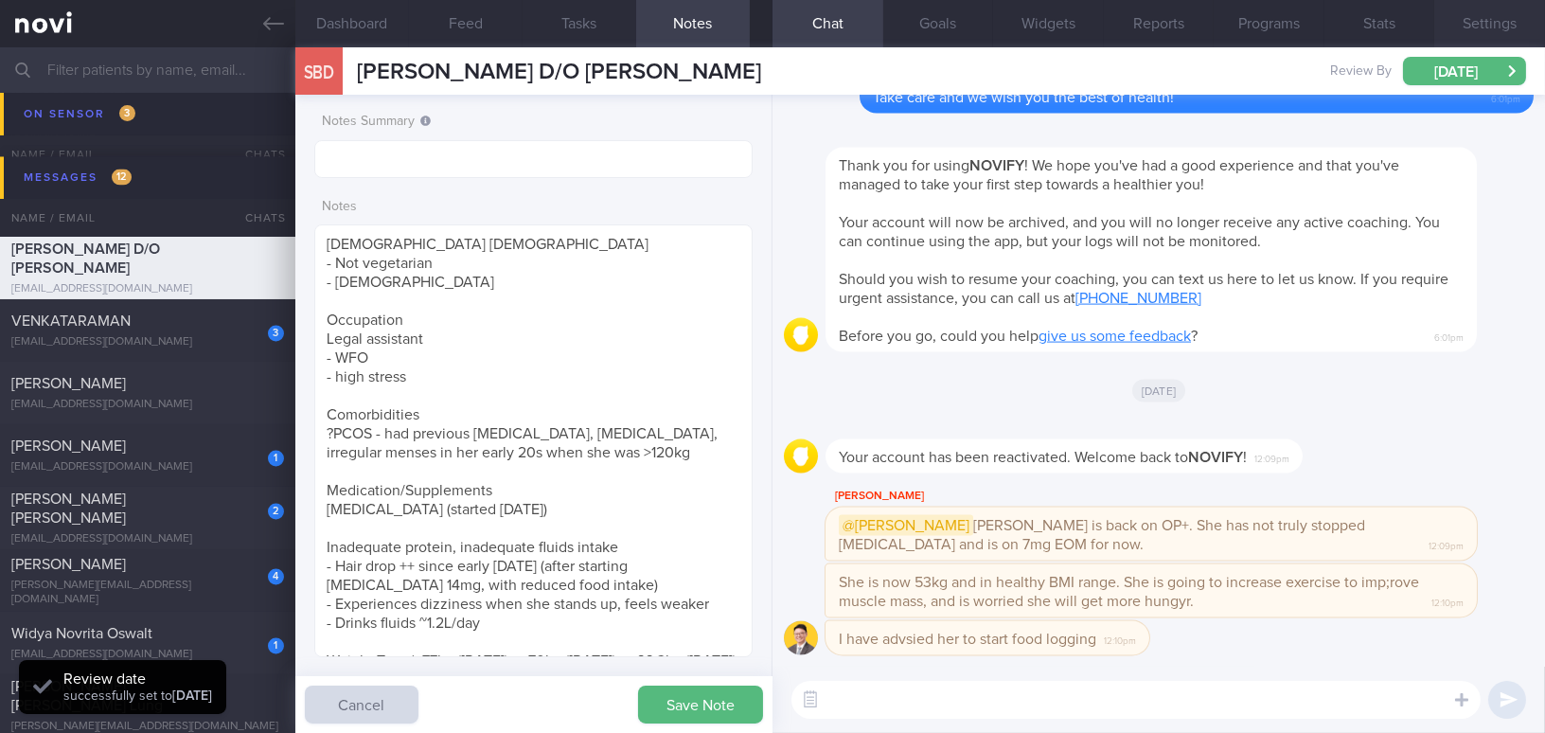
click at [1476, 27] on button "Settings" at bounding box center [1489, 23] width 111 height 47
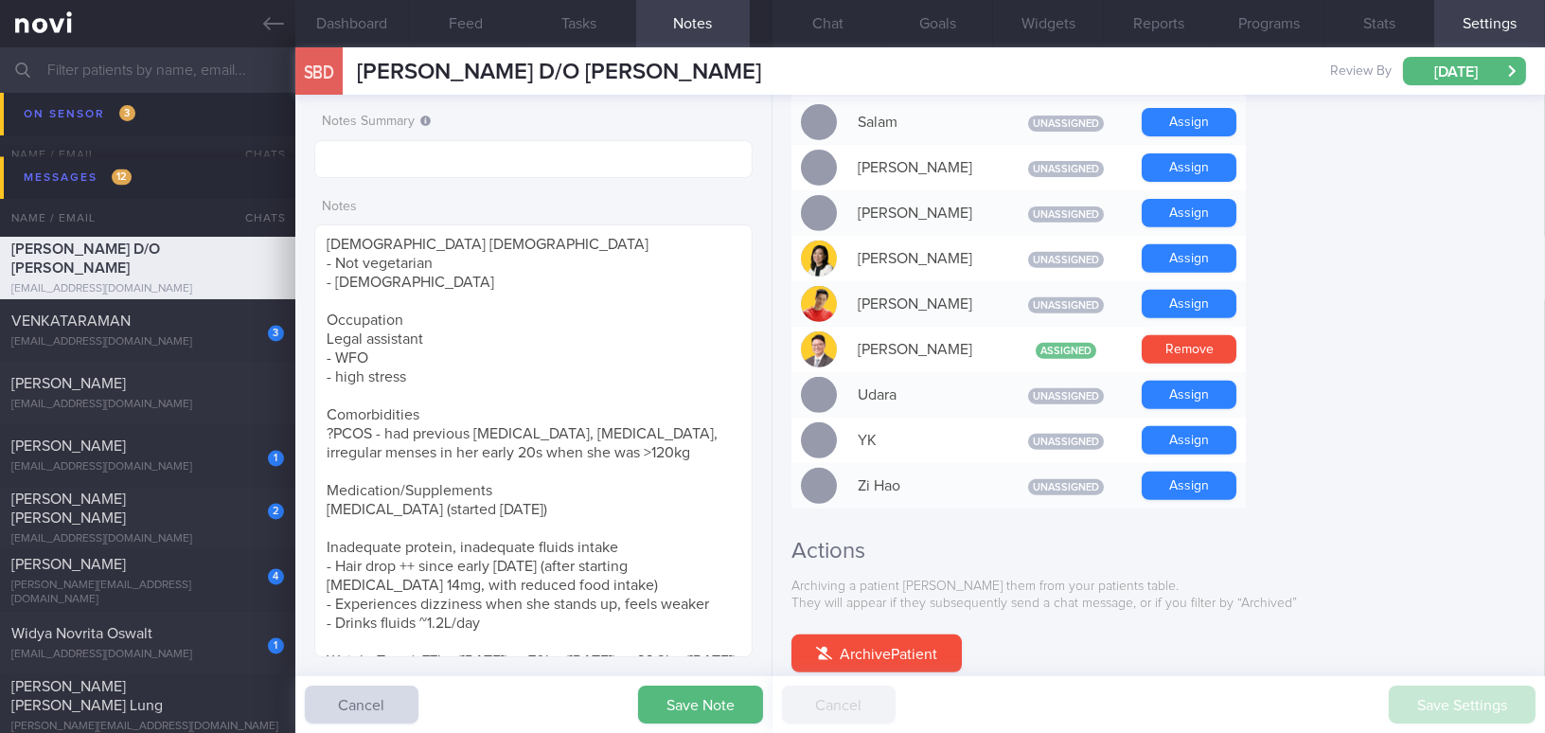
scroll to position [1727, 0]
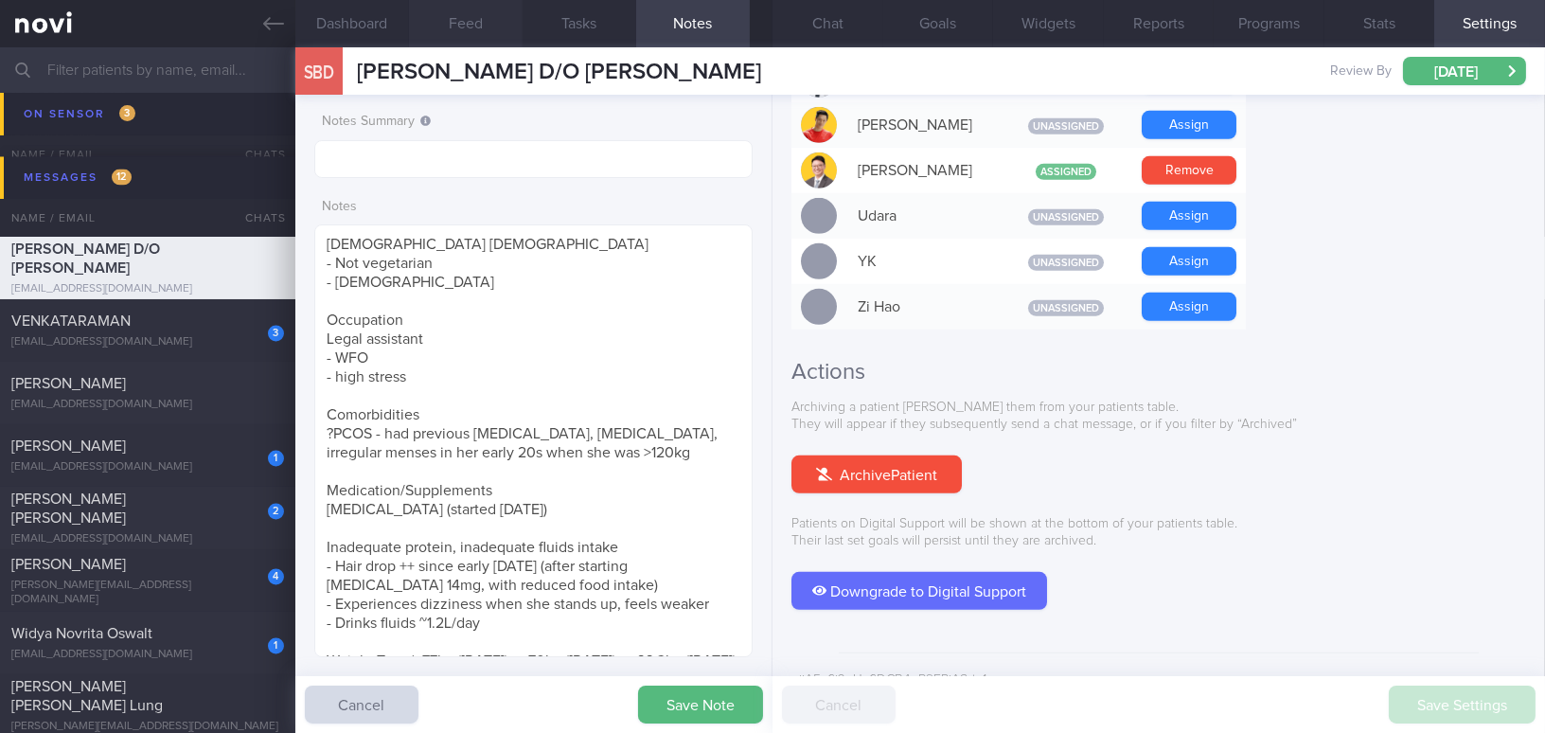
click at [470, 44] on button "Feed" at bounding box center [466, 23] width 114 height 47
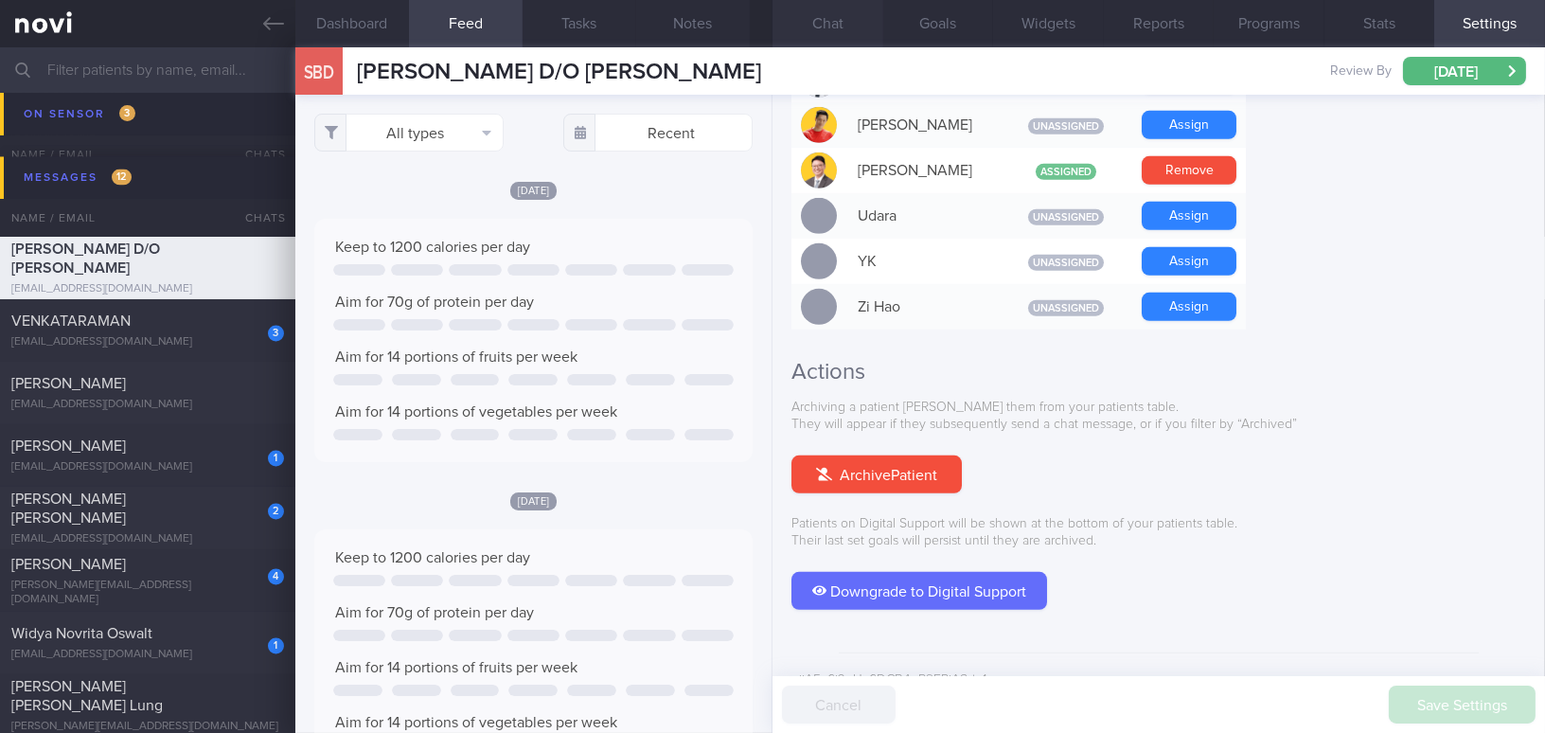
click at [822, 22] on button "Chat" at bounding box center [827, 23] width 111 height 47
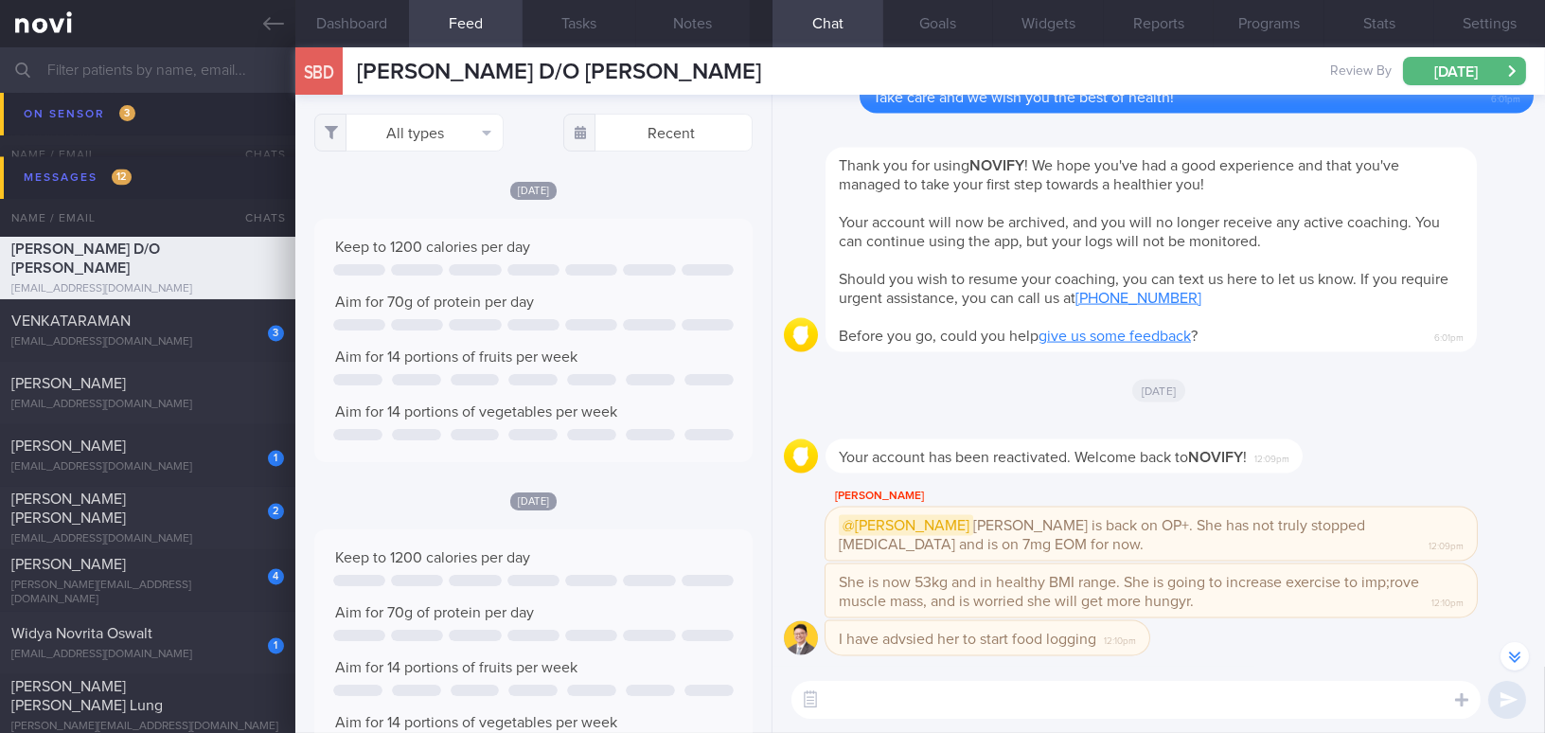
scroll to position [-171, 0]
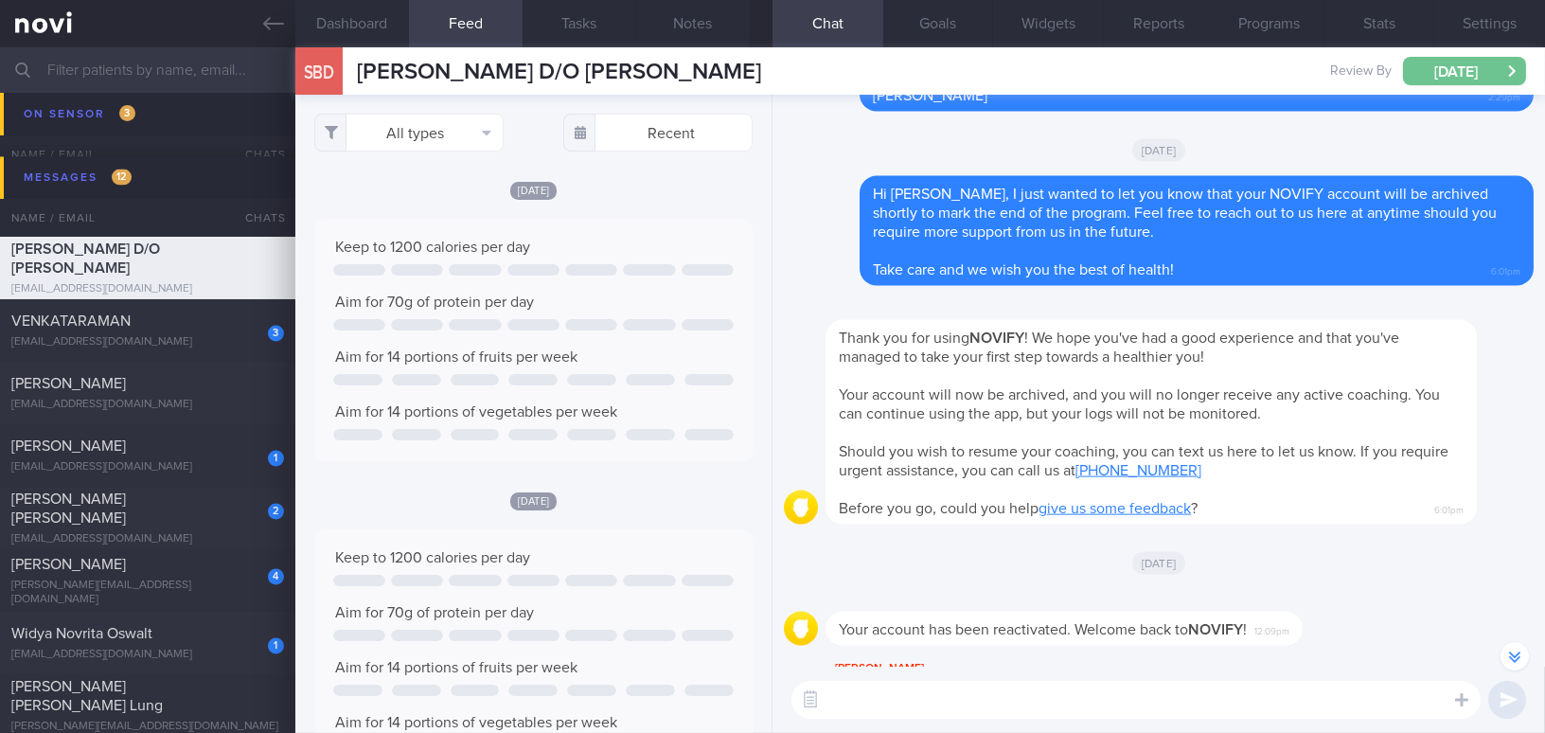
click at [1441, 72] on button "[DATE]" at bounding box center [1464, 71] width 123 height 28
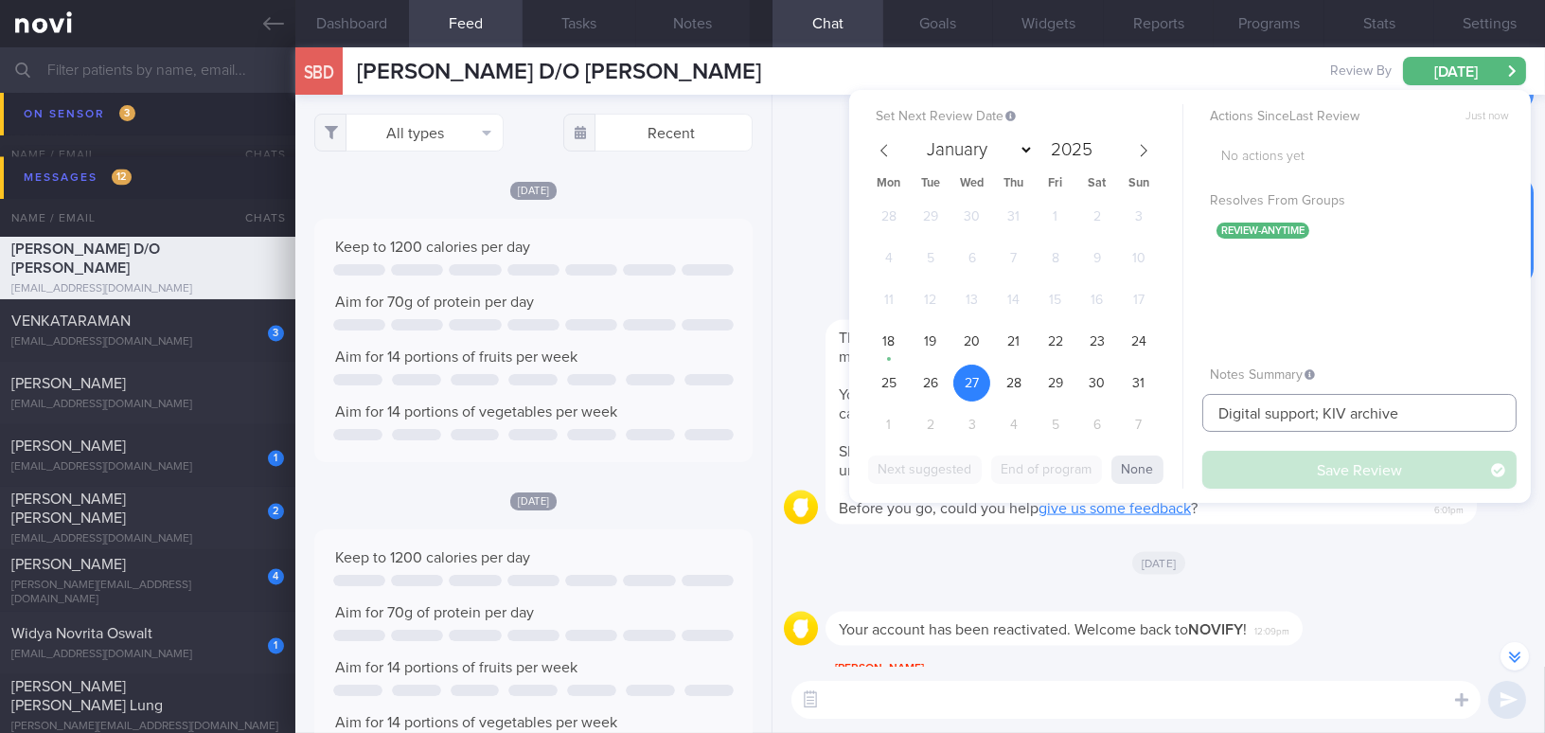
click at [1342, 409] on input "Digital support; KIV archive" at bounding box center [1359, 413] width 314 height 38
drag, startPoint x: 1415, startPoint y: 407, endPoint x: 1125, endPoint y: 386, distance: 290.4
click at [1125, 386] on div "Set Next Review Date [DATE] January February March April May June July August S…" at bounding box center [1189, 296] width 681 height 413
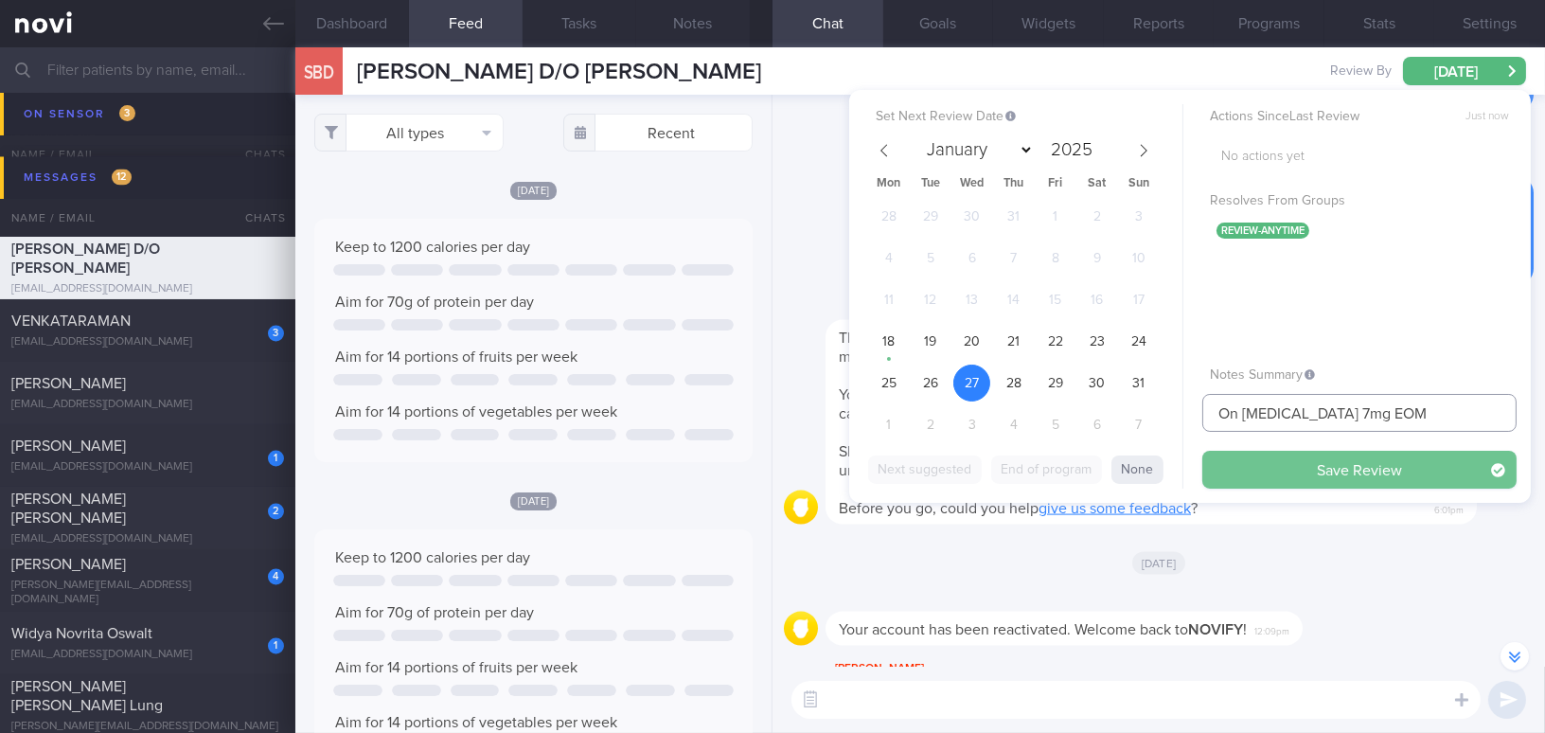
type input "On [MEDICAL_DATA] 7mg EOM"
click at [1324, 468] on button "Save Review" at bounding box center [1359, 470] width 314 height 38
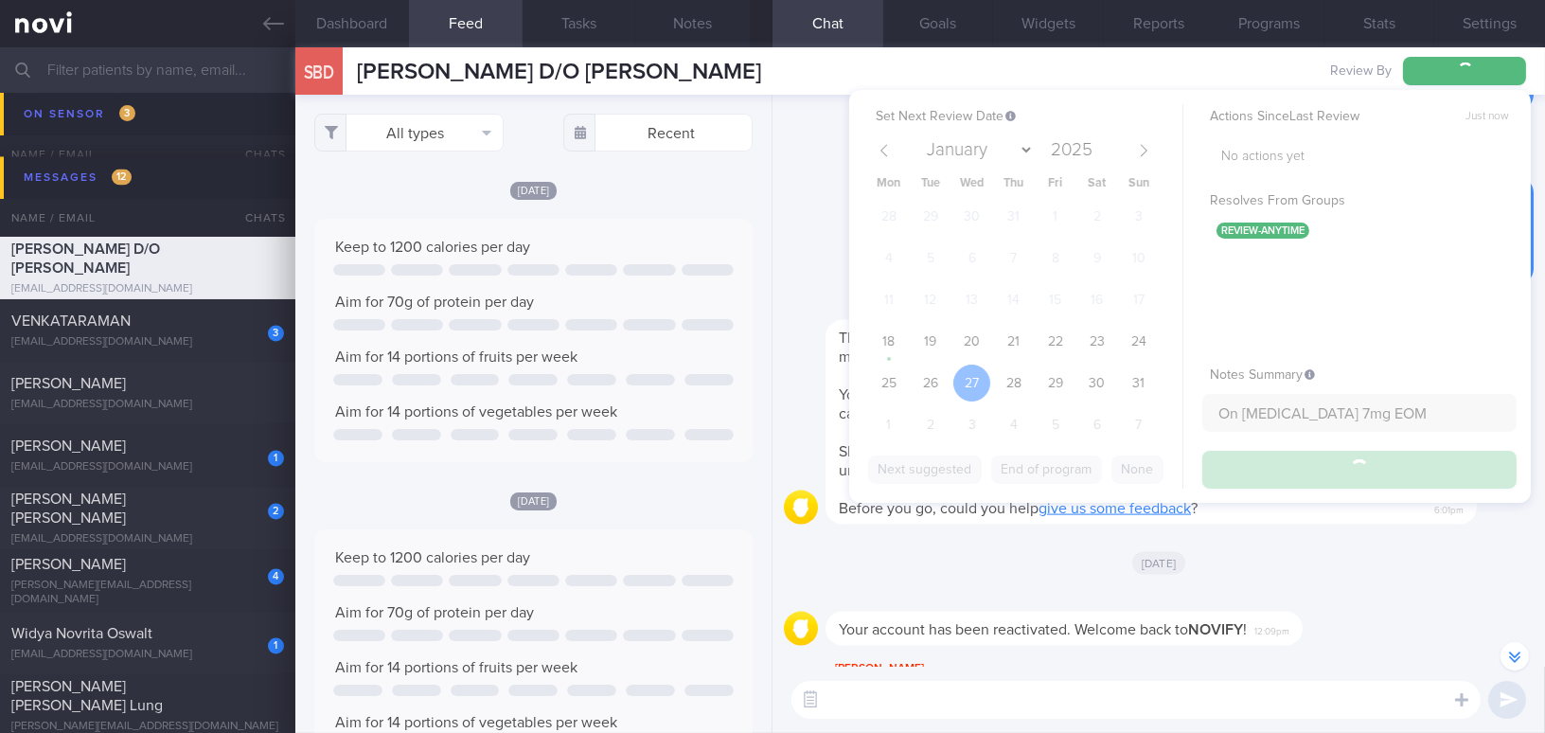
type input "On [MEDICAL_DATA] 7mg EOM"
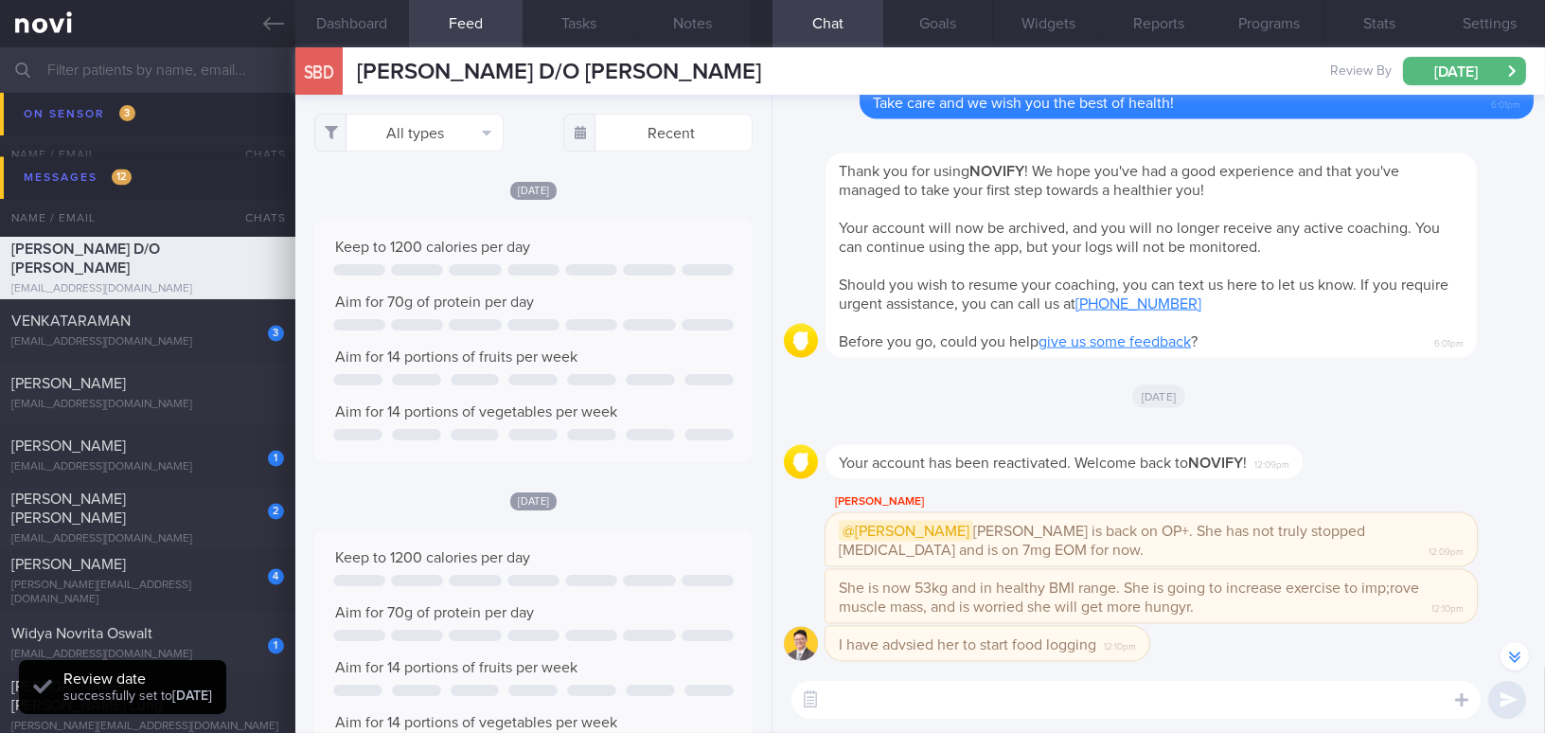
scroll to position [0, 0]
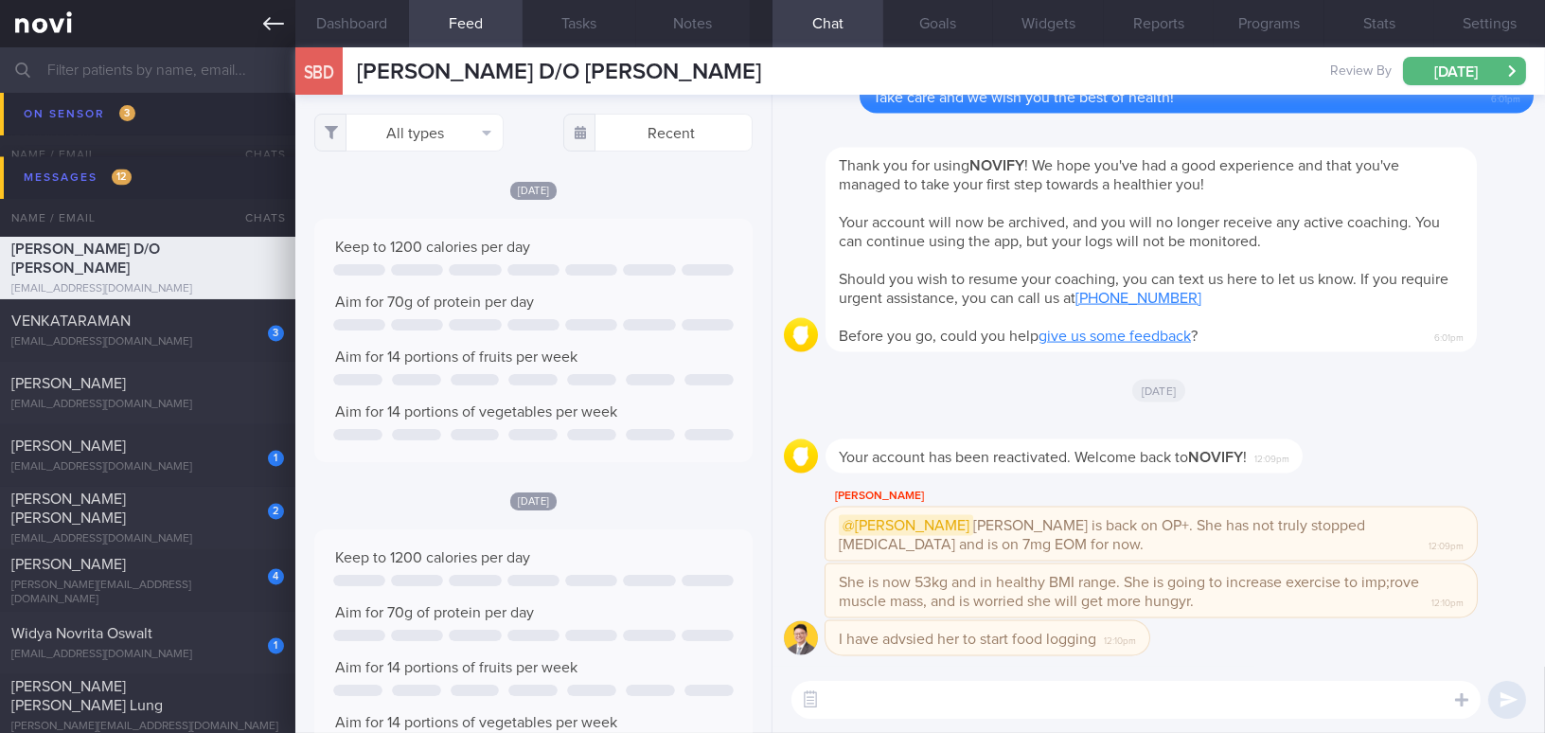
click at [283, 30] on icon at bounding box center [273, 23] width 21 height 21
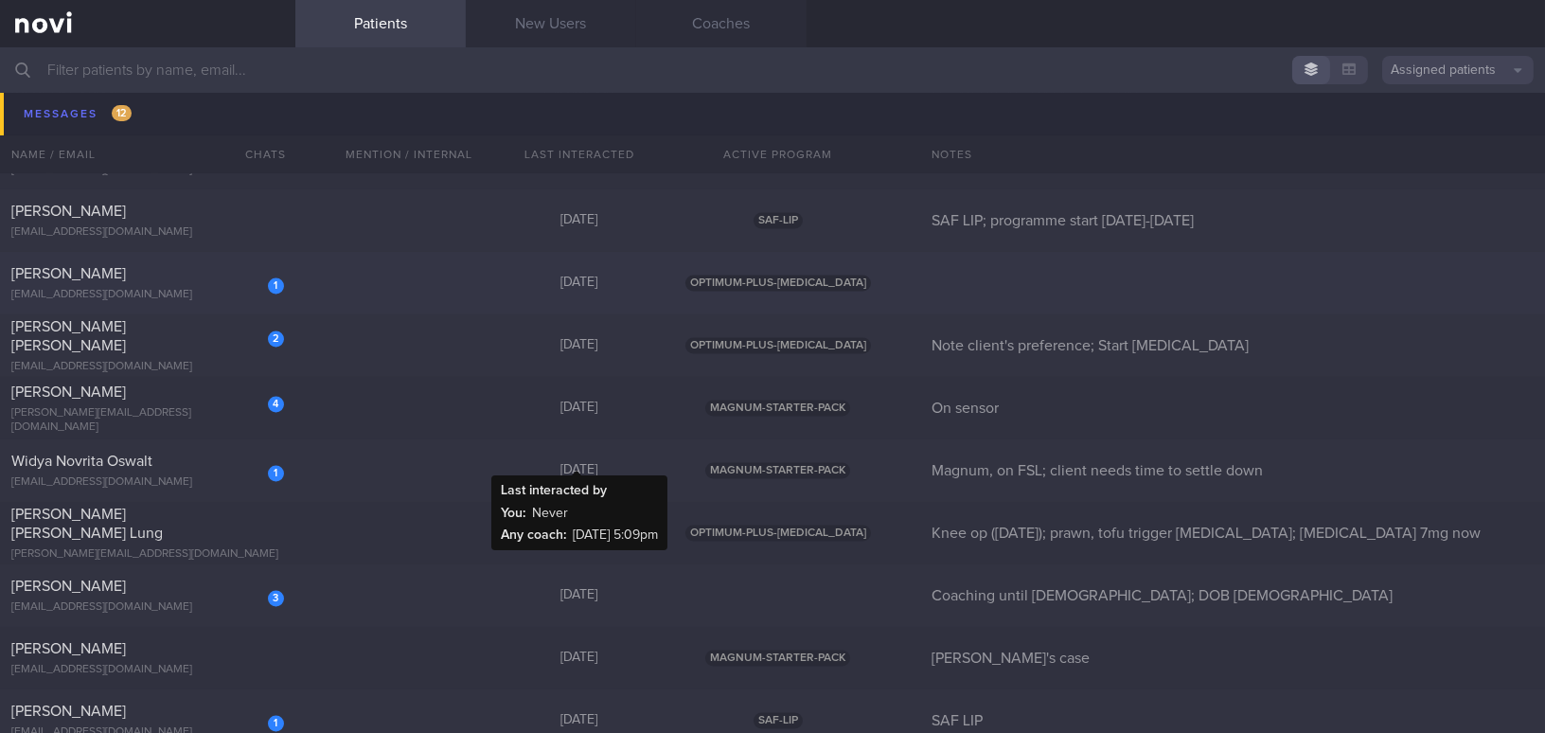
scroll to position [7314, 0]
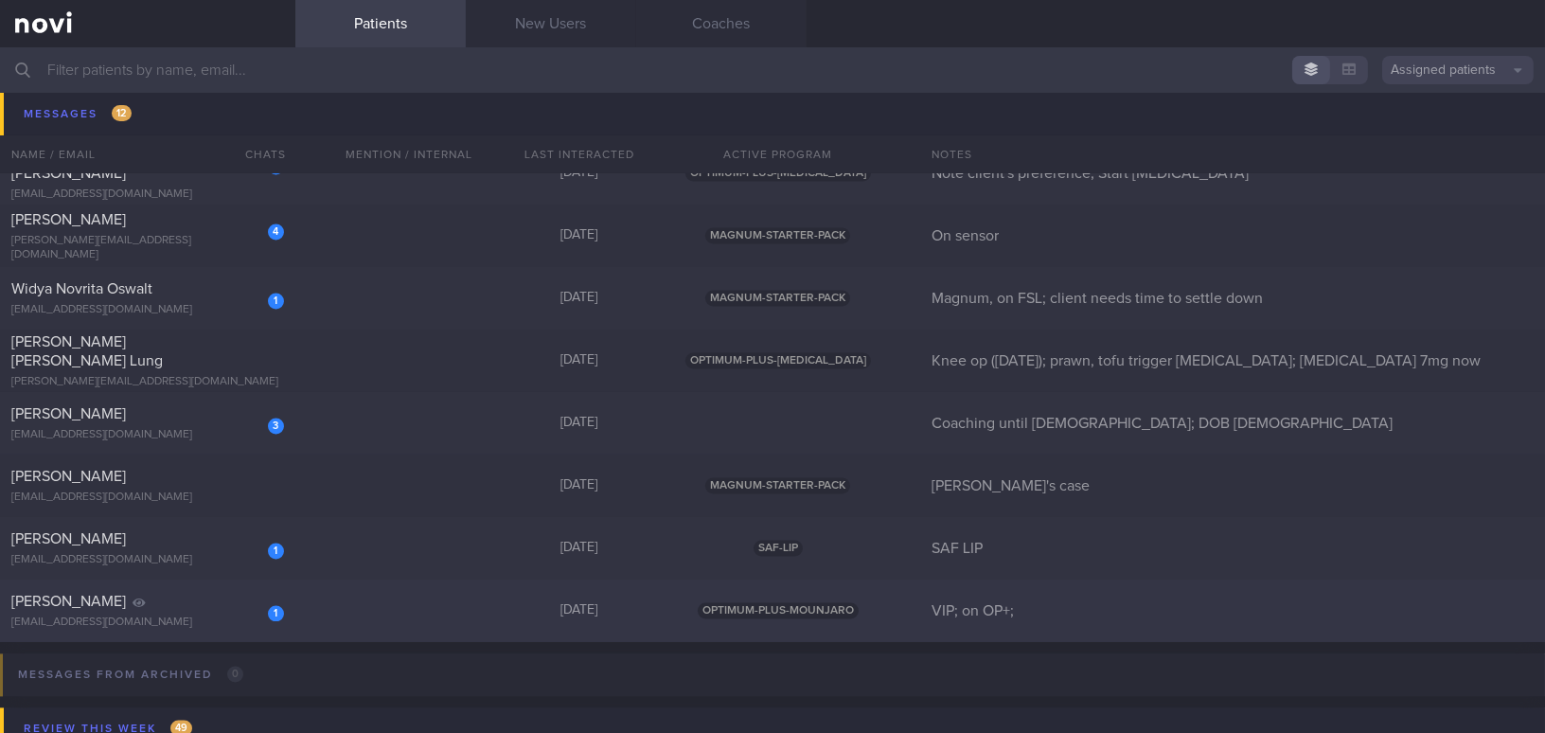
click at [189, 598] on div "[PERSON_NAME]" at bounding box center [145, 601] width 268 height 19
select select "8"
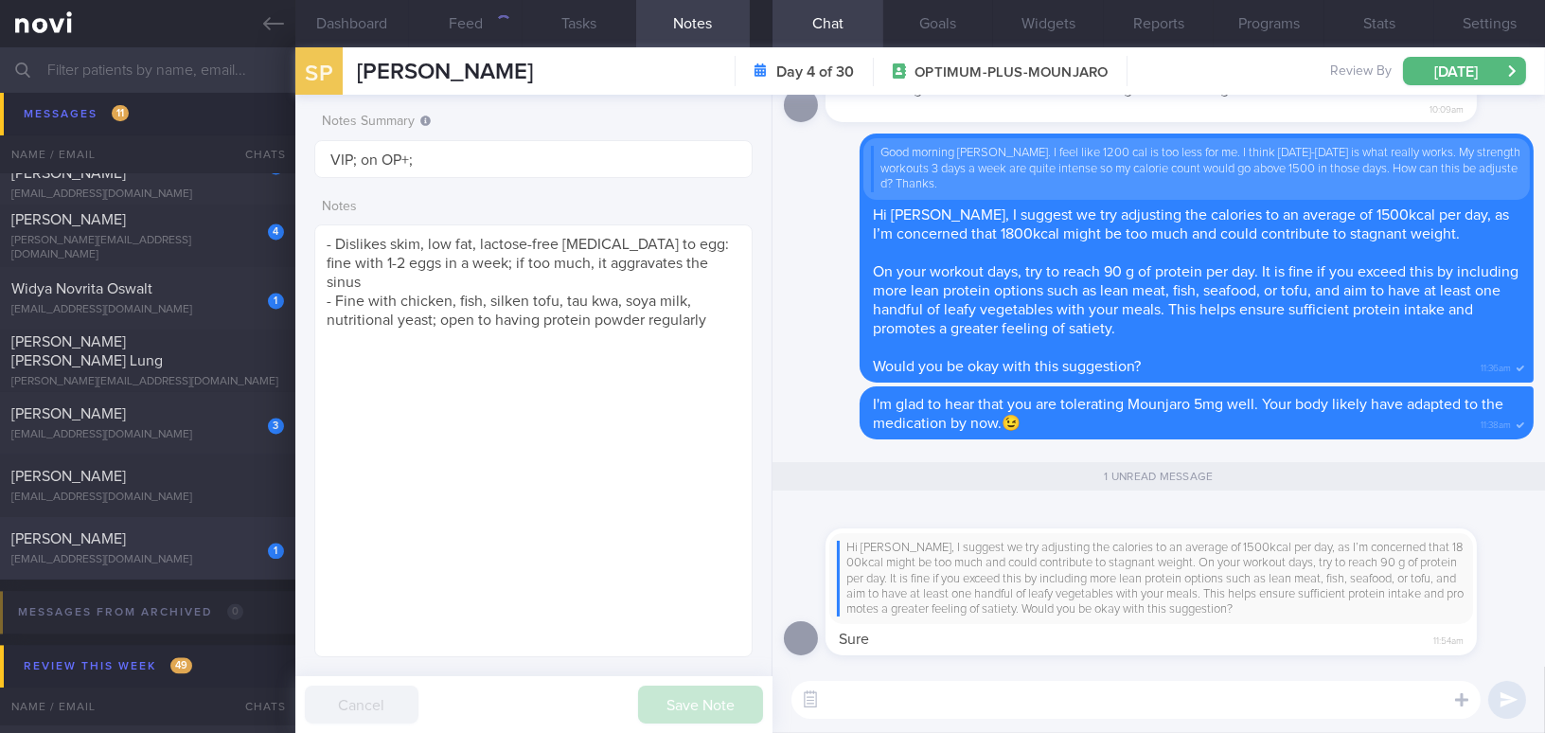
click at [207, 534] on div "[PERSON_NAME]" at bounding box center [145, 538] width 268 height 19
type input "SAF LIP"
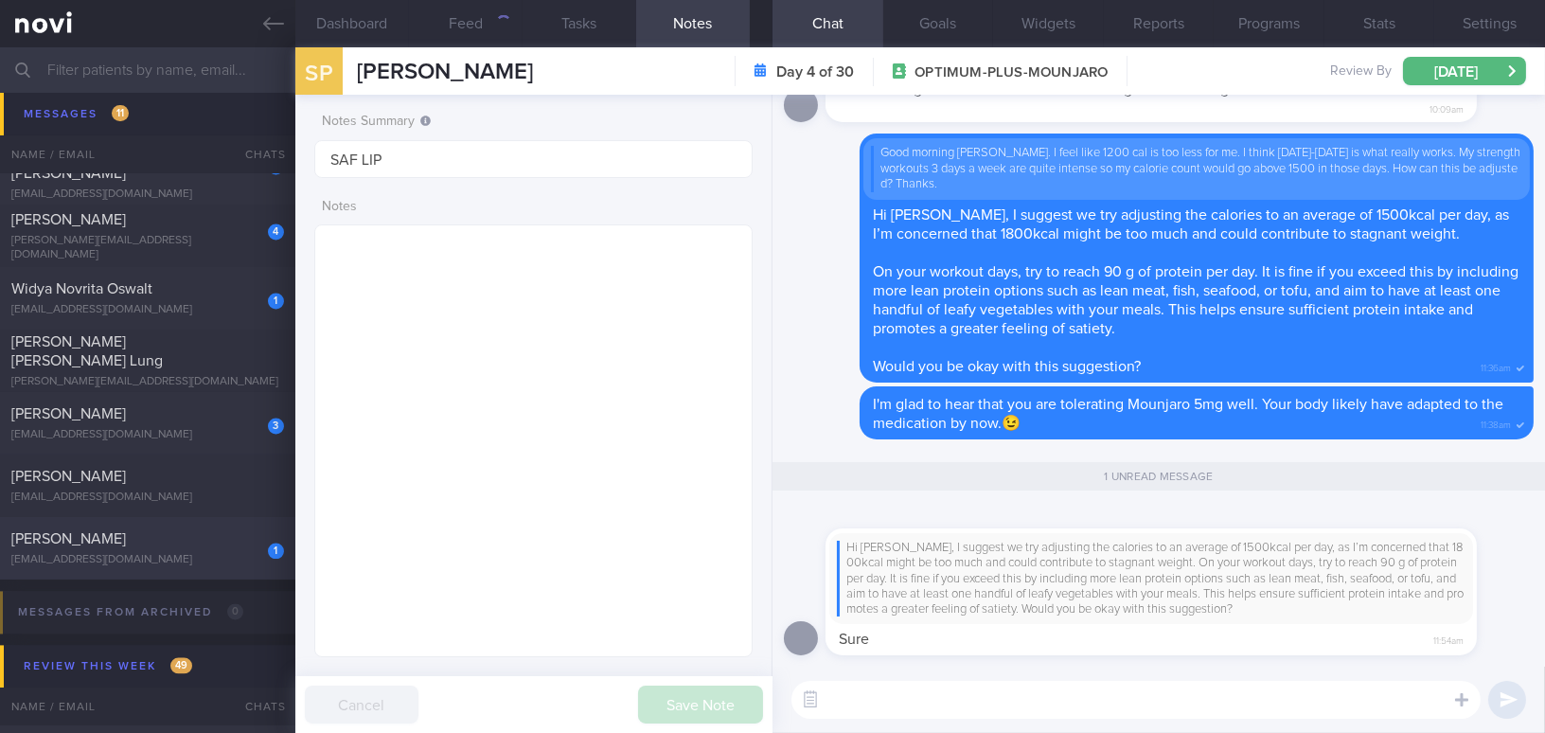
select select "7"
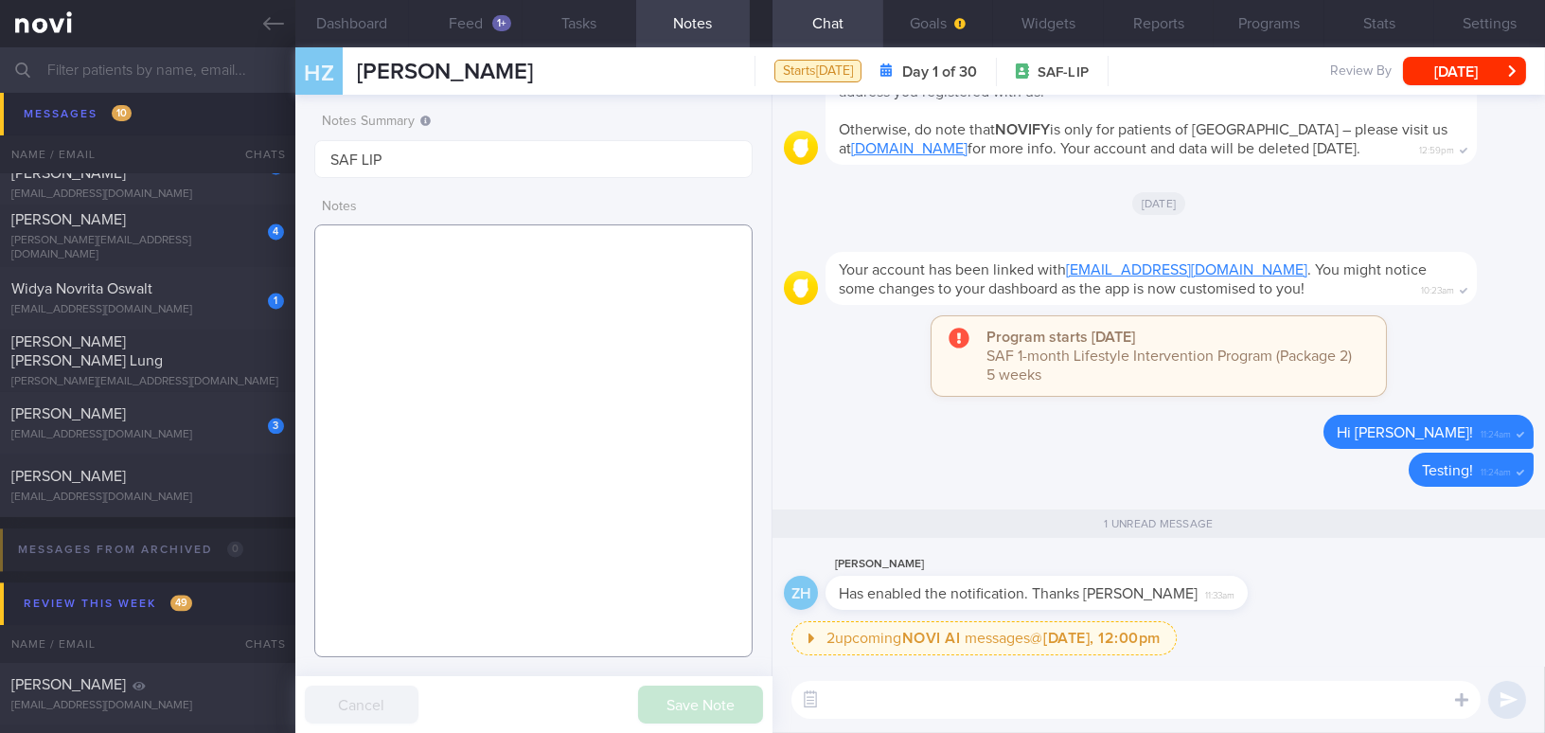
click at [385, 272] on textarea at bounding box center [533, 440] width 438 height 433
paste textarea "[DEMOGRAPHIC_DATA] Gentleman - Married with 2 kids ([DEMOGRAPHIC_DATA]) Occupat…"
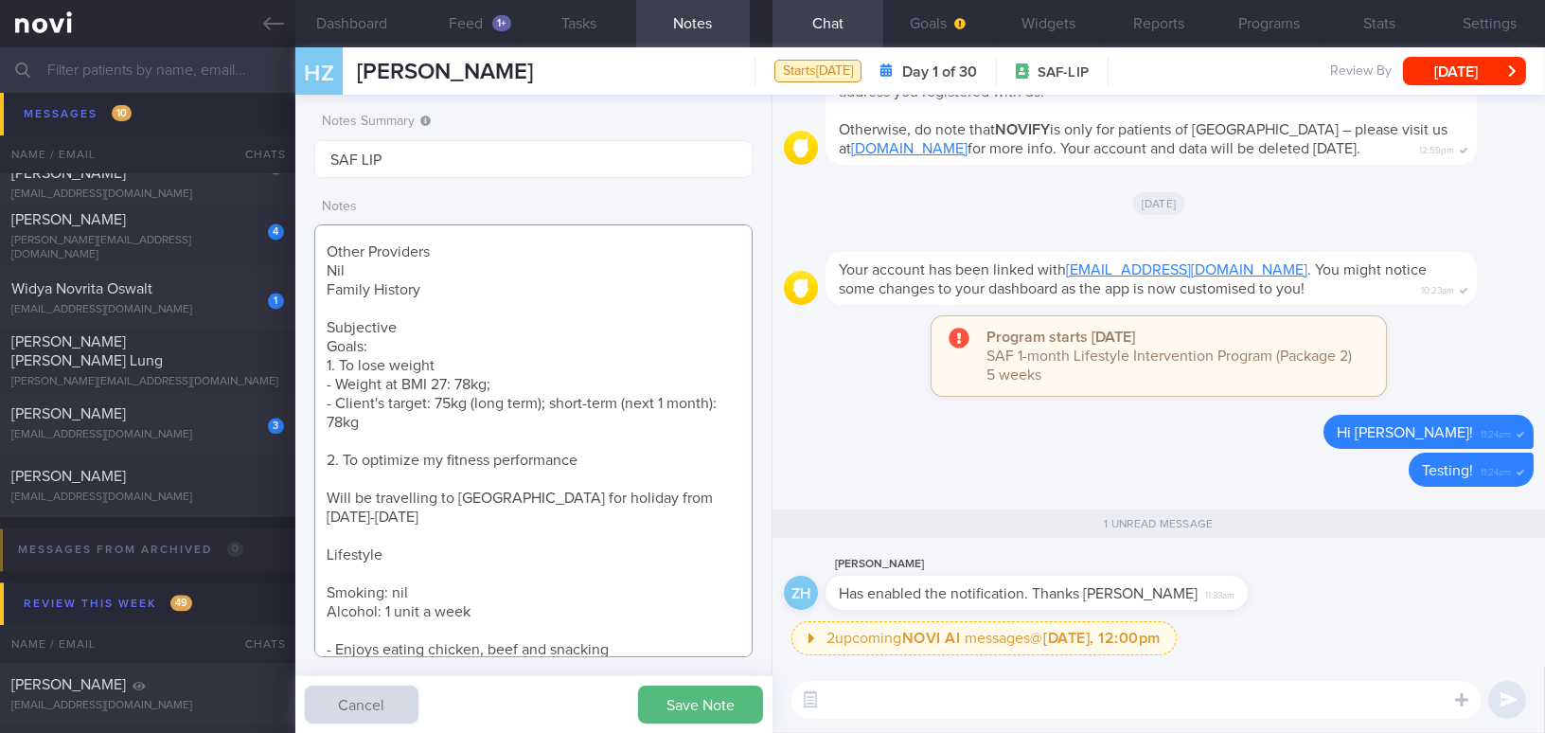
scroll to position [269, 0]
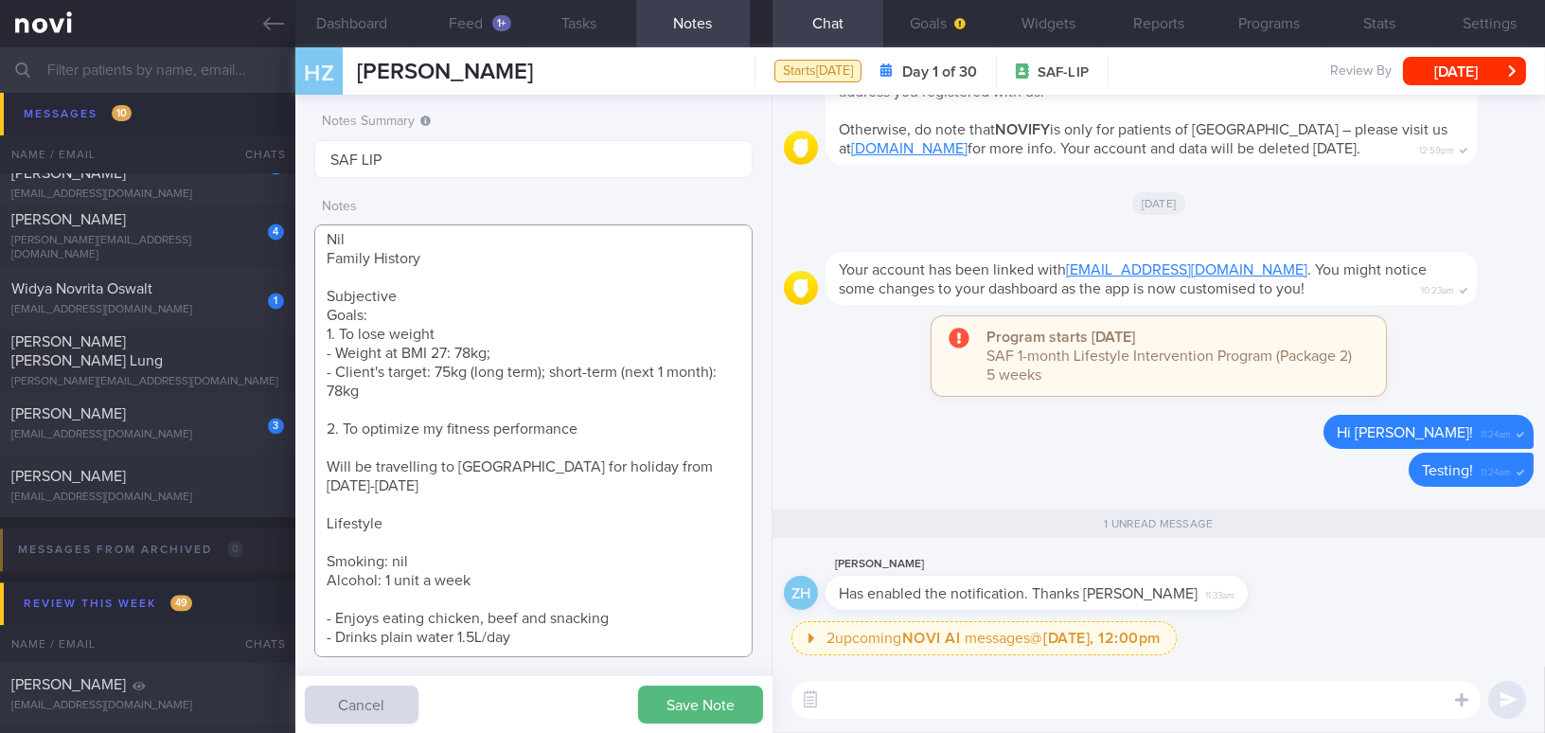
paste textarea "Running, 30 mins, 3 times a week --> Prefers to maintain 3 times of exercise a …"
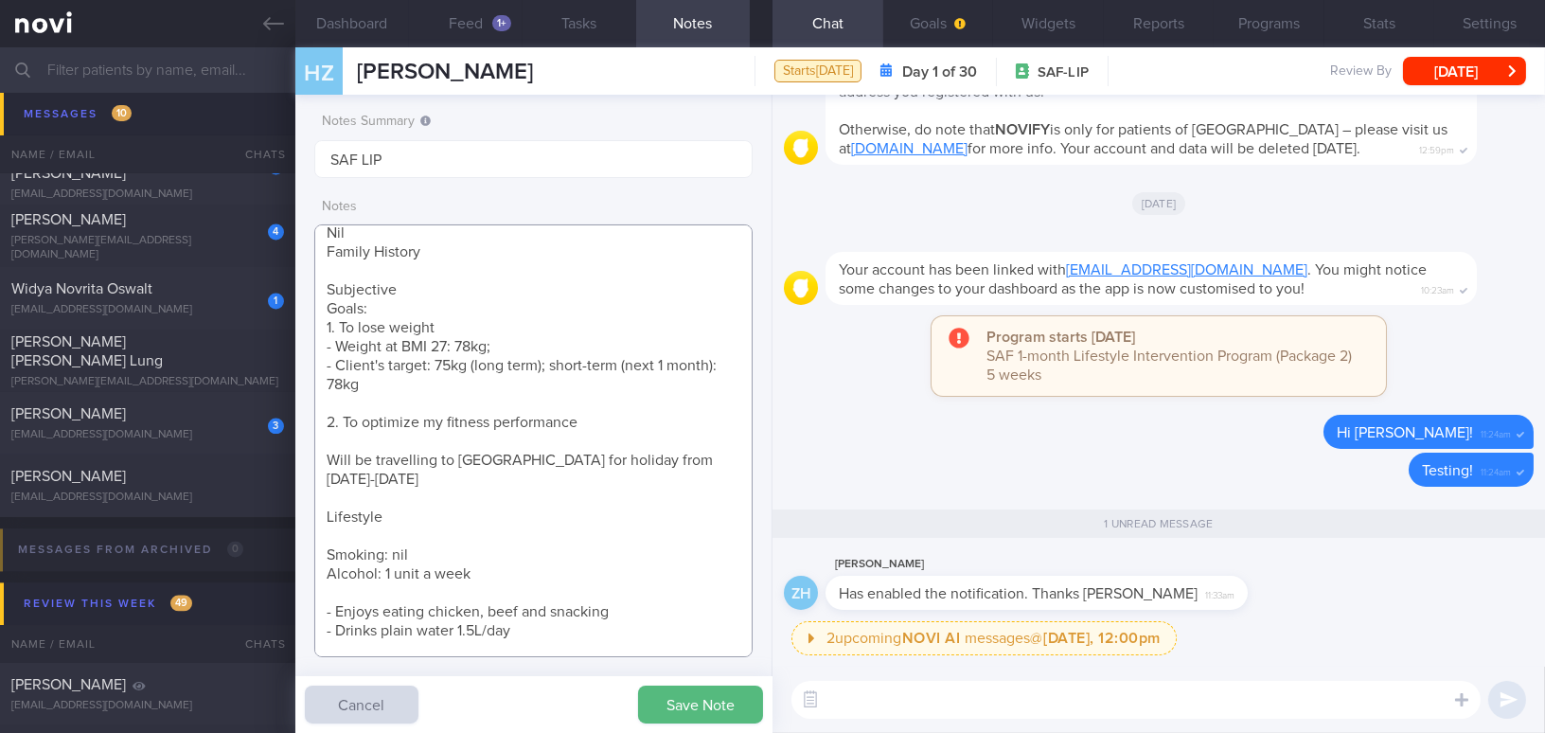
scroll to position [333, 0]
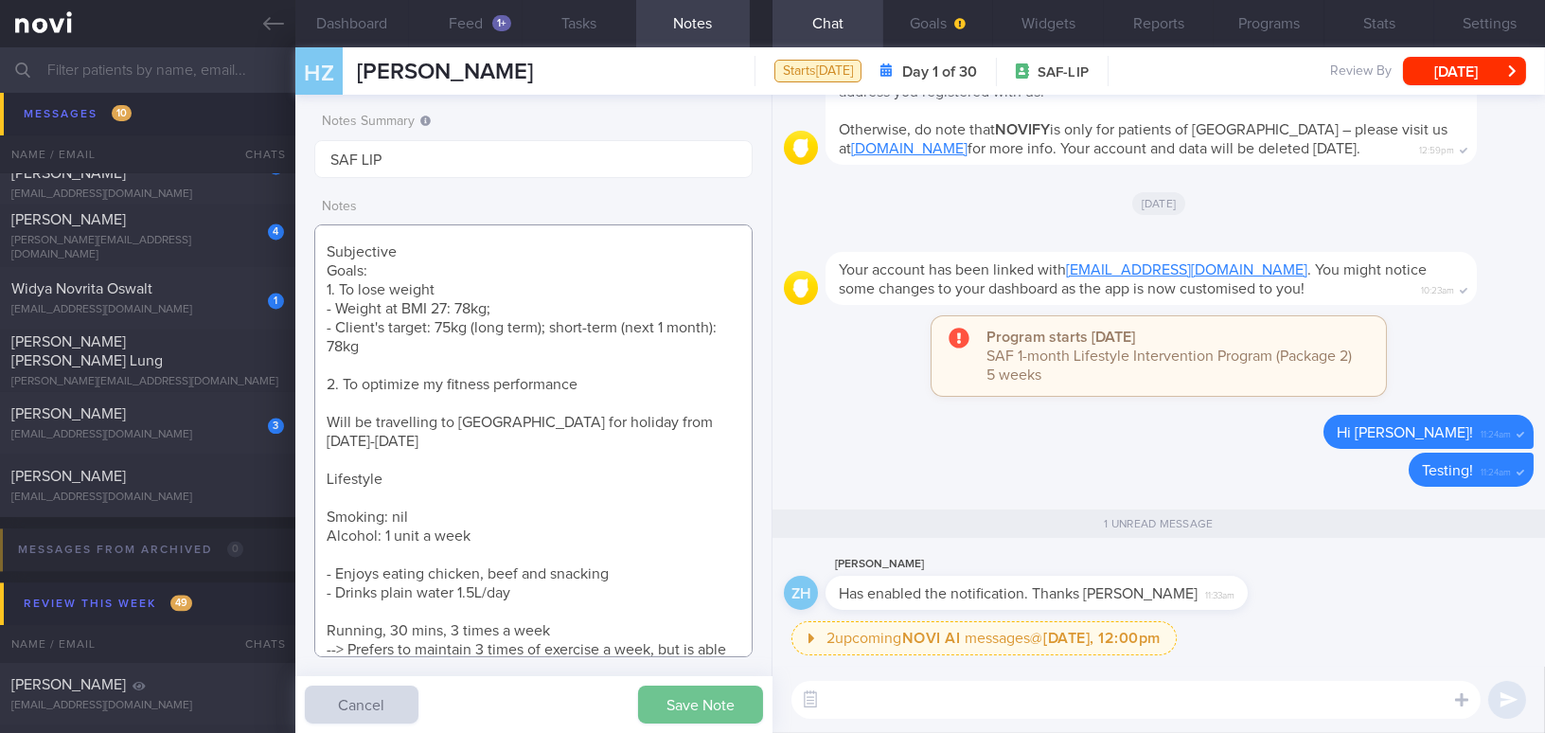
type textarea "[DEMOGRAPHIC_DATA] Gentleman - Married with 2 kids ([DEMOGRAPHIC_DATA]) Occupat…"
click at [677, 716] on button "Save Note" at bounding box center [700, 704] width 125 height 38
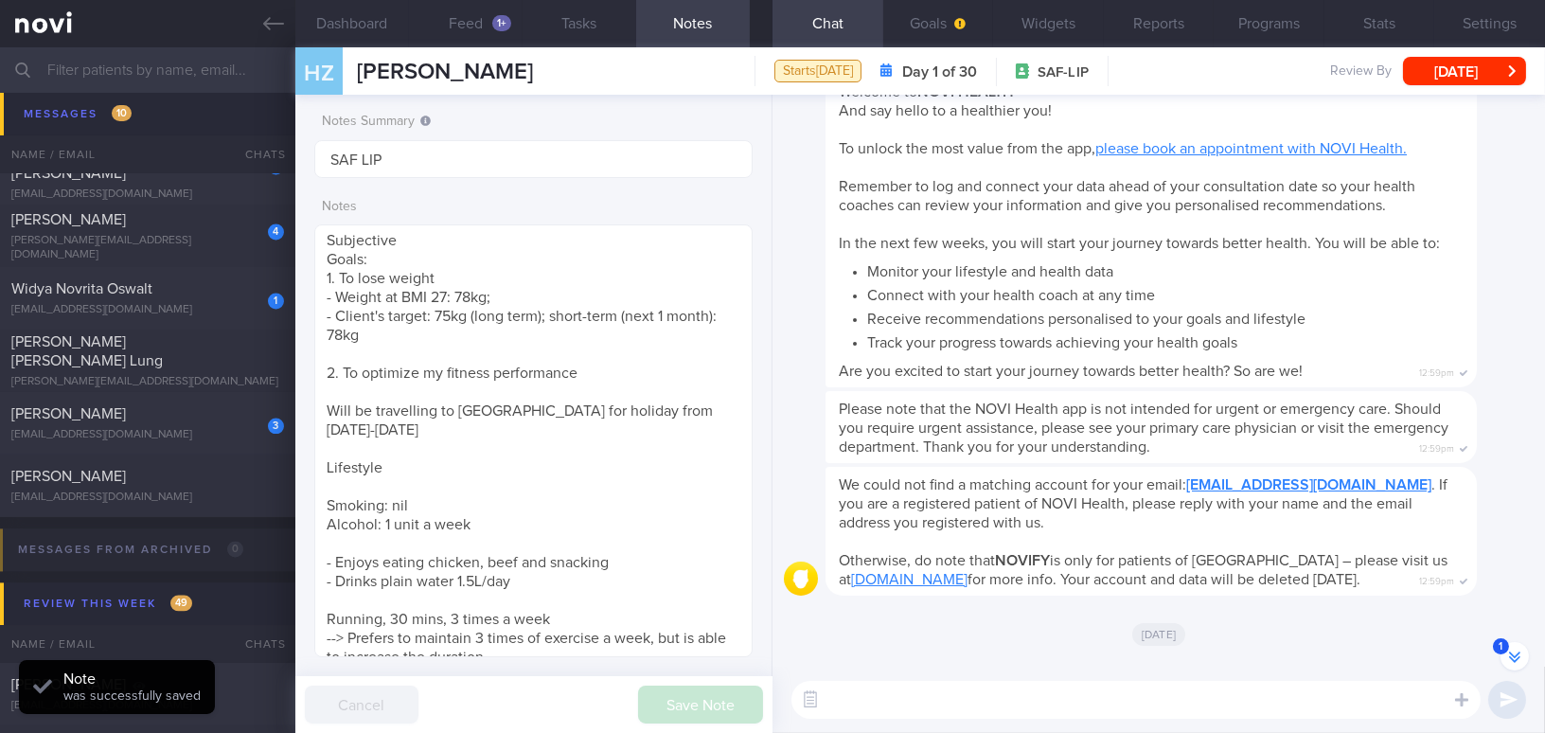
scroll to position [-525, 0]
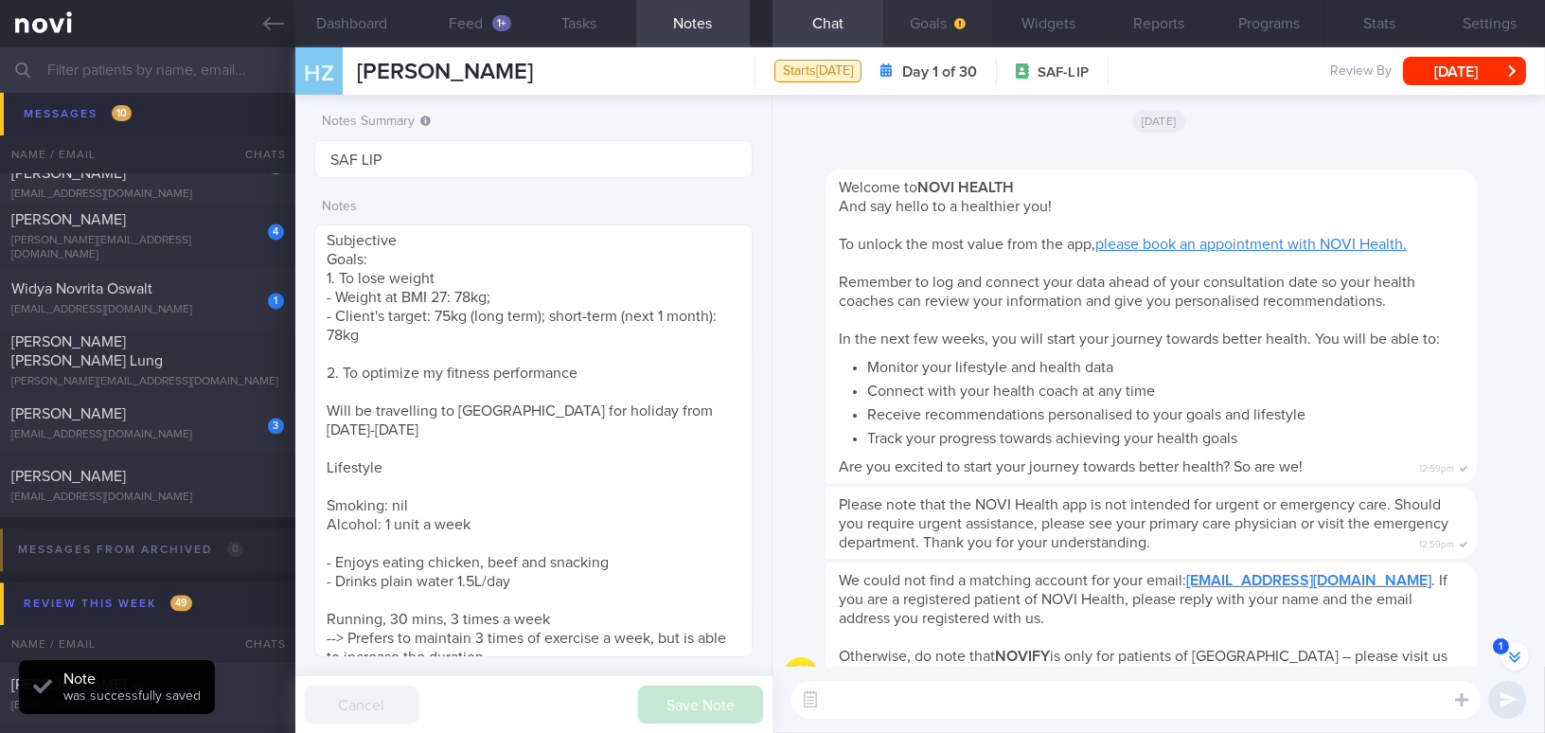
click at [928, 20] on button "Goals" at bounding box center [938, 23] width 111 height 47
select select "7"
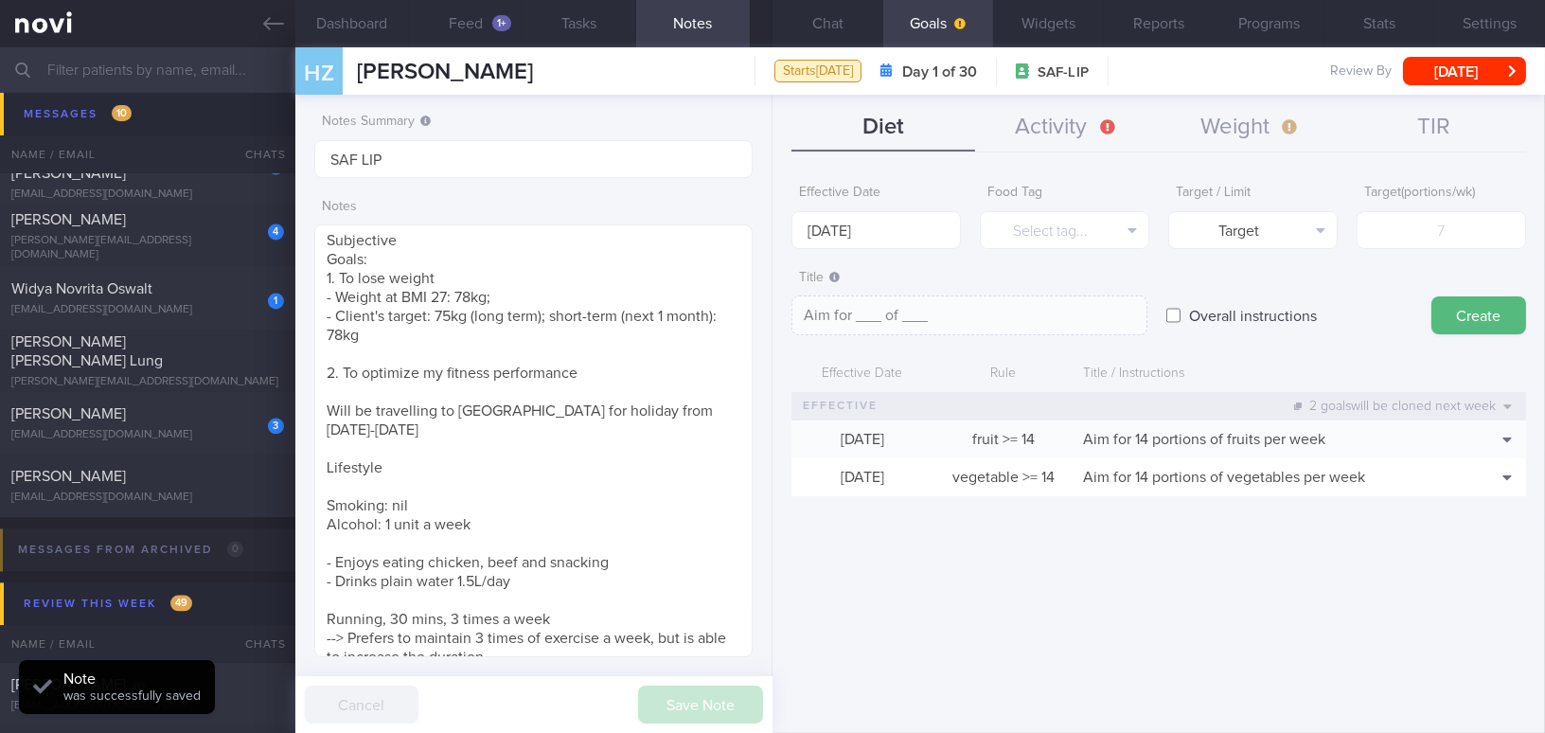
scroll to position [-470, 0]
click at [871, 230] on input "[DATE]" at bounding box center [875, 230] width 169 height 38
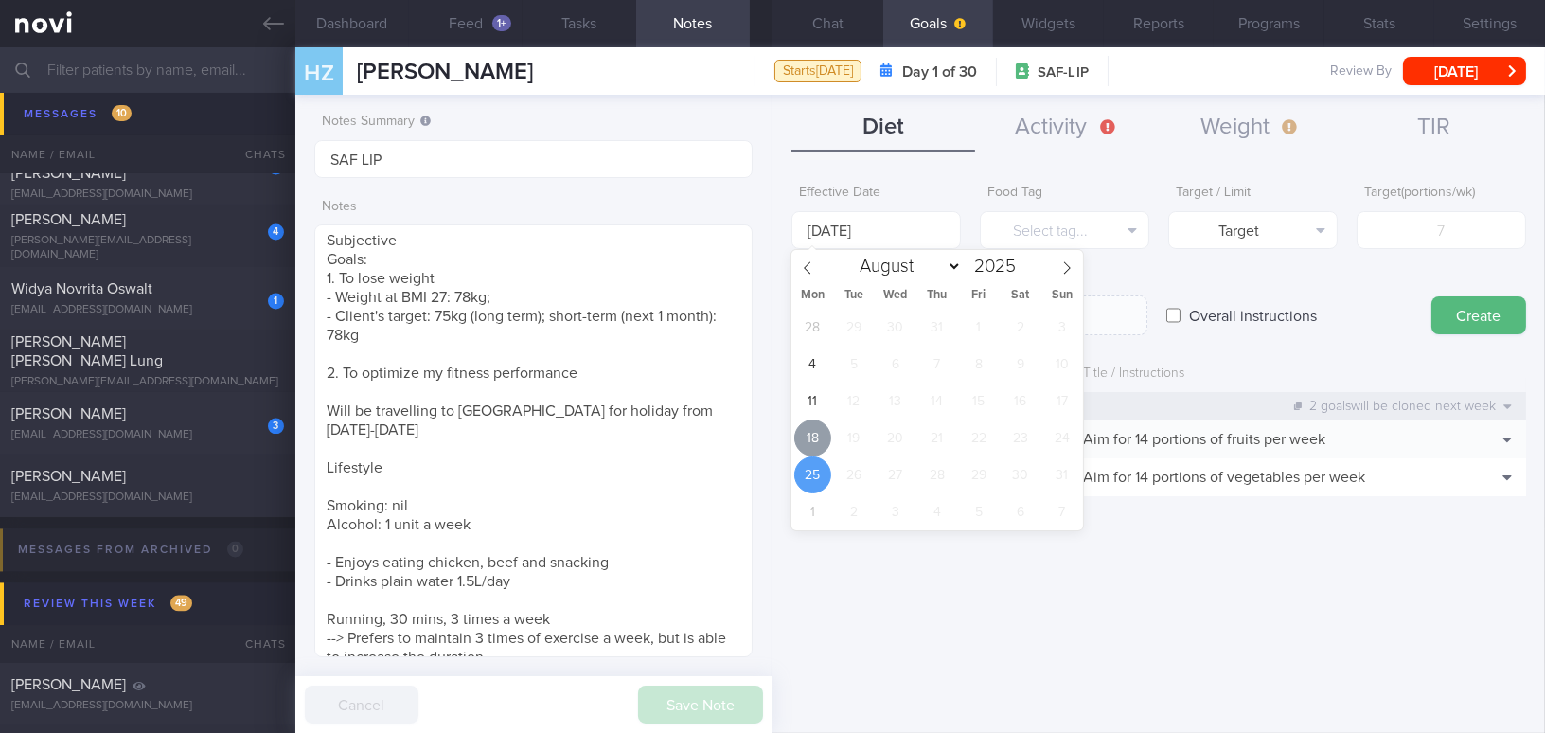
click at [820, 435] on span "18" at bounding box center [812, 437] width 37 height 37
type input "[DATE]"
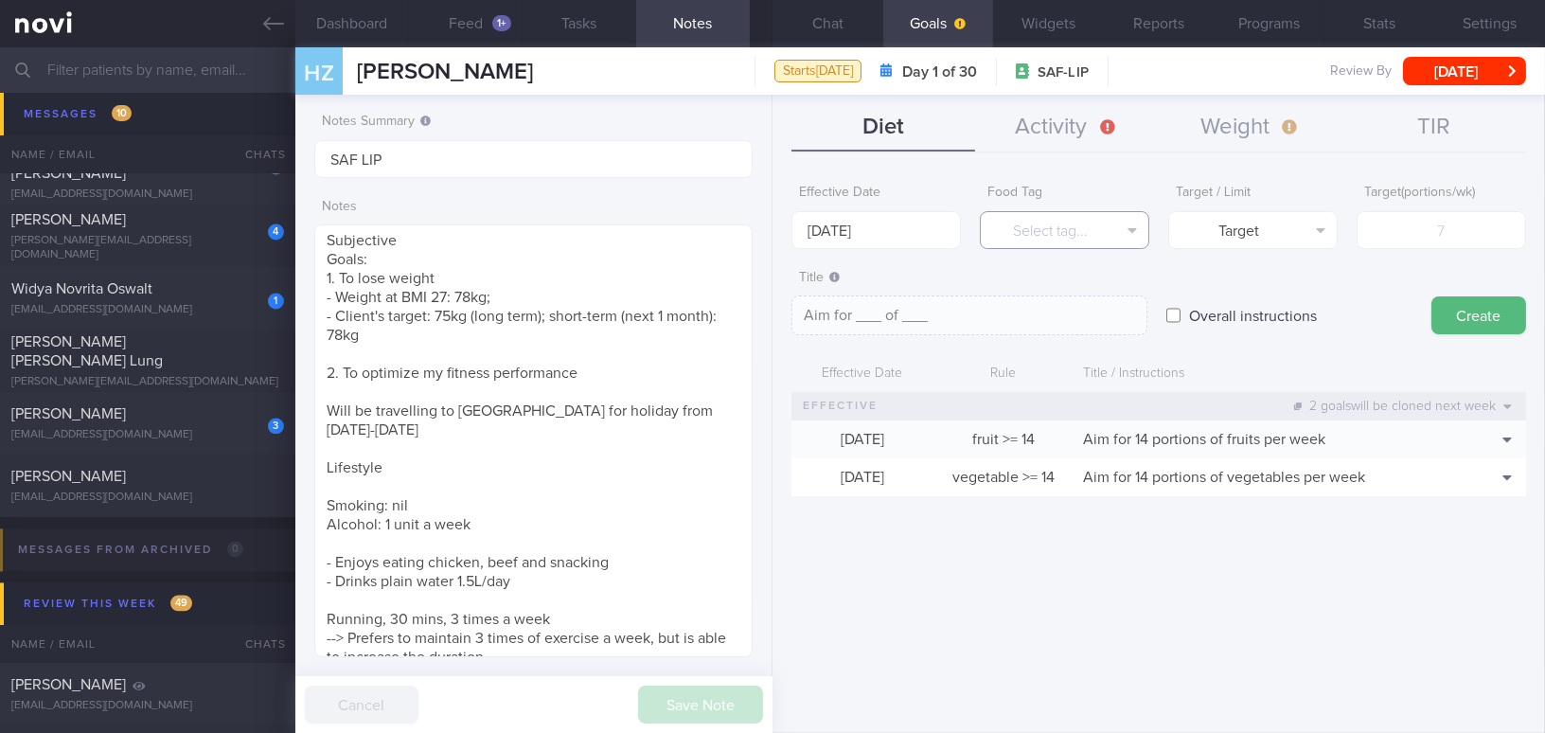
click at [1035, 221] on button "Select tag..." at bounding box center [1064, 230] width 169 height 38
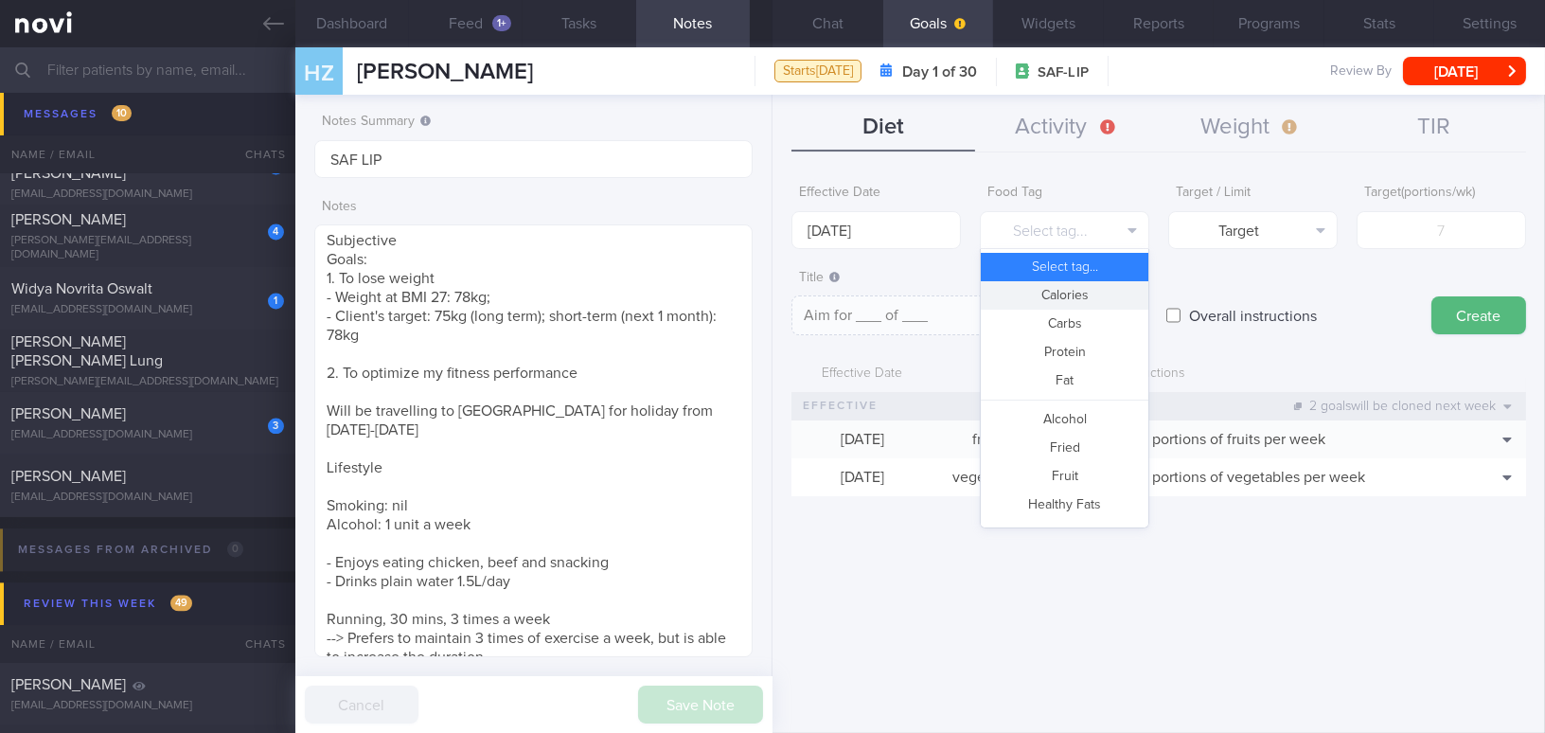
drag, startPoint x: 1037, startPoint y: 291, endPoint x: 1143, endPoint y: 261, distance: 110.0
click at [1040, 291] on button "Calories" at bounding box center [1065, 295] width 168 height 28
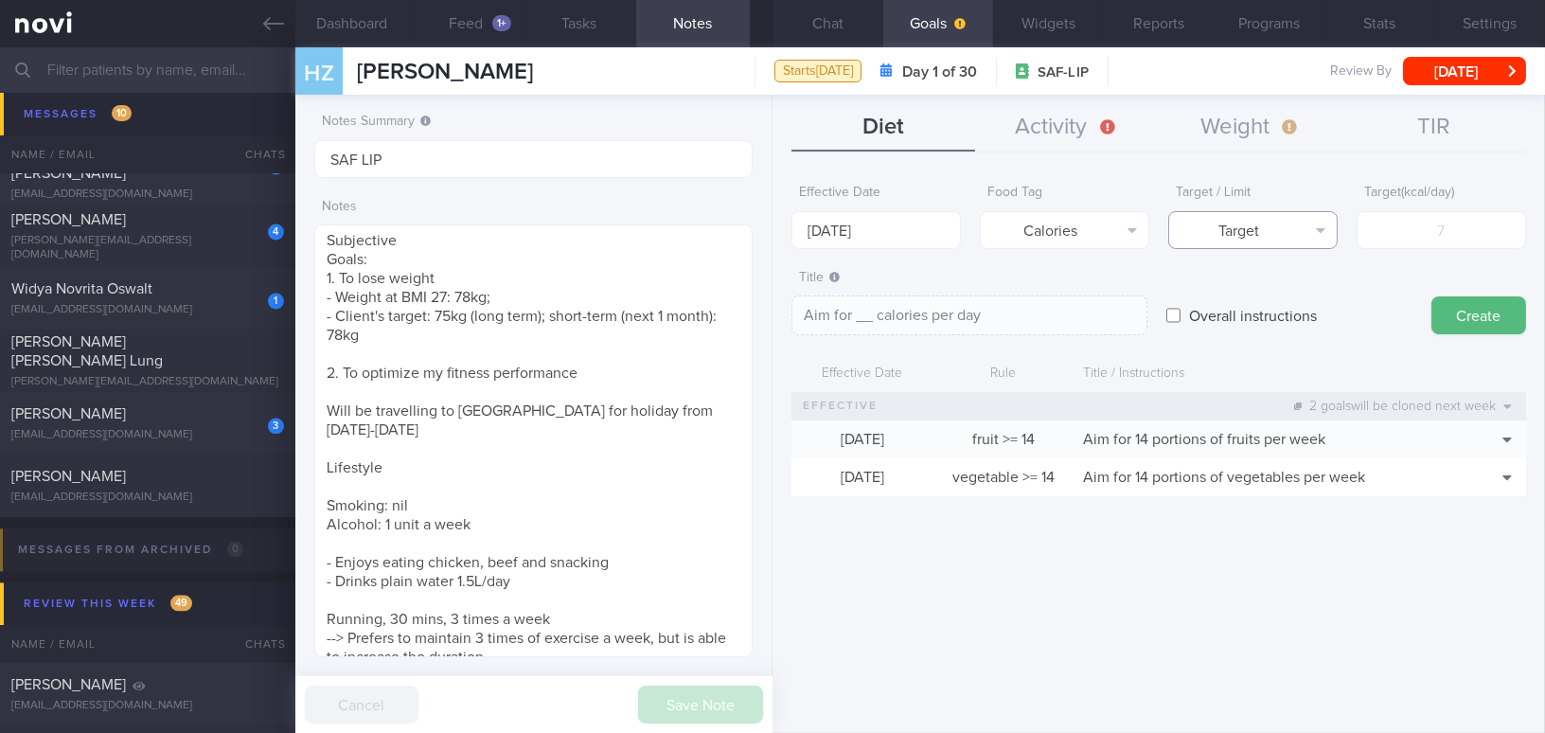
click at [1246, 211] on button "Target" at bounding box center [1252, 230] width 169 height 38
click at [1261, 299] on button "Limit" at bounding box center [1253, 295] width 168 height 28
type textarea "Keep to __ calories per day"
click at [1427, 241] on input "number" at bounding box center [1440, 230] width 169 height 38
type input "1"
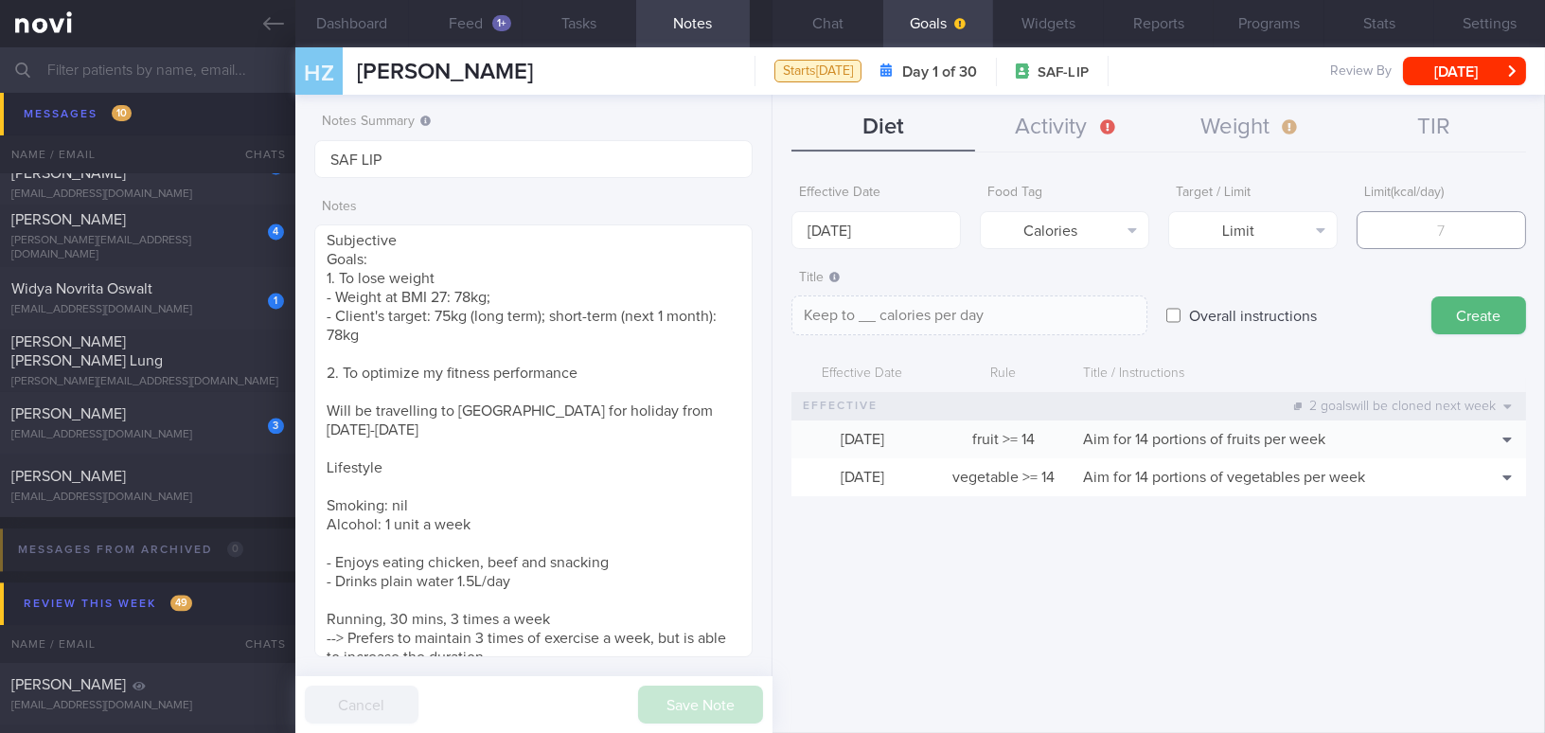
type textarea "Keep to 1 calories per day"
type input "15"
type textarea "Keep to 15 calories per day"
type input "150"
type textarea "Keep to 150 calories per day"
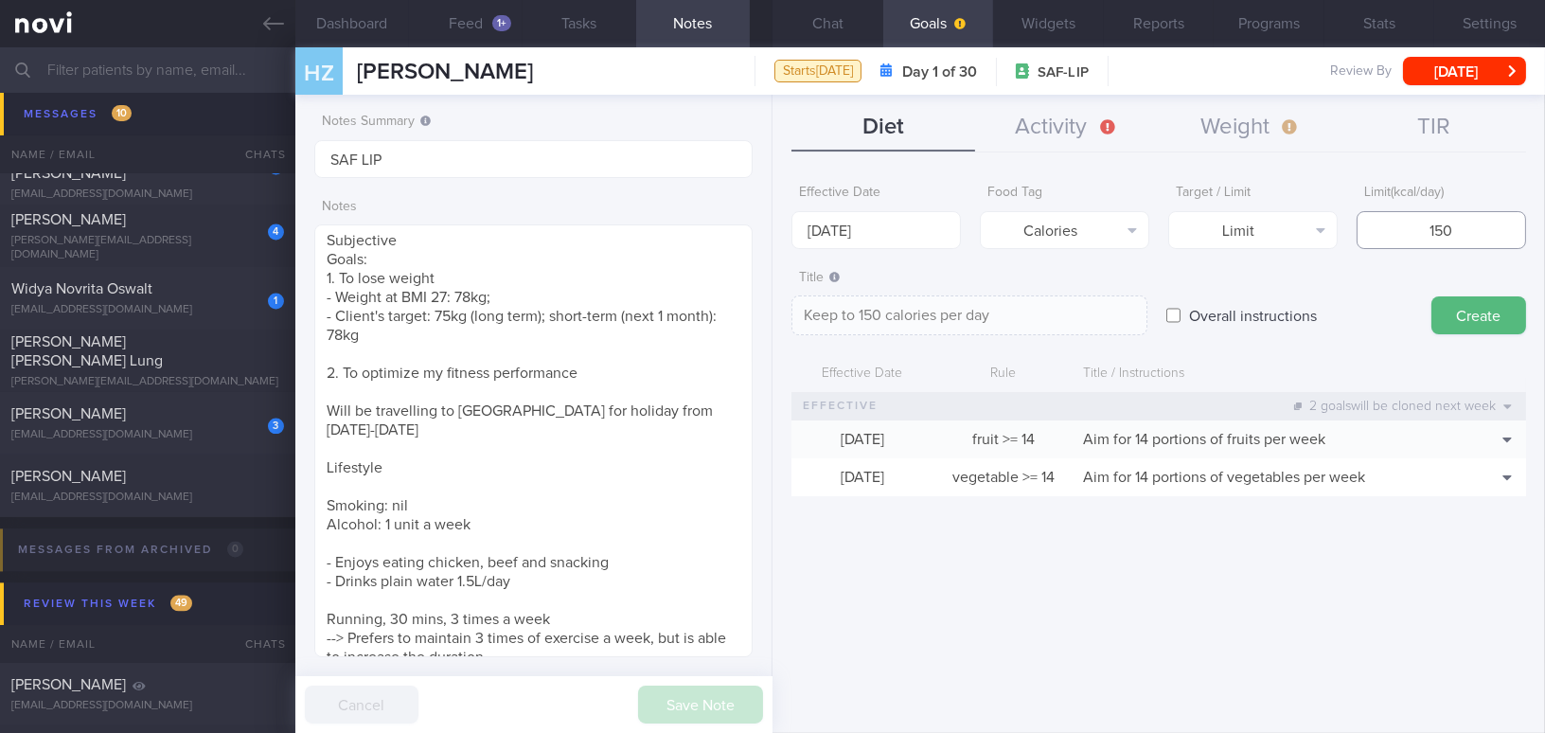
type input "1500"
type textarea "Keep to 1500 calories per day"
type input "1500"
click at [1495, 310] on button "Create" at bounding box center [1478, 315] width 95 height 38
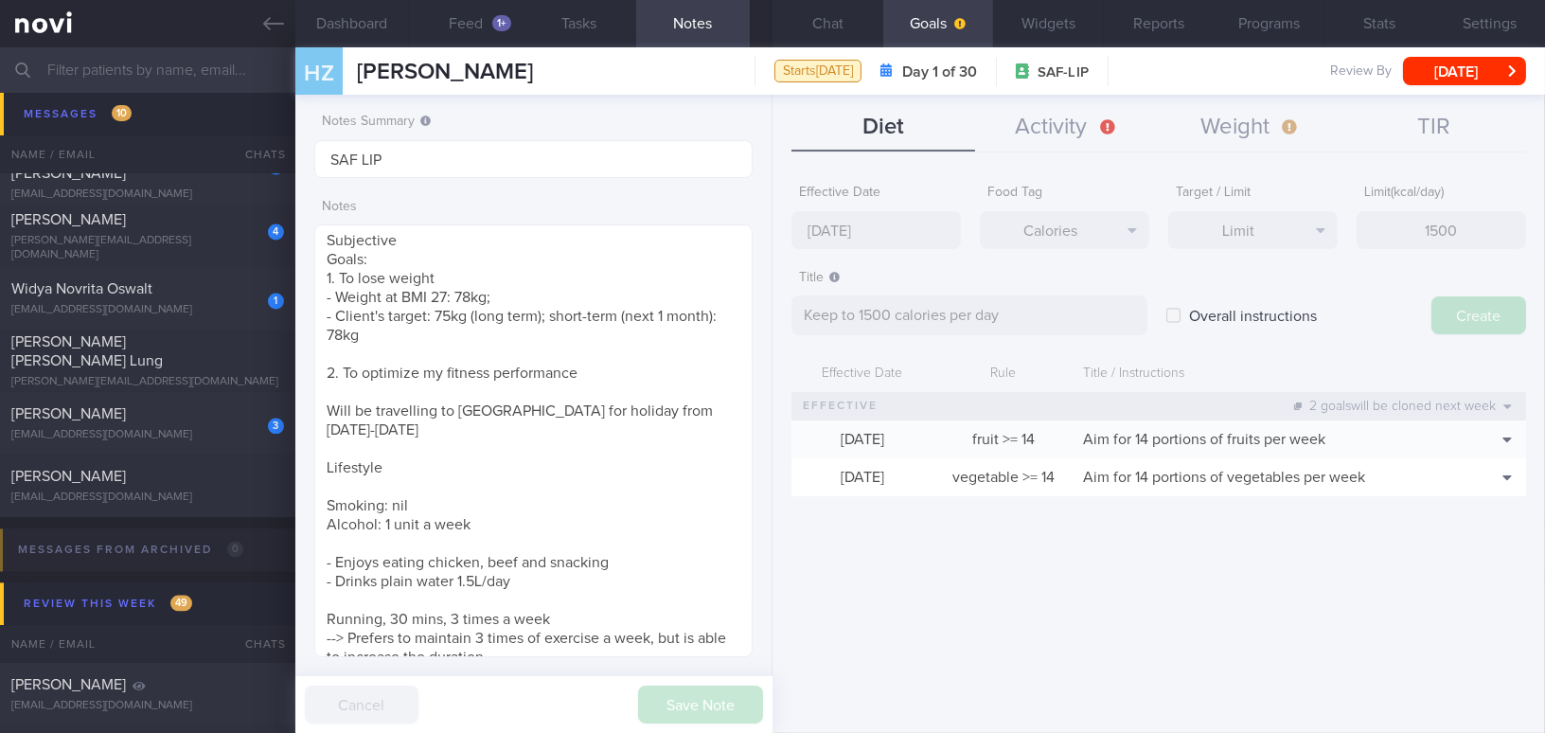
type input "[DATE]"
type textarea "Aim for ___ of ___"
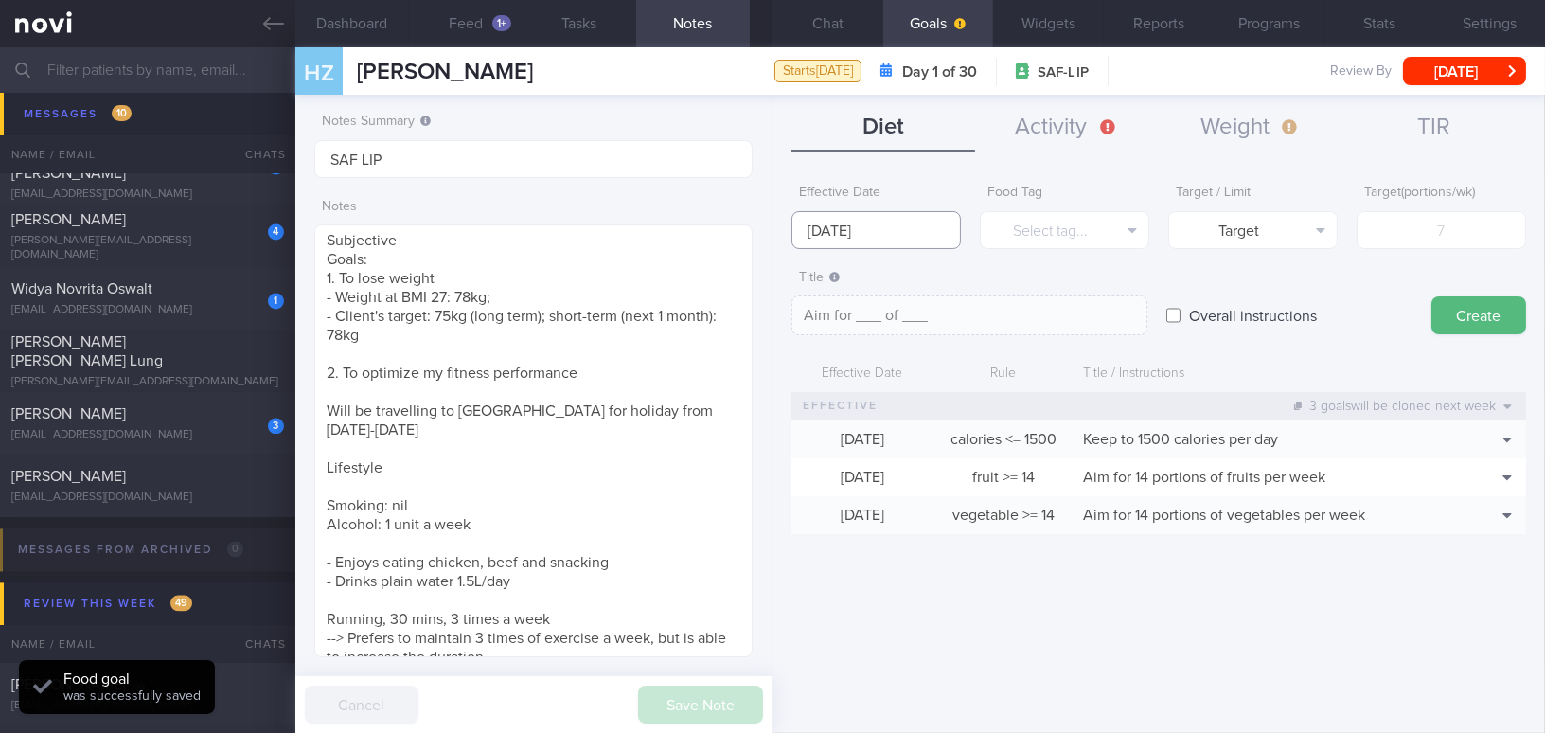
drag, startPoint x: 887, startPoint y: 227, endPoint x: 871, endPoint y: 286, distance: 60.8
click at [885, 230] on input "[DATE]" at bounding box center [875, 230] width 169 height 38
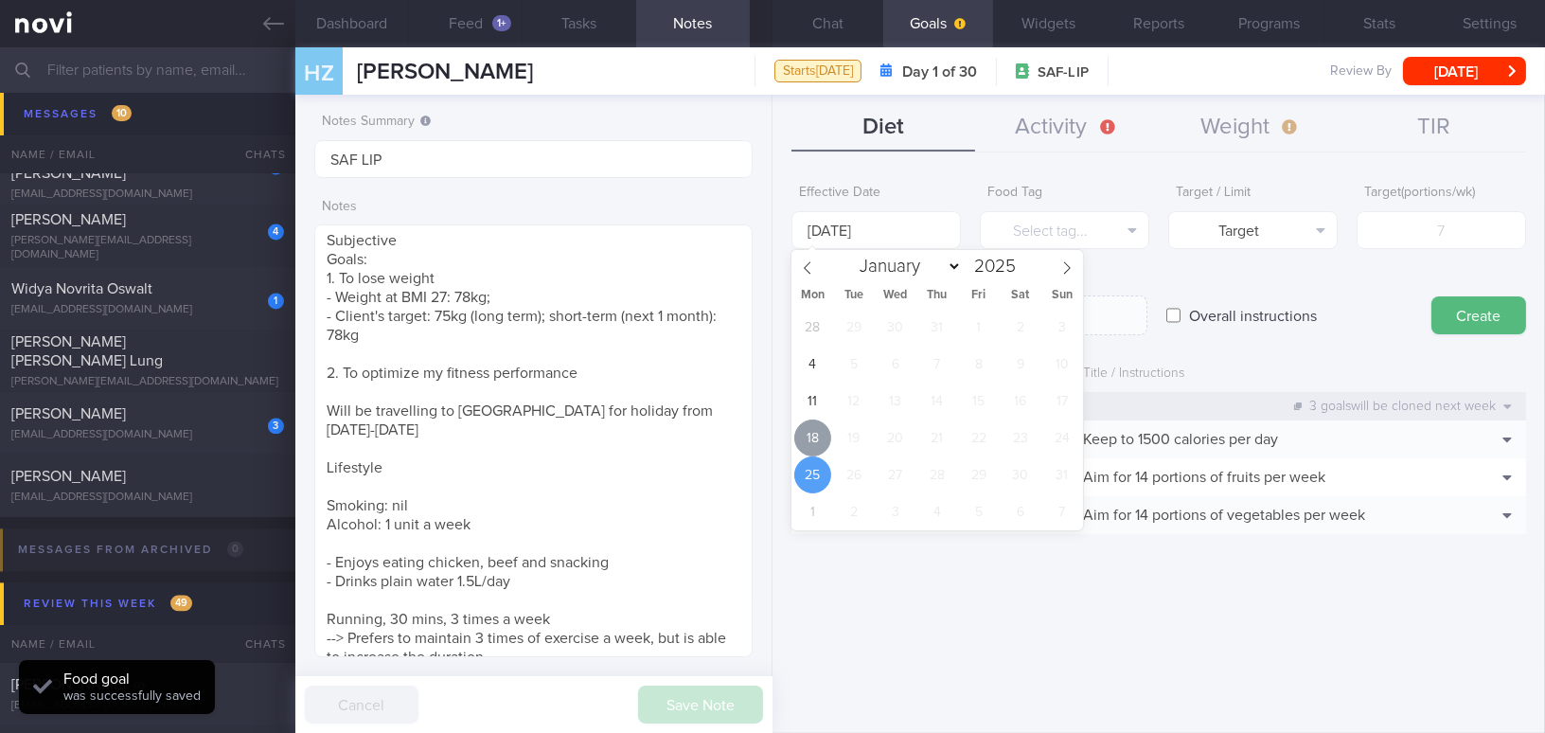
click at [818, 430] on span "18" at bounding box center [812, 437] width 37 height 37
type input "[DATE]"
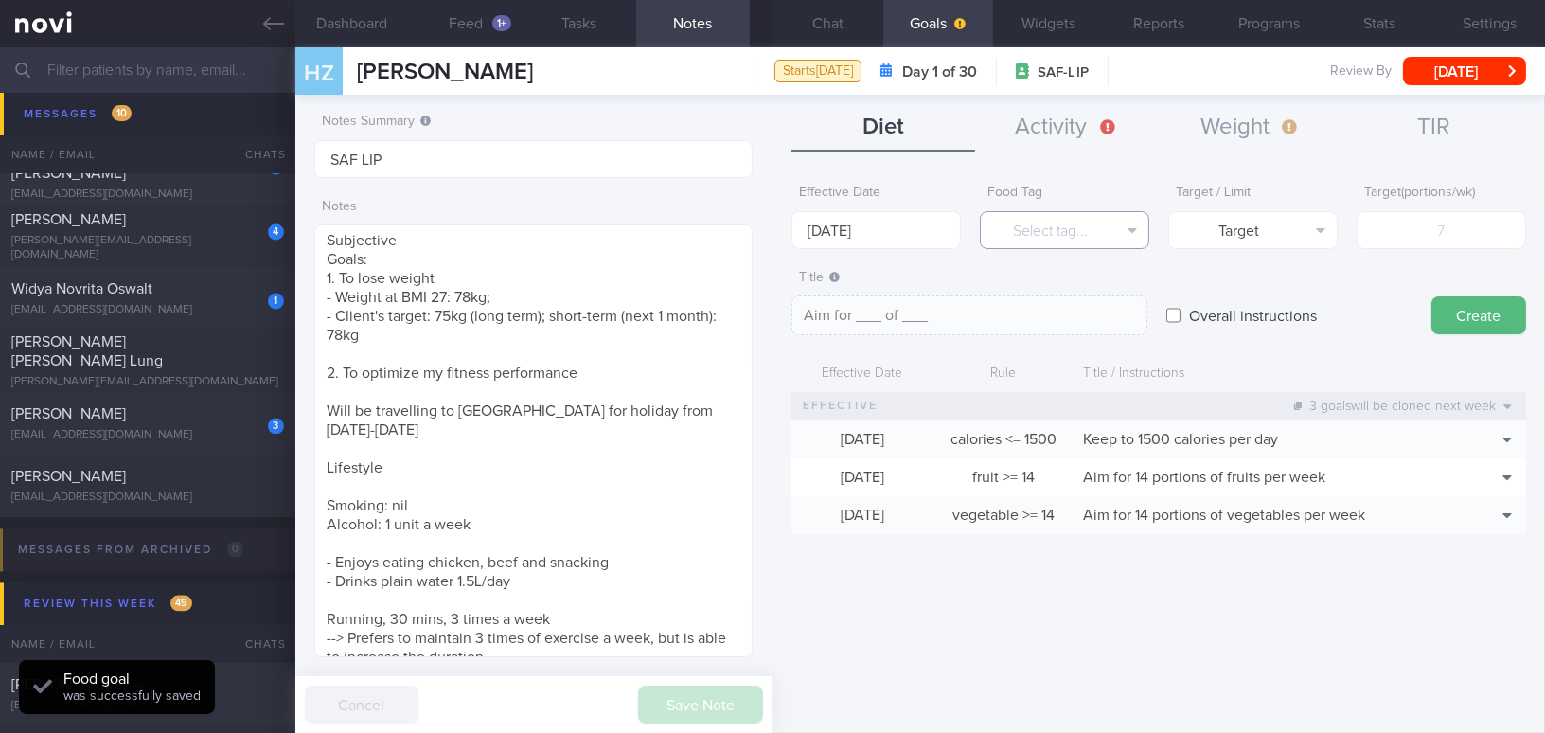
click at [1074, 226] on button "Select tag..." at bounding box center [1064, 230] width 169 height 38
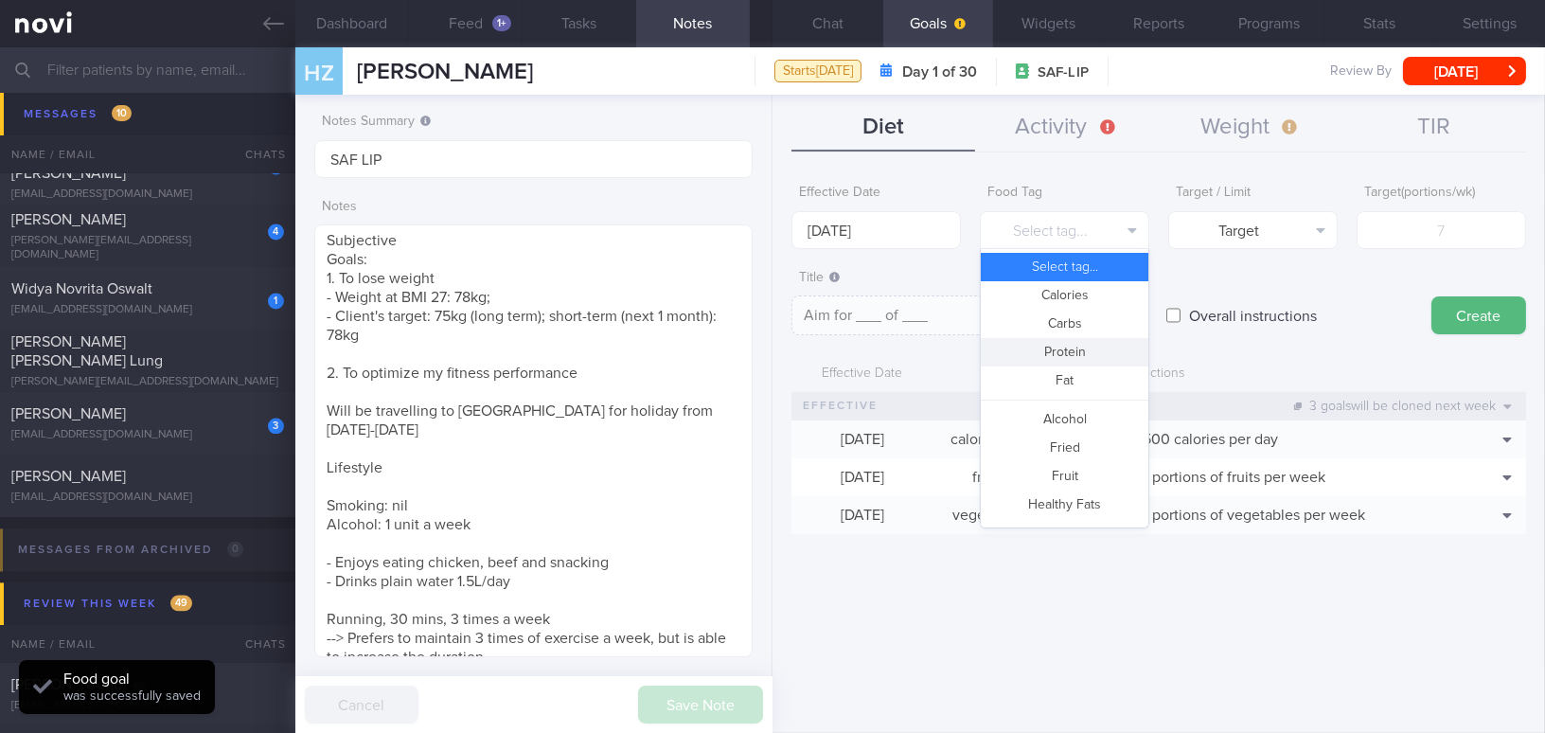
click at [1085, 346] on button "Protein" at bounding box center [1065, 352] width 168 height 28
type textarea "Aim for __g of protein per day"
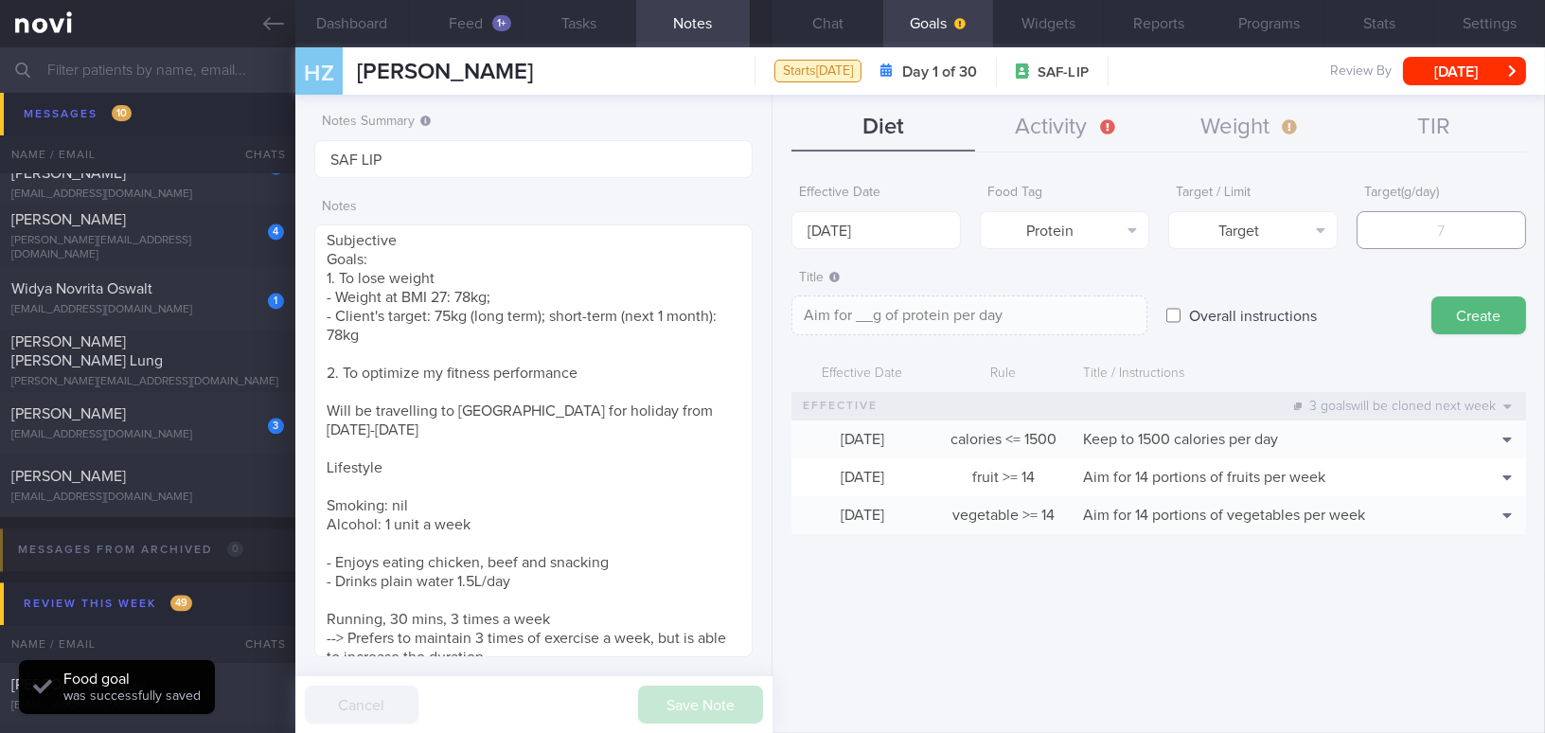
click at [1390, 234] on input "number" at bounding box center [1440, 230] width 169 height 38
type input "8"
type textarea "Aim for 8g of protein per day"
type input "85"
type textarea "Aim for 85g of protein per day"
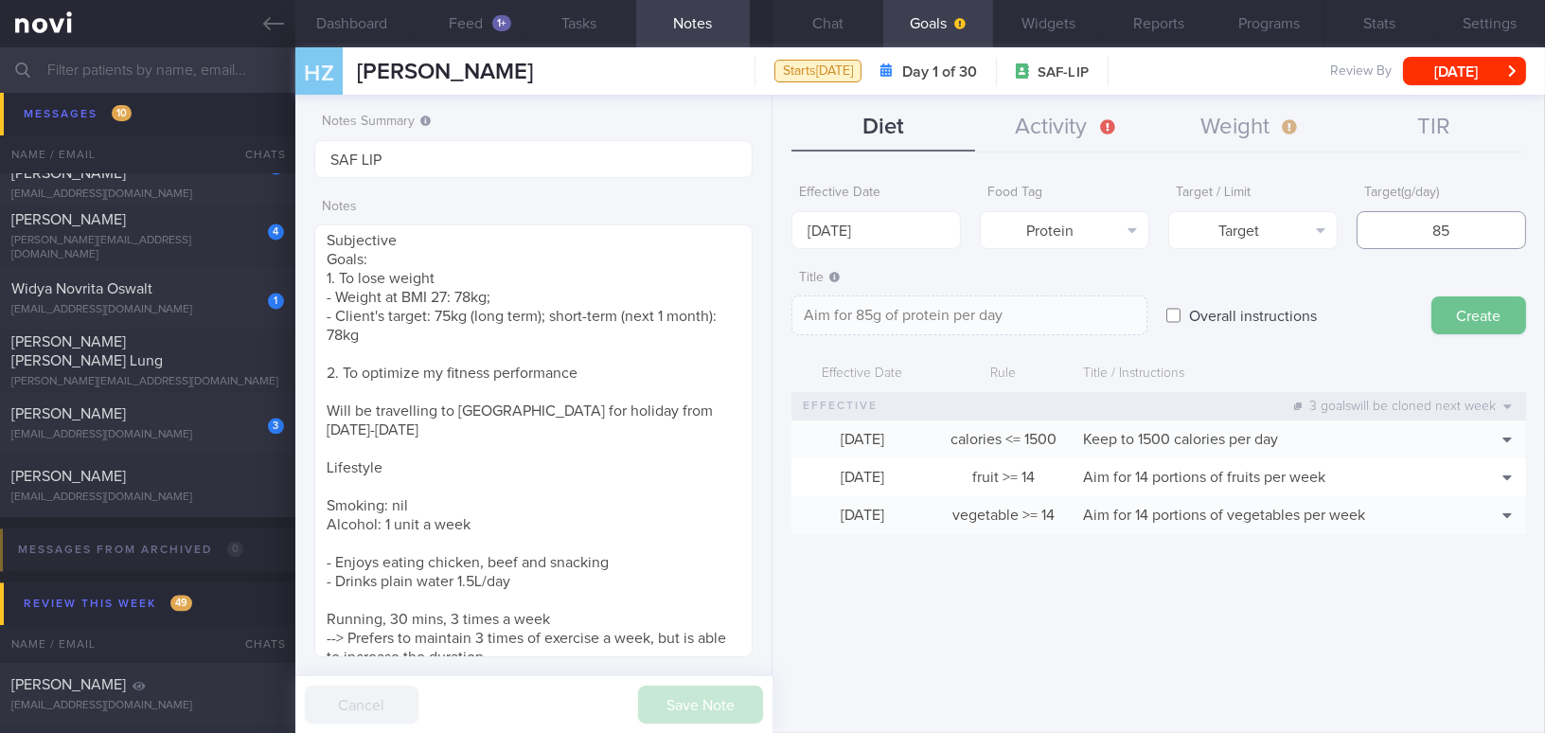
type input "85"
click at [1476, 316] on button "Create" at bounding box center [1478, 315] width 95 height 38
type input "[DATE]"
type textarea "Aim for ___ of ___"
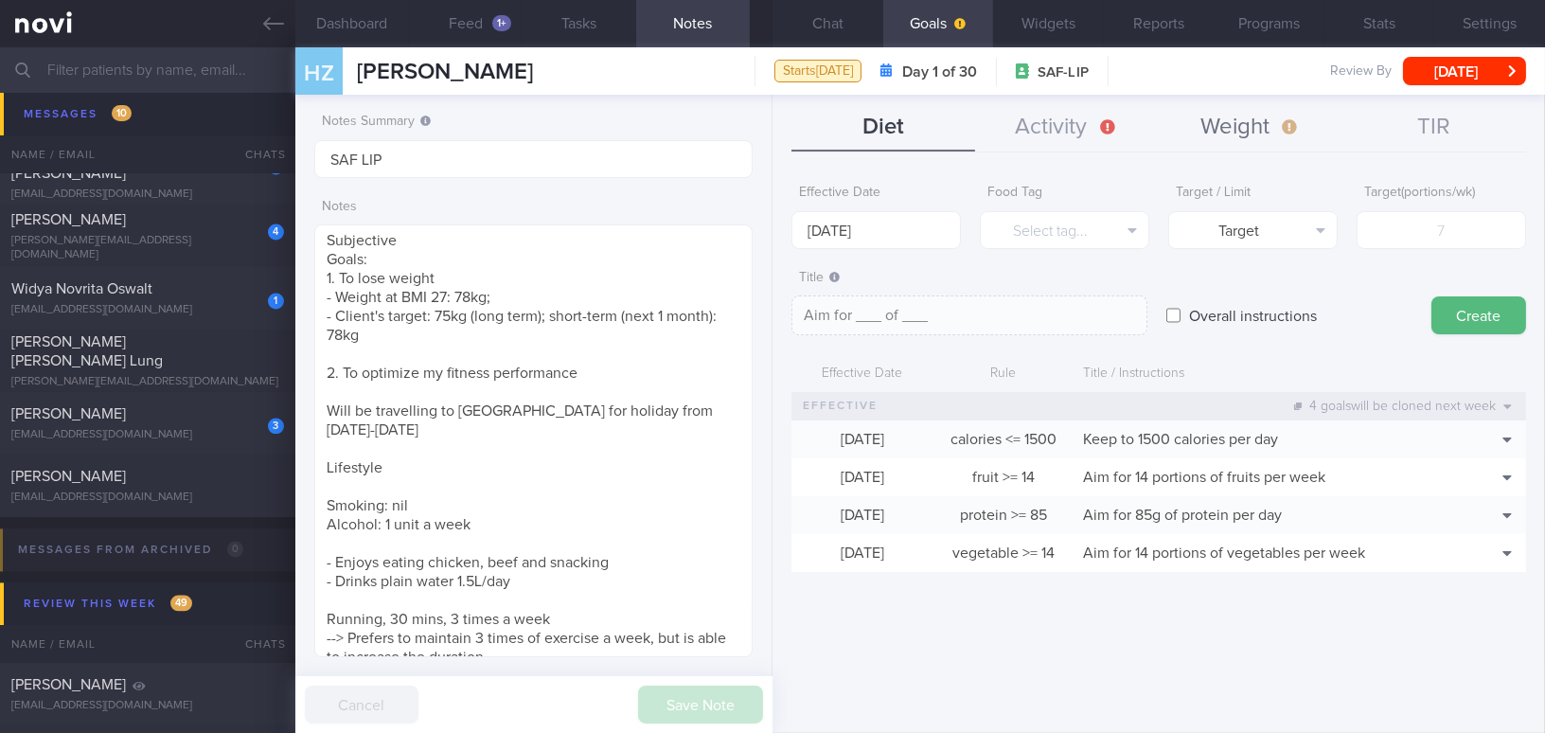
click at [1239, 121] on button "Weight" at bounding box center [1251, 127] width 184 height 47
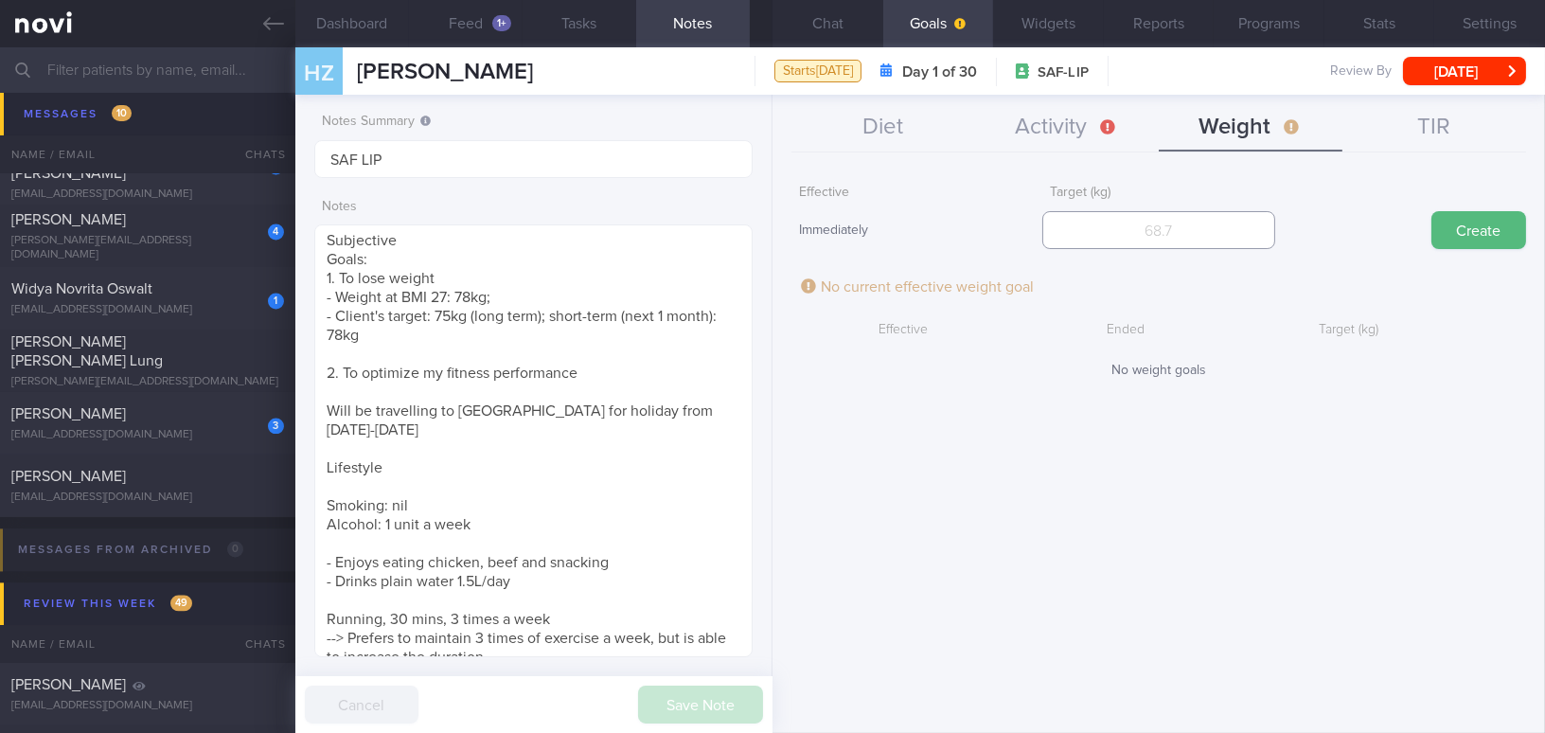
click at [1168, 225] on input "number" at bounding box center [1158, 230] width 232 height 38
type input "78"
click at [1452, 242] on button "Create" at bounding box center [1478, 230] width 95 height 38
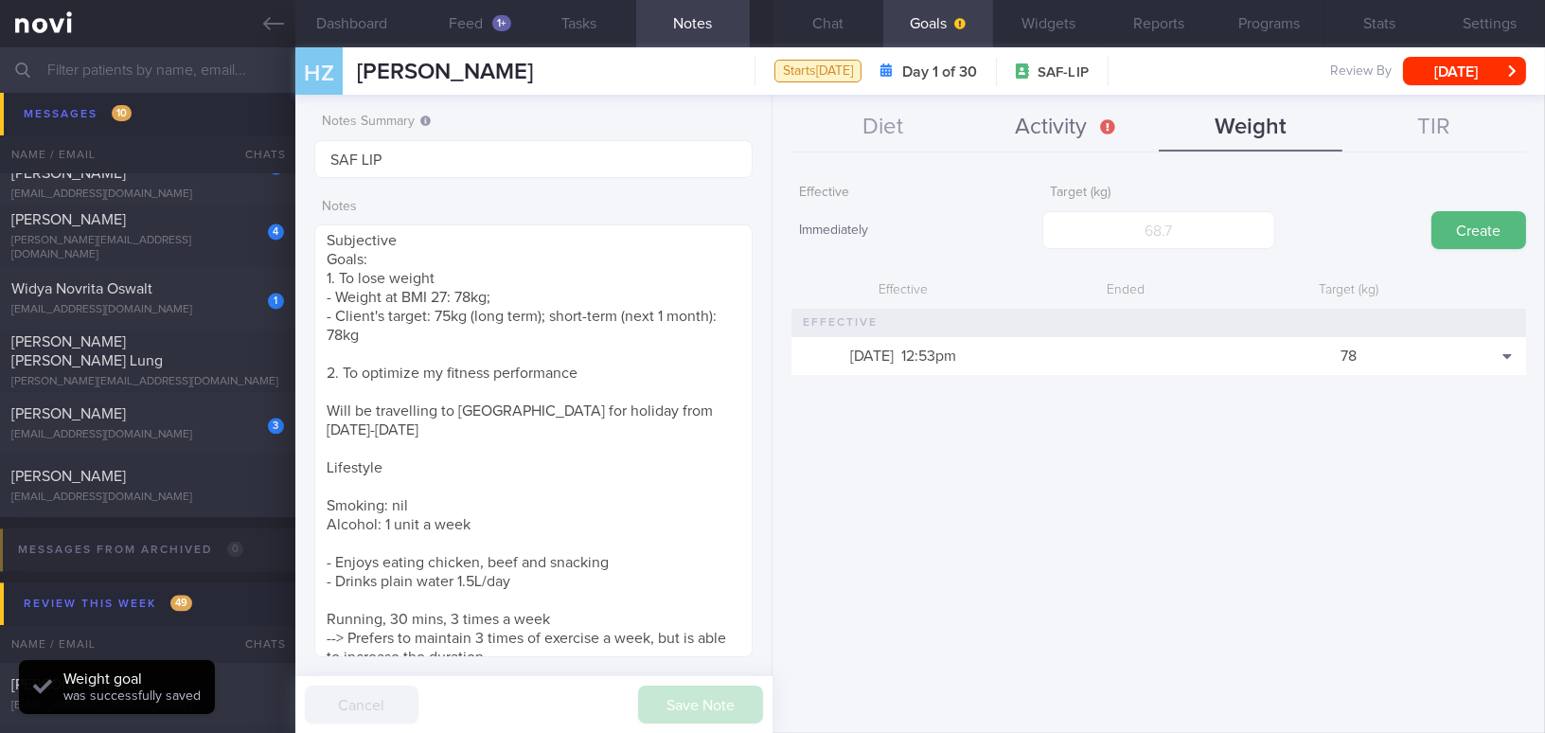
click at [1058, 124] on button "Activity" at bounding box center [1067, 127] width 184 height 47
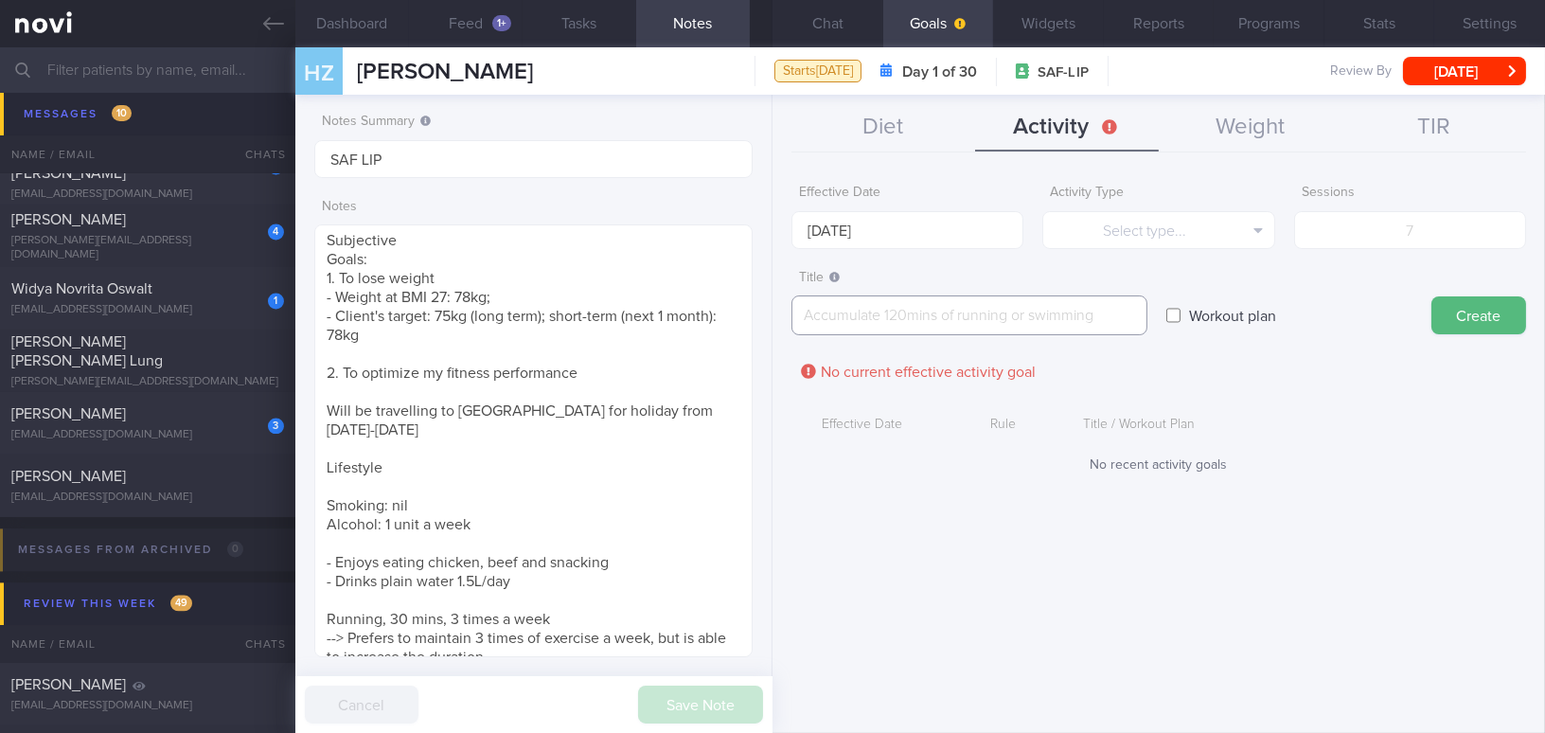
click at [849, 316] on textarea at bounding box center [969, 315] width 356 height 40
paste textarea "Beginner Workout: [NOVI Workout 1A]([URL][DOMAIN_NAME]) [Stretches for 1A]([URL…"
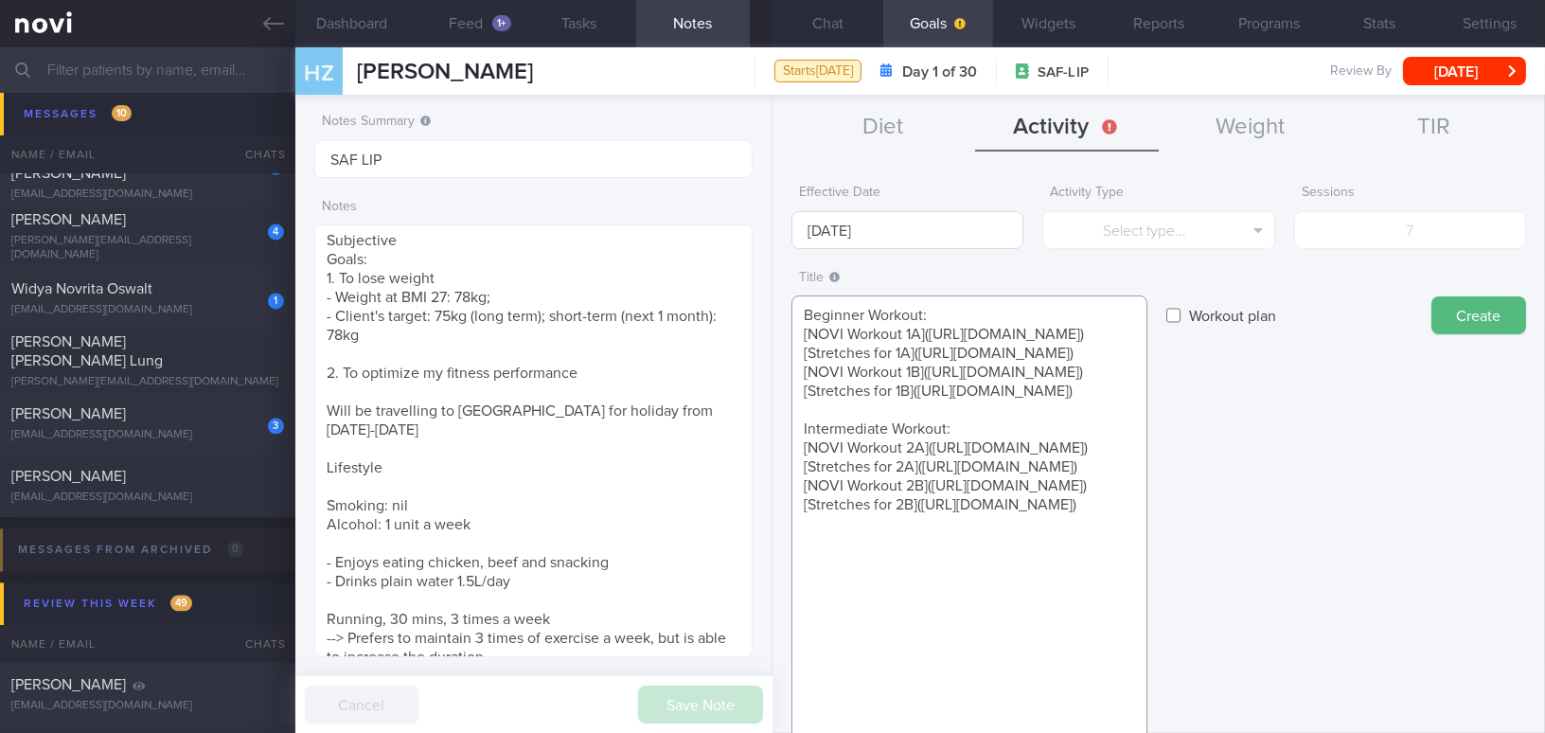
type textarea "Beginner Workout: [NOVI Workout 1A]([URL][DOMAIN_NAME]) [Stretches for 1A]([URL…"
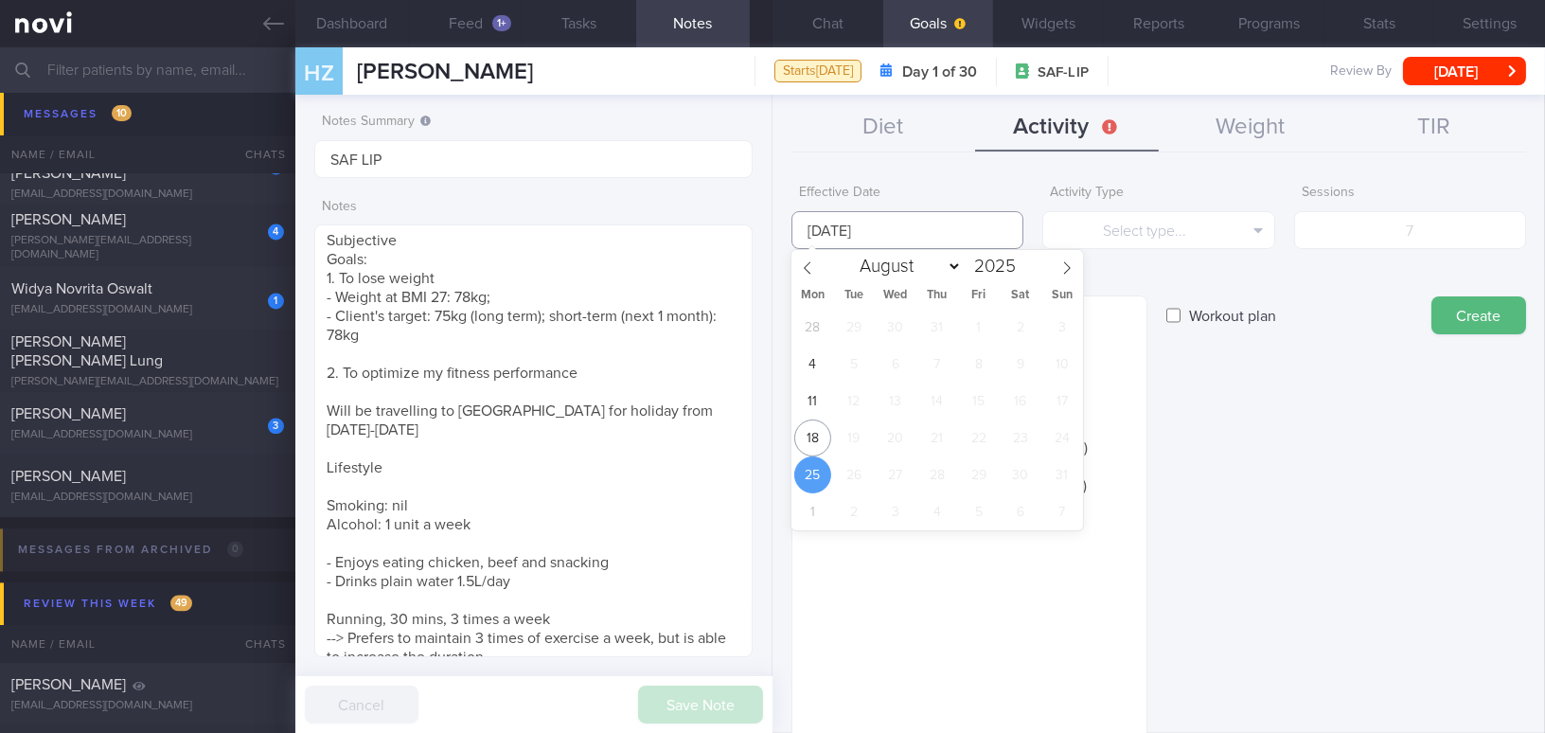
click at [830, 228] on input "[DATE]" at bounding box center [907, 230] width 232 height 38
click at [805, 424] on span "18" at bounding box center [812, 437] width 37 height 37
type input "[DATE]"
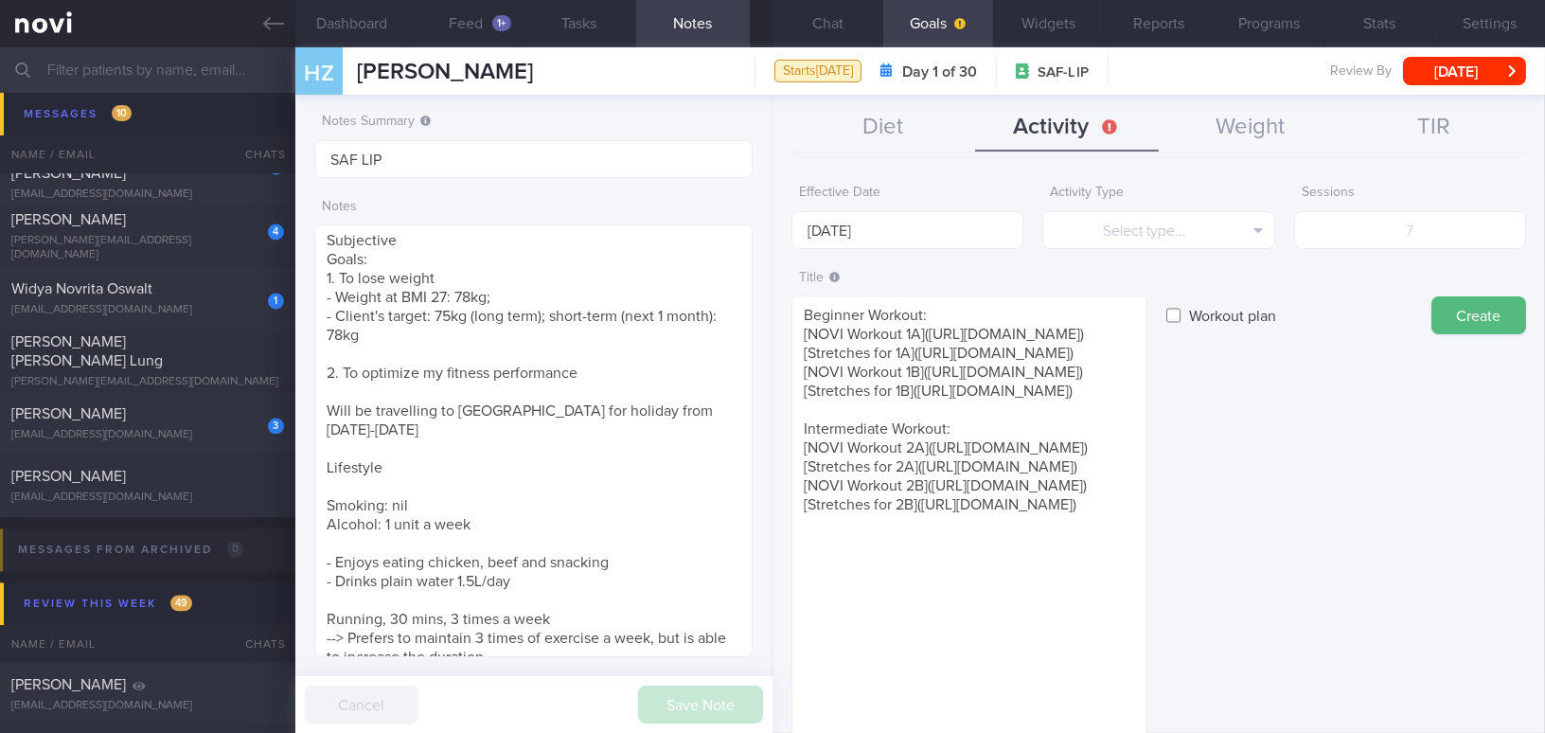
click at [1170, 312] on input "Workout plan" at bounding box center [1173, 315] width 14 height 38
checkbox input "true"
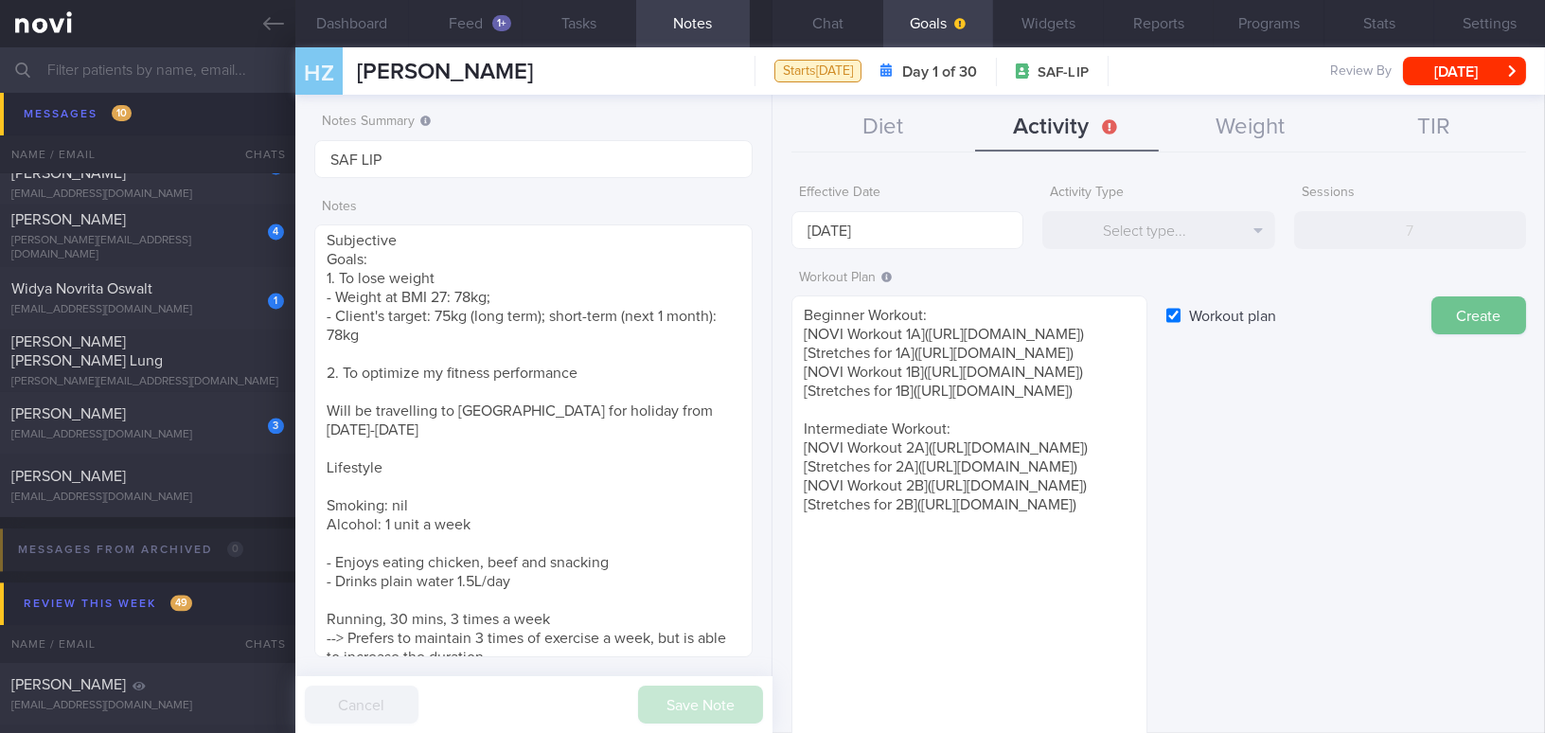
click at [1455, 308] on button "Create" at bounding box center [1478, 315] width 95 height 38
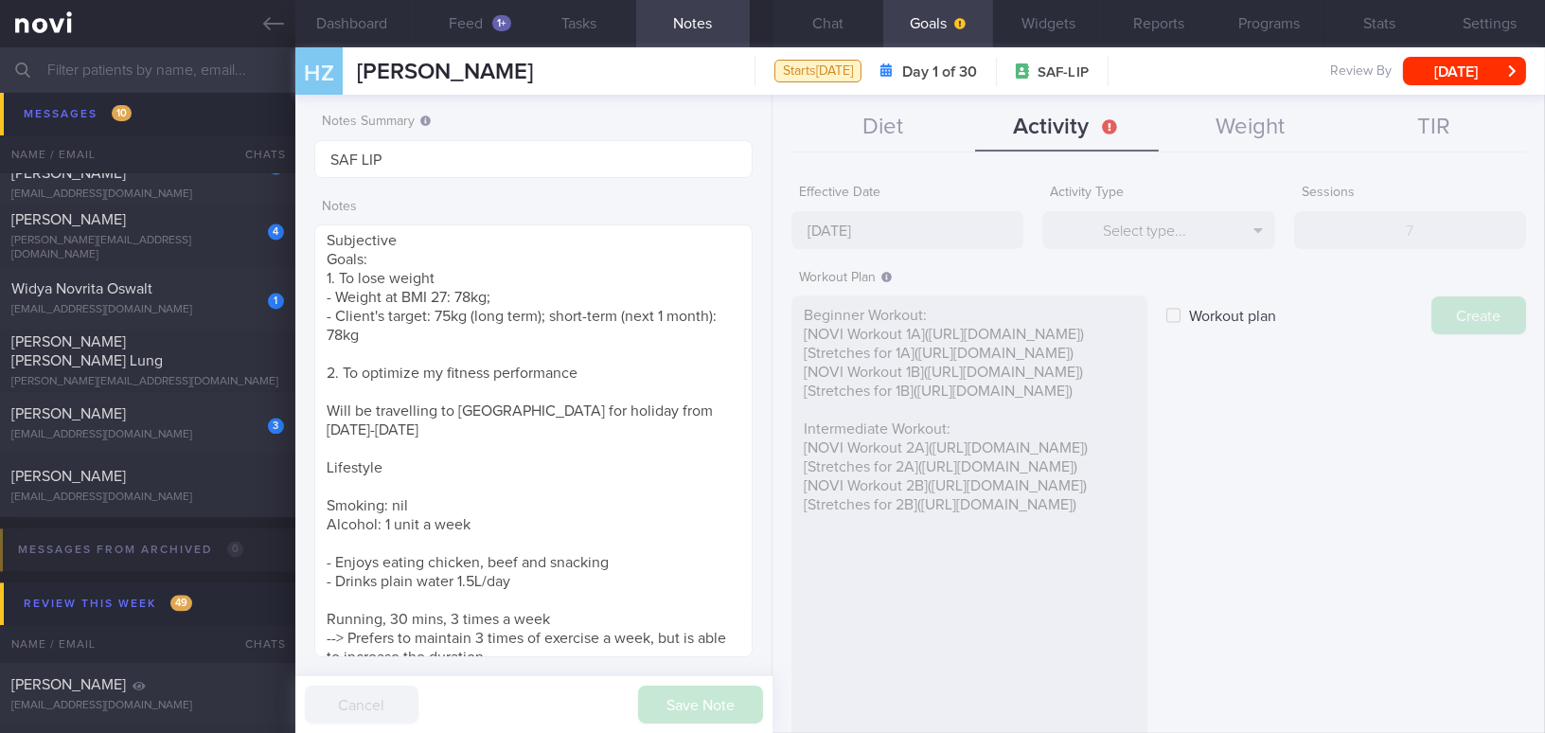
type input "[DATE]"
checkbox input "false"
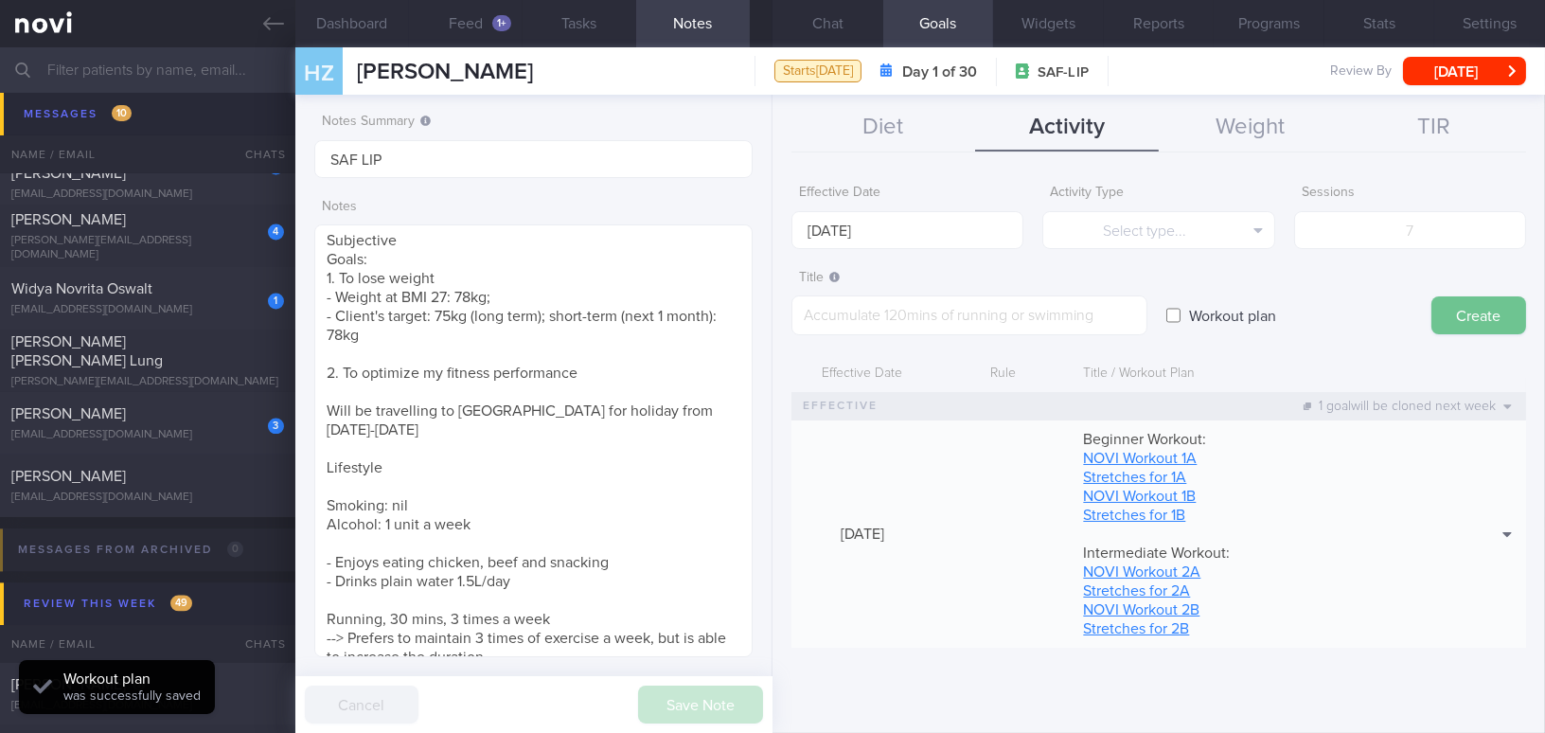
scroll to position [0, 0]
click at [882, 318] on textarea at bounding box center [969, 315] width 356 height 40
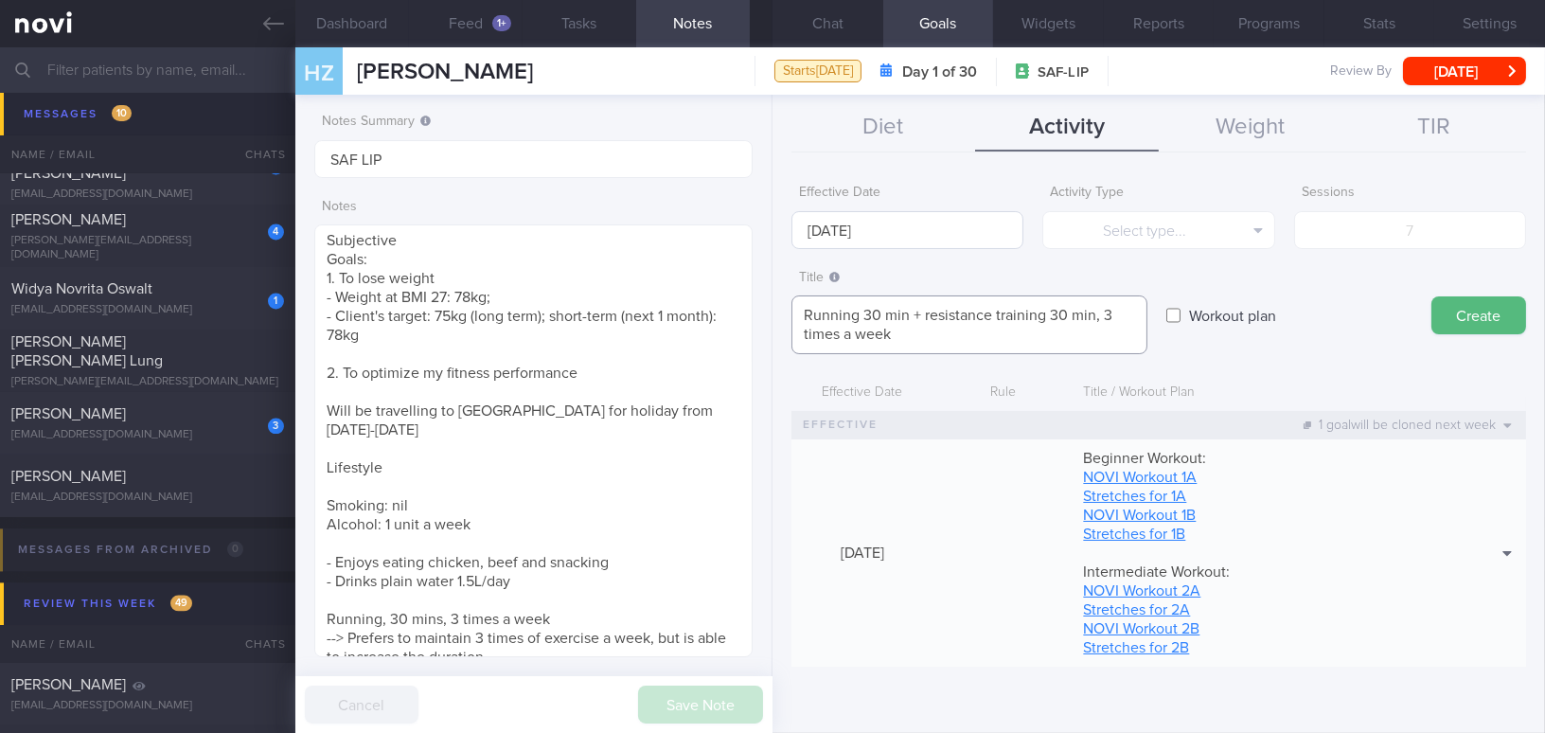
type textarea "Running 30 min + resistance training 30 min, 3 times a week"
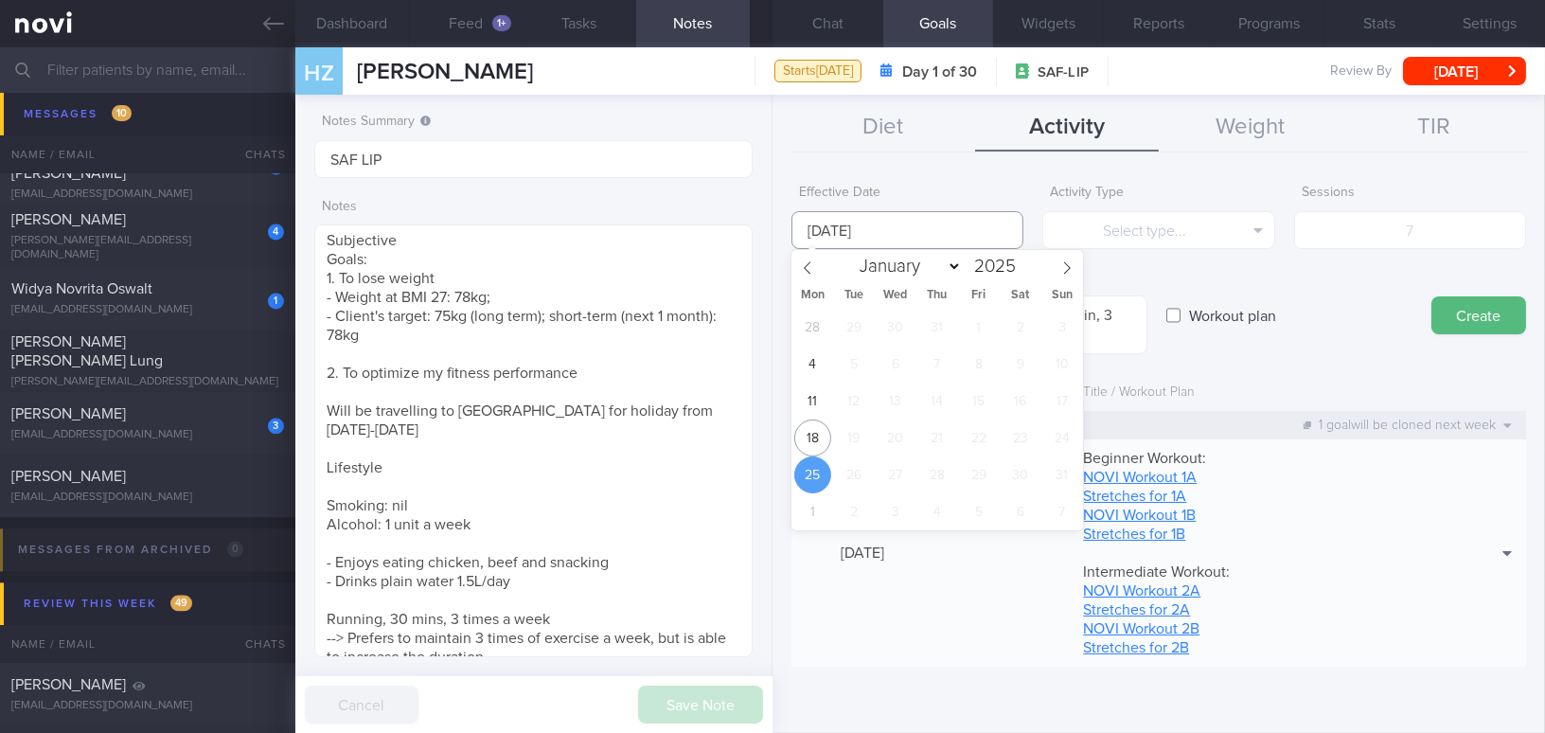
click at [835, 222] on input "[DATE]" at bounding box center [907, 230] width 232 height 38
click at [818, 432] on span "18" at bounding box center [812, 437] width 37 height 37
type input "[DATE]"
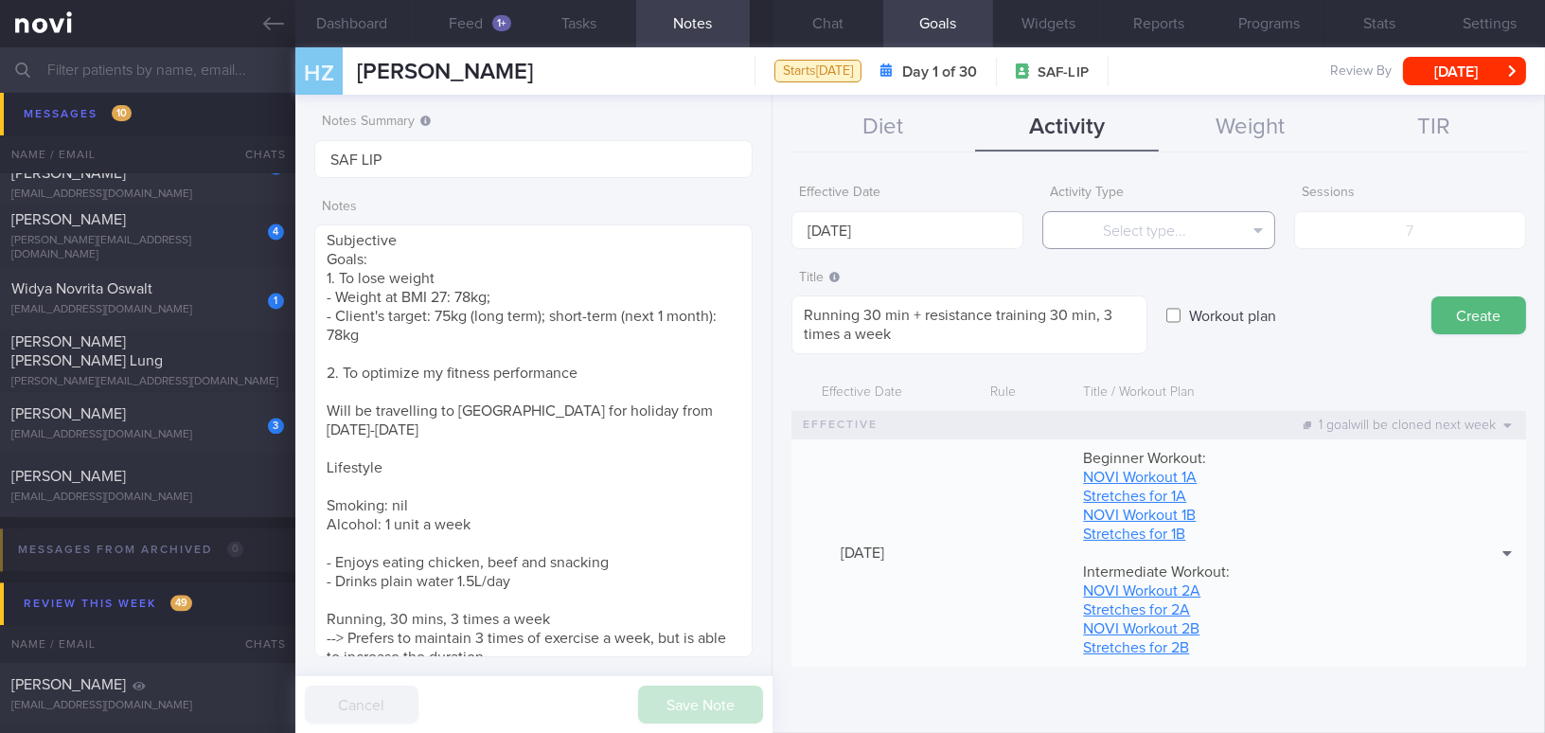
click at [1124, 220] on button "Select type..." at bounding box center [1158, 230] width 232 height 38
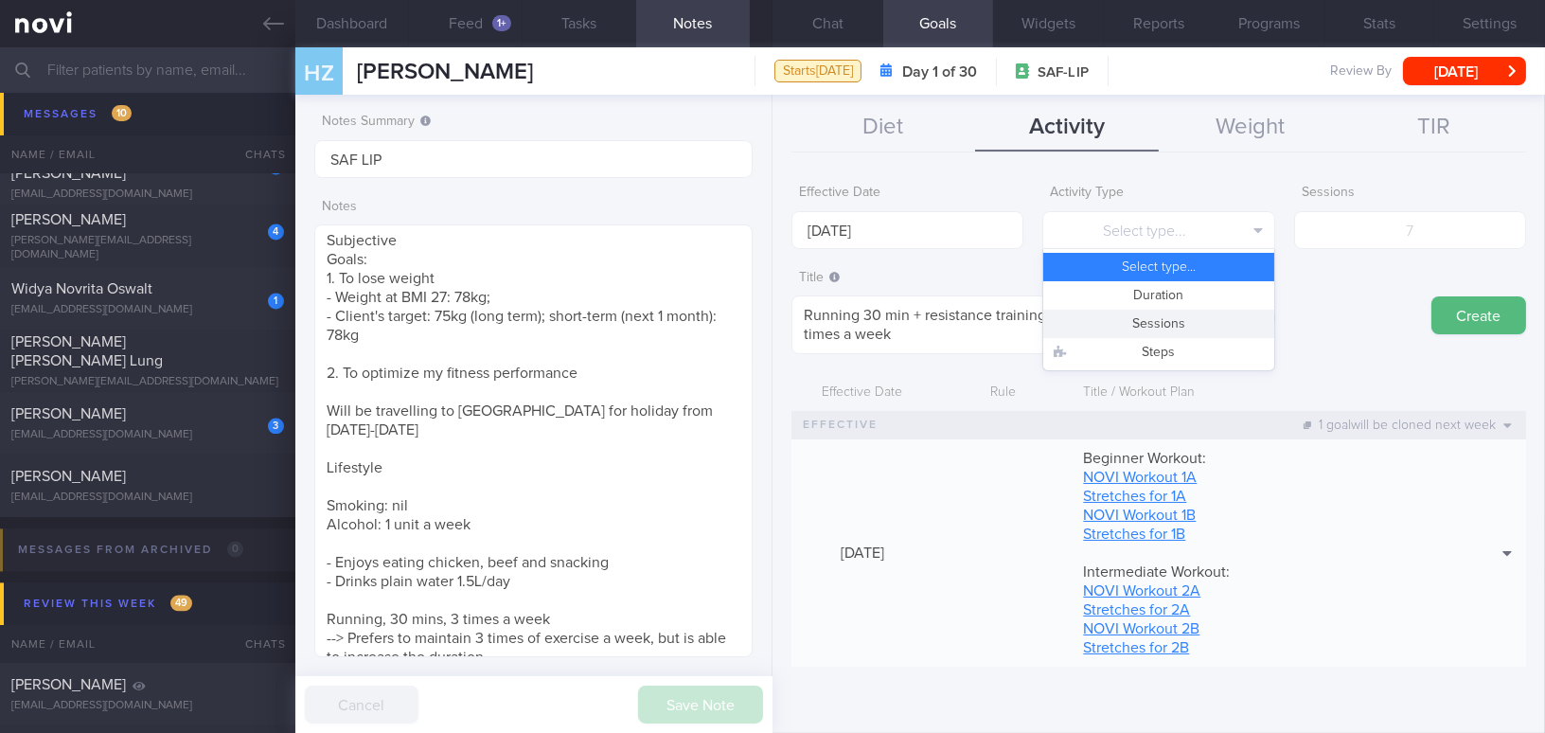
click at [1157, 318] on button "Sessions" at bounding box center [1158, 324] width 230 height 28
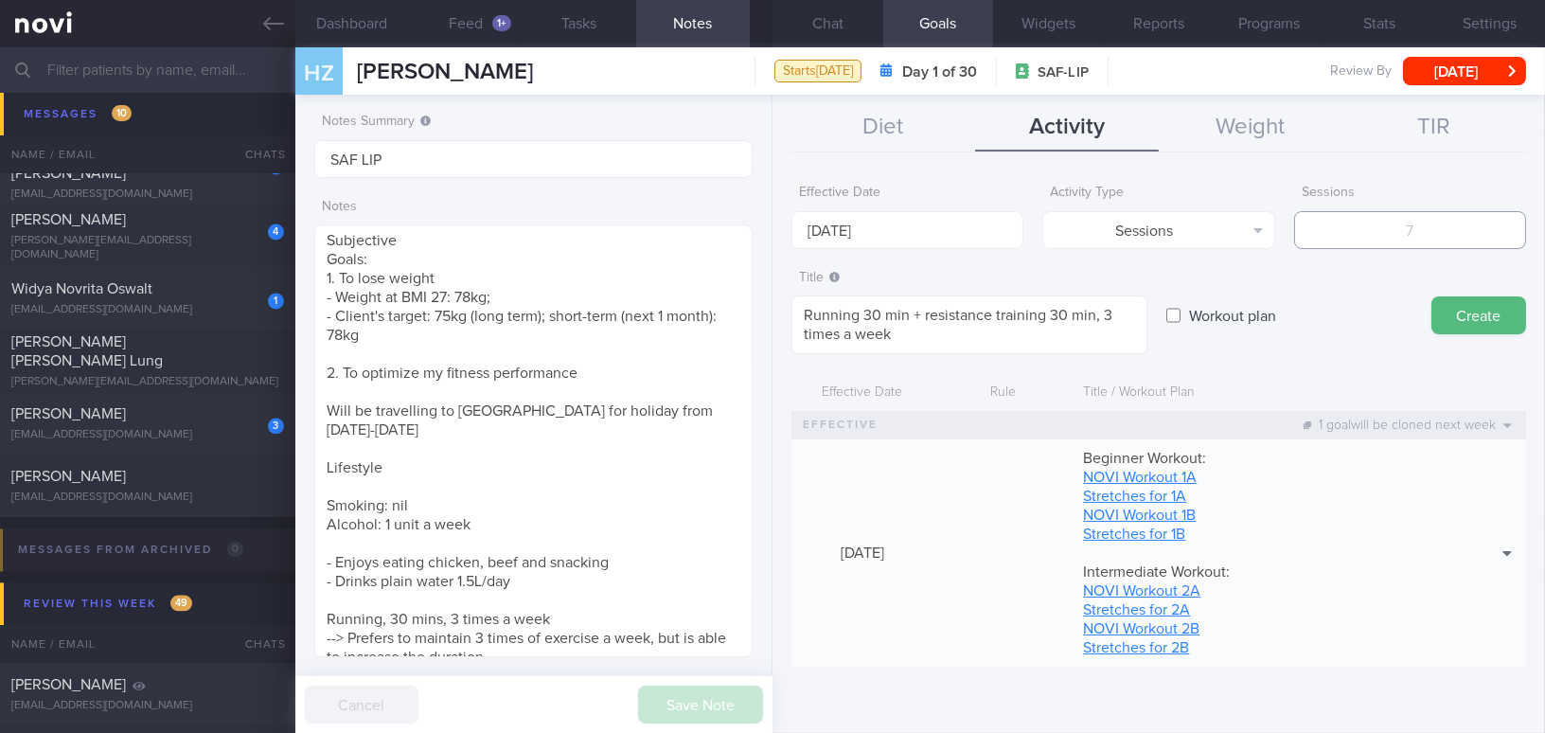
click at [1368, 246] on input "number" at bounding box center [1410, 230] width 232 height 38
type input "3"
click at [1480, 318] on button "Create" at bounding box center [1478, 315] width 95 height 38
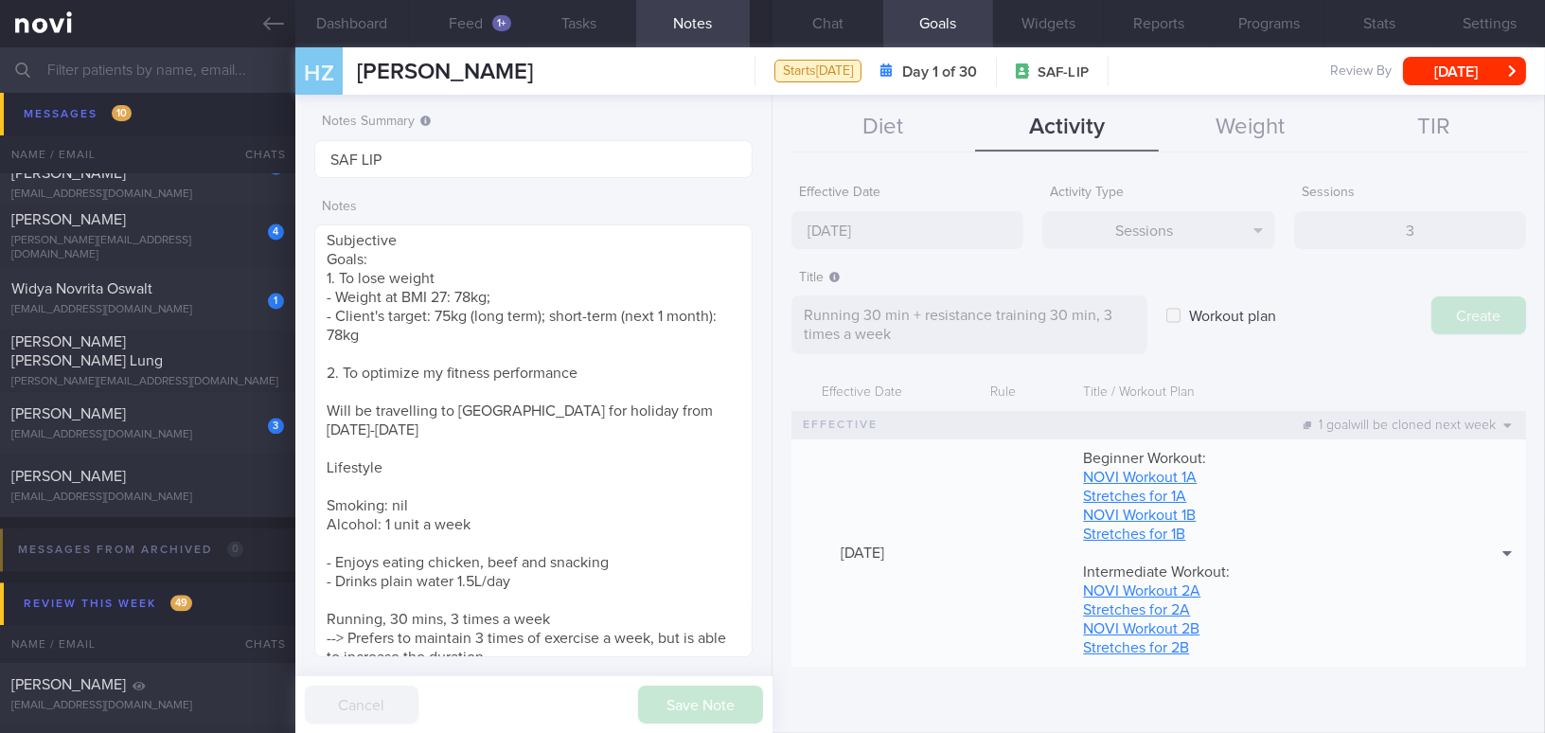
type input "[DATE]"
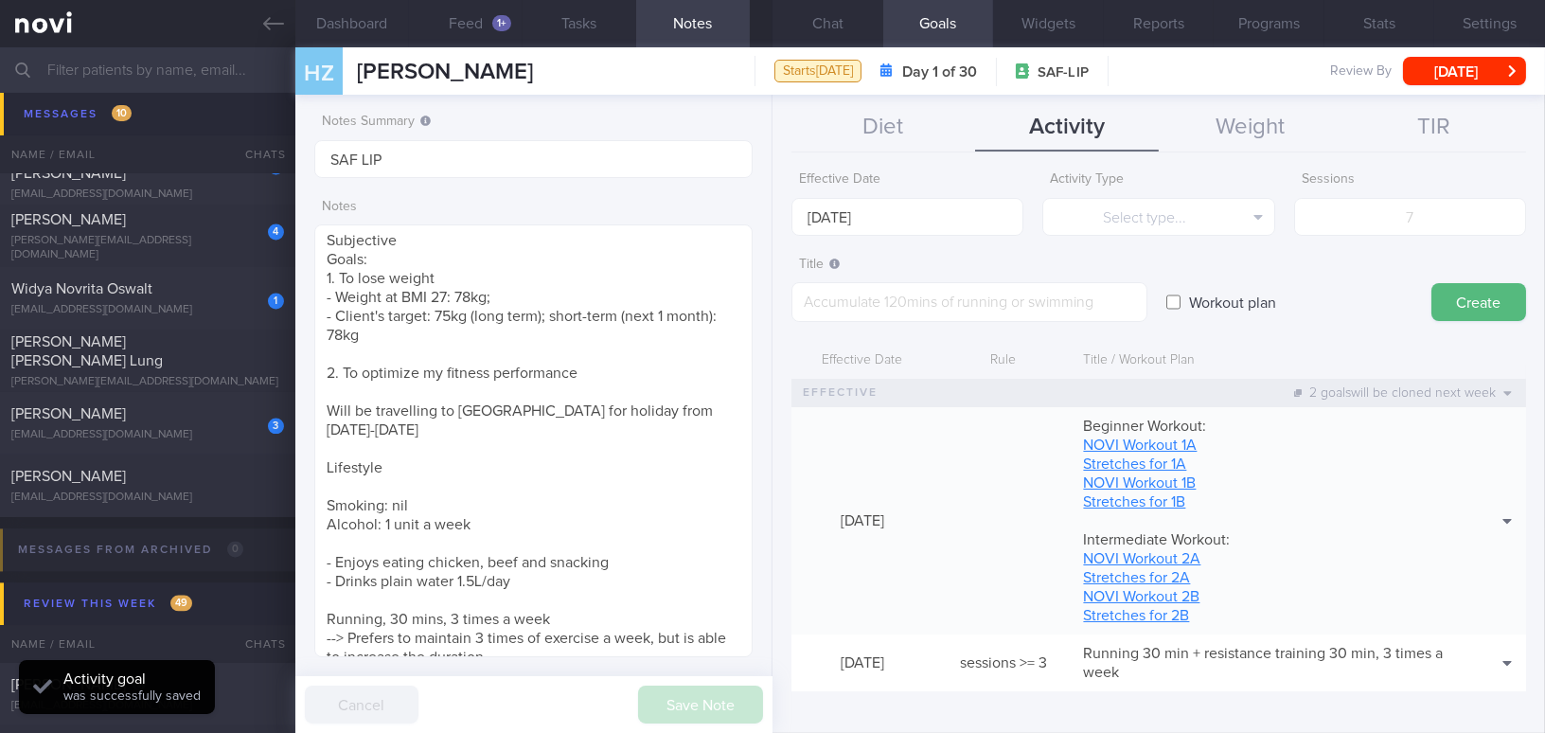
scroll to position [17, 0]
